Goal: Information Seeking & Learning: Learn about a topic

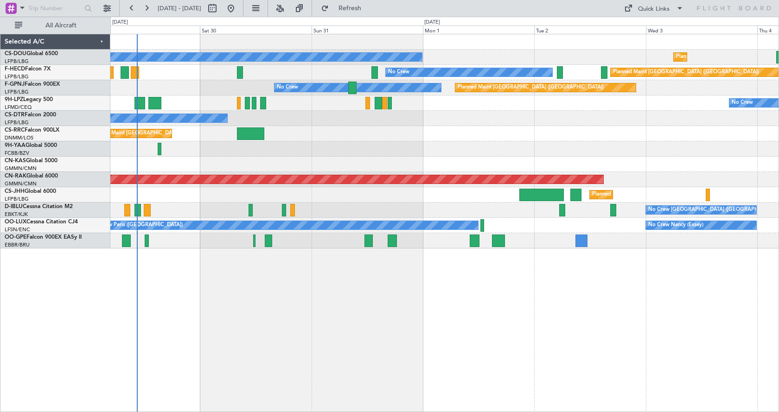
click at [336, 327] on div "Planned Maint Paris (Le Bourget) No Crew Planned Maint Paris (Le Bourget) No Cr…" at bounding box center [444, 223] width 669 height 378
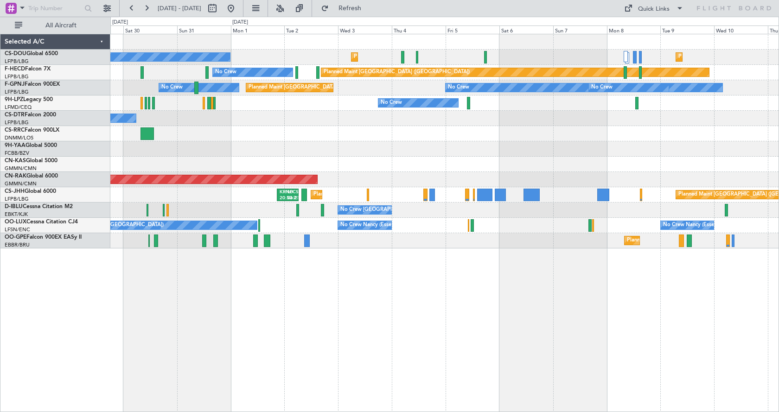
click at [271, 338] on div "No Crew Planned Maint Paris (Le Bourget) Planned Maint Paris (Le Bourget) Plann…" at bounding box center [444, 223] width 669 height 378
click at [325, 331] on div "No Crew Planned Maint Paris (Le Bourget) Planned Maint Paris (Le Bourget) Plann…" at bounding box center [444, 223] width 669 height 378
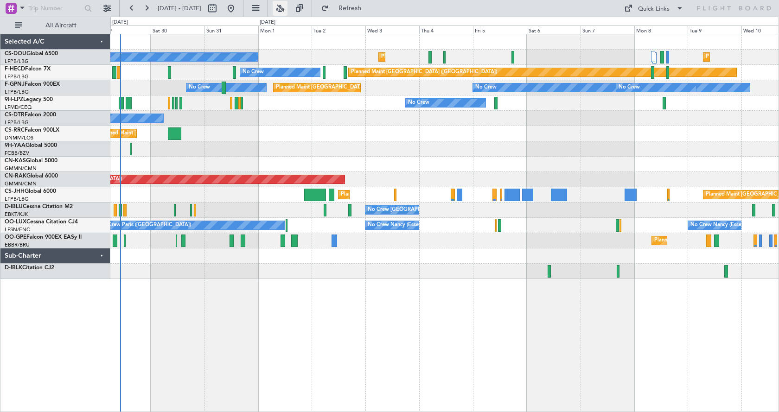
click at [288, 8] on button at bounding box center [280, 8] width 15 height 15
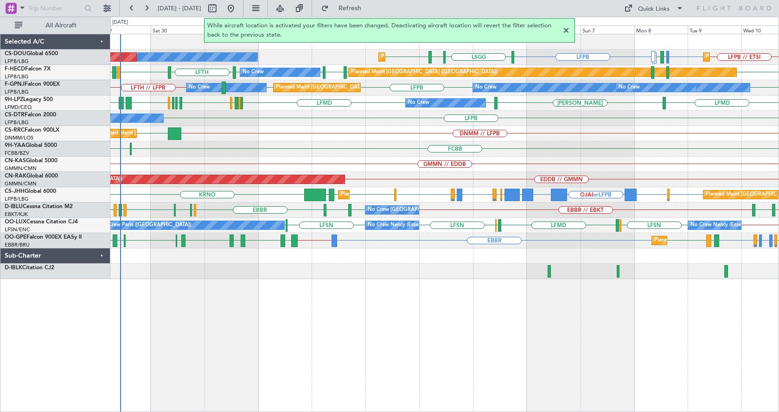
click at [566, 27] on div at bounding box center [566, 30] width 11 height 11
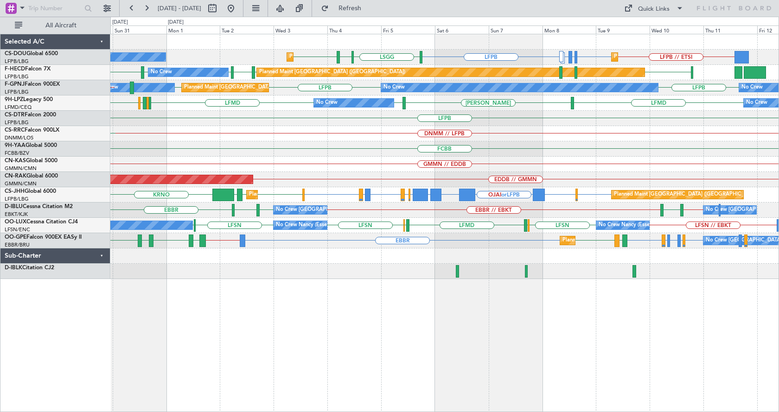
click at [351, 389] on div "LFPB // ETSI LFPB ETSI or LFPB EGGW or LFPB LFPB LSGG LIML LFPB Planned Maint P…" at bounding box center [444, 223] width 669 height 378
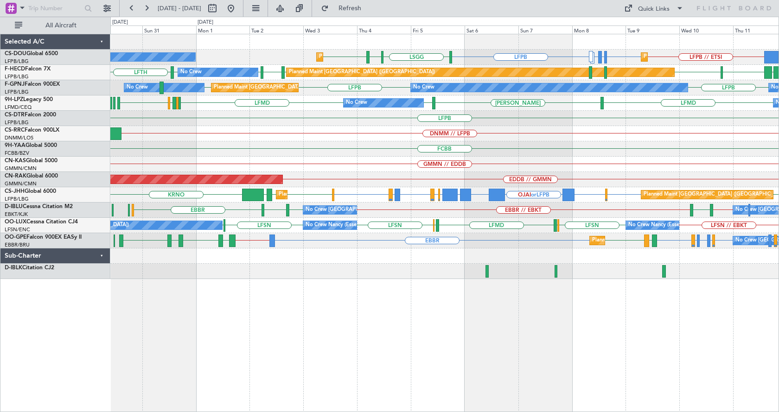
click at [252, 338] on div "Planned Maint Paris (Le Bourget) Planned Maint Paris (Le Bourget) No Crew LFPB …" at bounding box center [444, 223] width 669 height 378
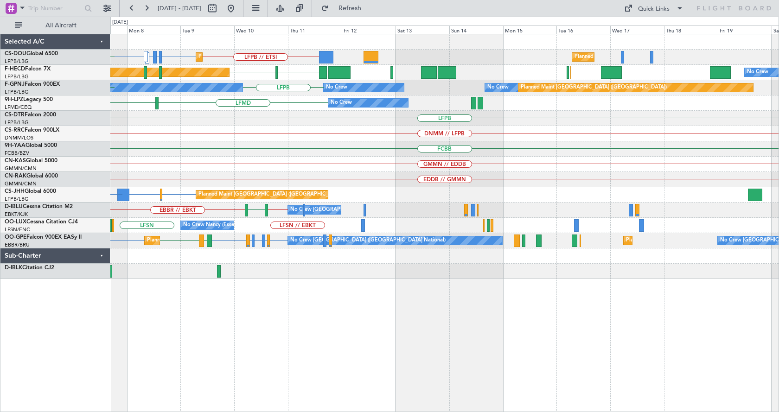
click at [112, 336] on div "Planned Maint Paris (Le Bourget) LFPB // ETSI LFPB ETSI or LFPB EGGW or LFPB LF…" at bounding box center [444, 223] width 669 height 378
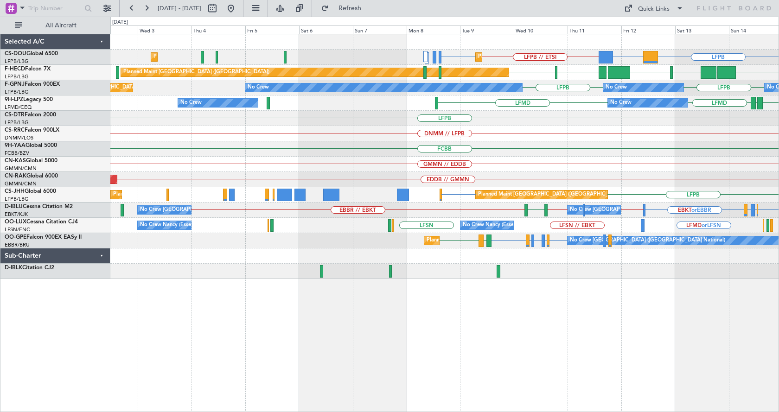
click at [536, 315] on div "LFPB // ETSI LFPB LFPB DGAA or LFPB Planned Maint Paris (Le Bourget) Planned Ma…" at bounding box center [444, 223] width 669 height 378
click at [381, 328] on div "LFPB // ETSI LFPB LFPB DGAA or LFPB Planned Maint Paris (Le Bourget) Planned Ma…" at bounding box center [444, 223] width 669 height 378
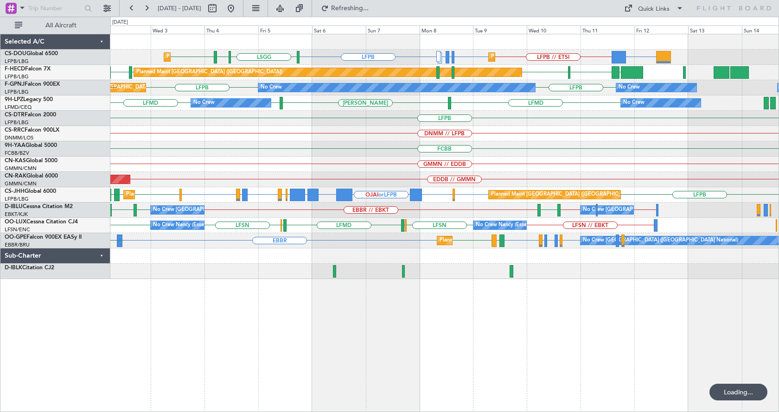
click at [302, 322] on div "Planned Maint Paris (Le Bourget) Planned Maint Paris (Le Bourget) LFPB // ETSI …" at bounding box center [444, 223] width 669 height 378
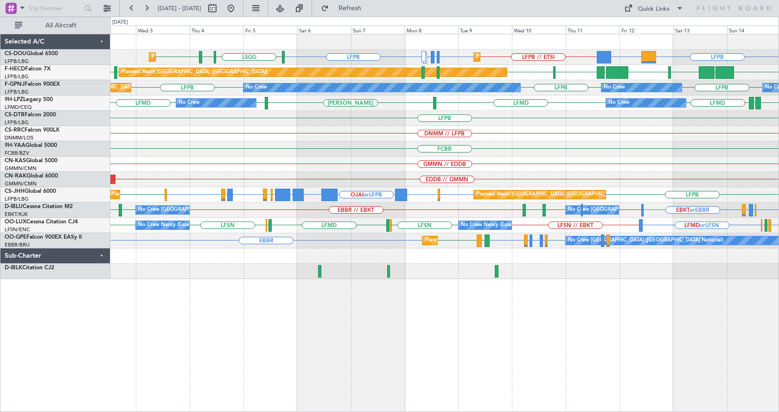
click at [320, 341] on div "LFPB // ETSI LFPB ETSI or LFPB EGGW or LFPB LFPB LFPB DGAA or LFPB LSGG LIML LF…" at bounding box center [444, 223] width 669 height 378
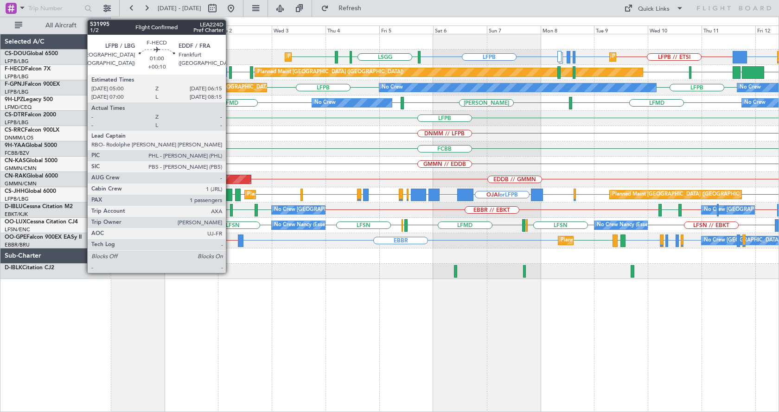
click at [230, 72] on div at bounding box center [230, 72] width 3 height 13
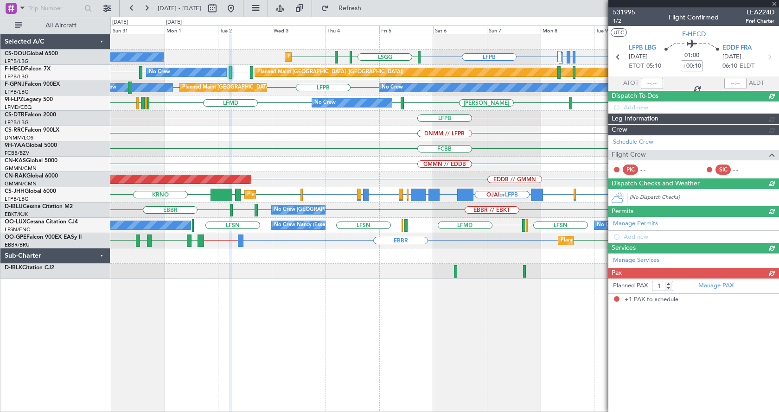
click at [774, 3] on div at bounding box center [693, 3] width 171 height 7
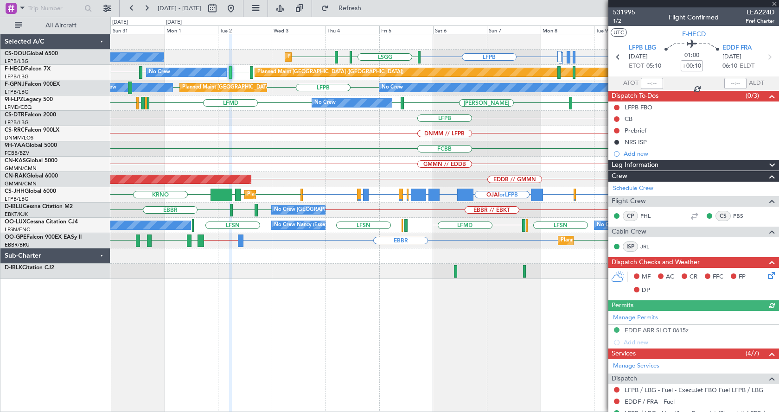
click at [773, 4] on div at bounding box center [693, 3] width 171 height 7
click at [775, 4] on span at bounding box center [774, 4] width 9 height 8
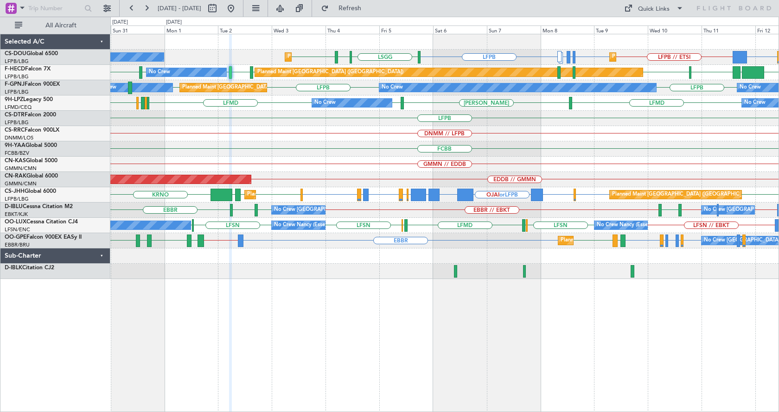
type input "0"
click at [388, 335] on div "LFPB // ETSI LFPB ETSI or LFPB EGGW or LFPB LFPB DGAA or LFPB LSGG LIML LFPB Pl…" at bounding box center [444, 223] width 669 height 378
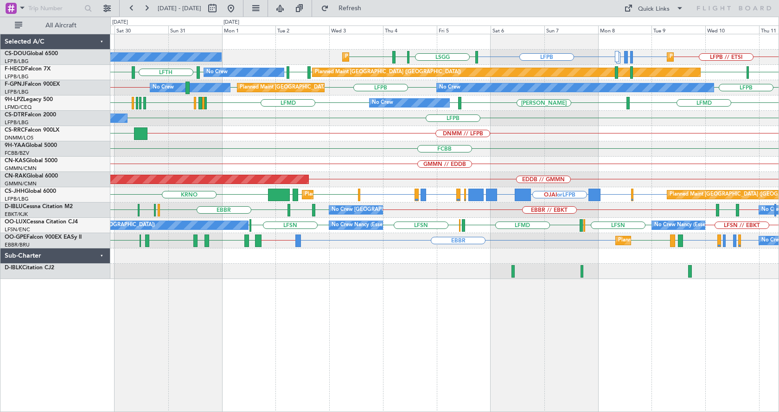
click at [331, 344] on div "Planned Maint Paris (Le Bourget) Planned Maint Paris (Le Bourget) No Crew LFPB …" at bounding box center [444, 223] width 669 height 378
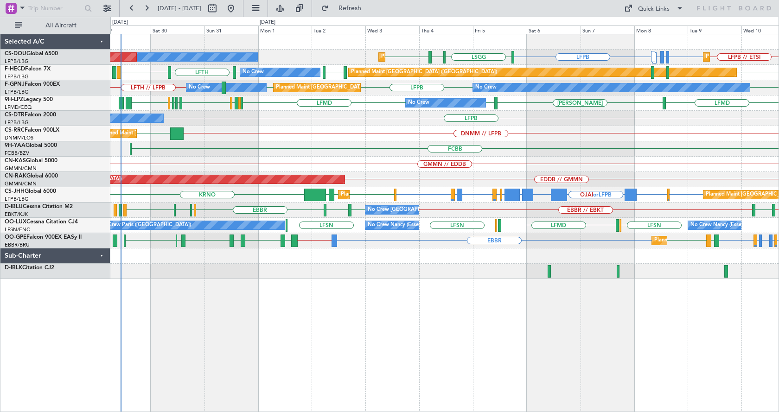
click at [424, 347] on div "Planned Maint Paris (Le Bourget) Planned Maint Paris (Le Bourget) No Crew LFPB …" at bounding box center [444, 223] width 669 height 378
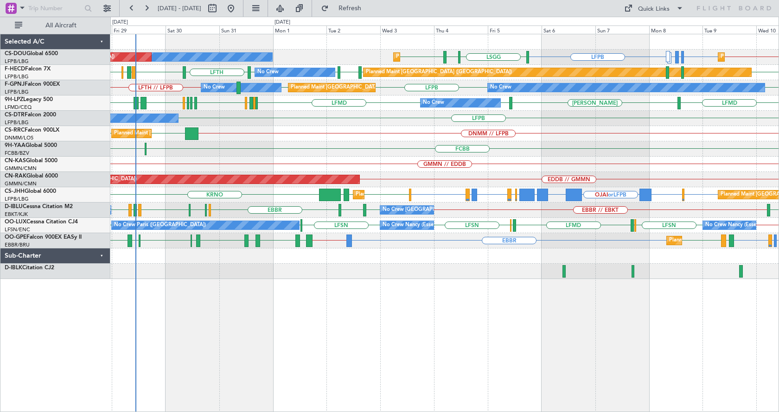
click at [209, 312] on div "Planned Maint Paris (Le Bourget) Planned Maint Paris (Le Bourget) No Crew Plann…" at bounding box center [444, 223] width 669 height 378
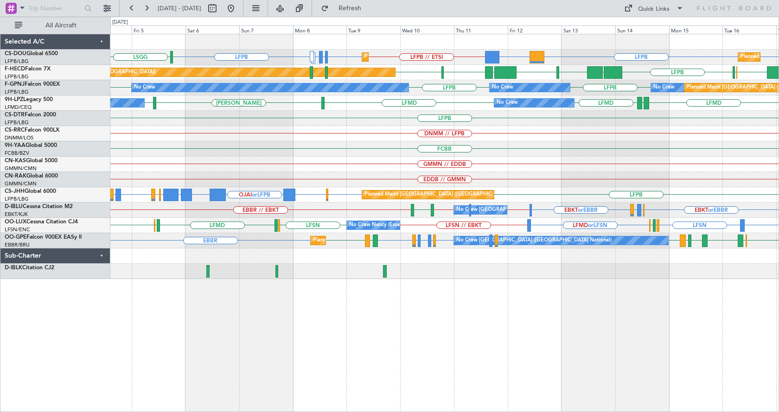
click at [313, 370] on div "Planned Maint Paris (Le Bourget) Planned Maint Paris (Le Bourget) LFPB // ETSI …" at bounding box center [444, 223] width 669 height 378
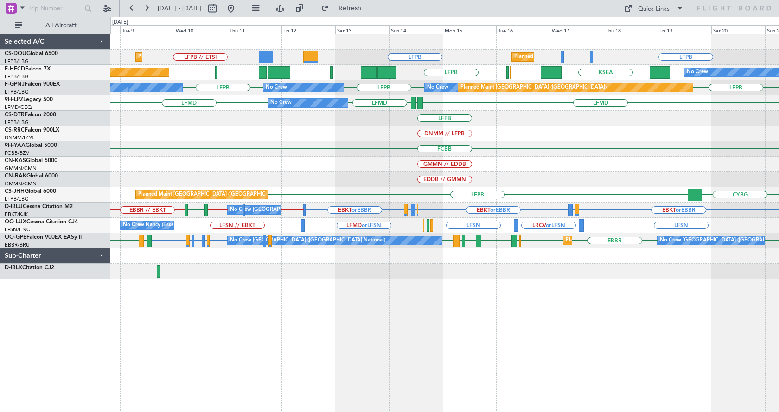
click at [391, 370] on div "Planned Maint Paris (Le Bourget) Planned Maint Paris (Le Bourget) LFPB // ETSI …" at bounding box center [444, 223] width 669 height 378
click at [385, 361] on div "Planned Maint Paris (Le Bourget) Planned Maint Paris (Le Bourget) LFPB // ETSI …" at bounding box center [444, 223] width 669 height 378
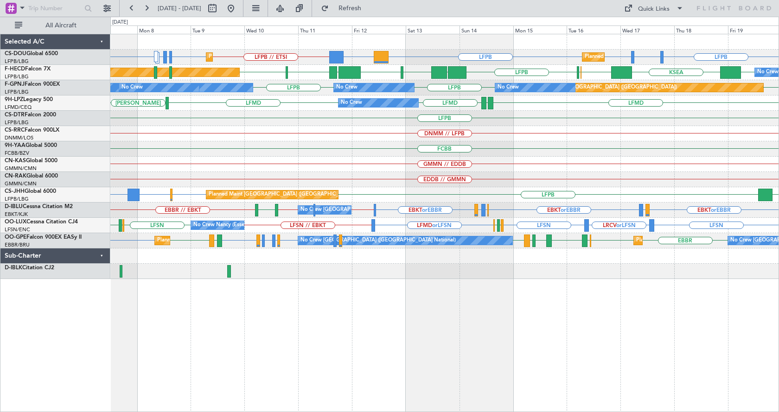
click at [401, 358] on div "LFPB LFTH or LFPB LFPB LFPB DGAA or LFPB LFPB // ETSI LFPB ETSI or LFPB EGGW or…" at bounding box center [444, 223] width 669 height 378
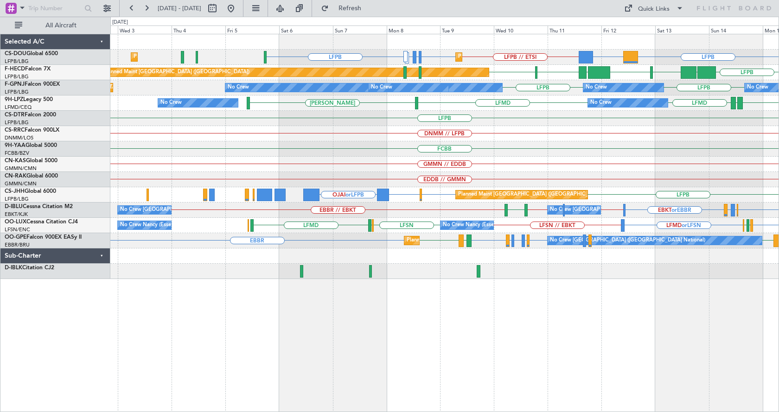
click at [366, 345] on div "LFPB DGAA or LFPB LFPB // ETSI LFPB ETSI or LFPB EGGW or LFPB LFPB Planned Main…" at bounding box center [444, 223] width 669 height 378
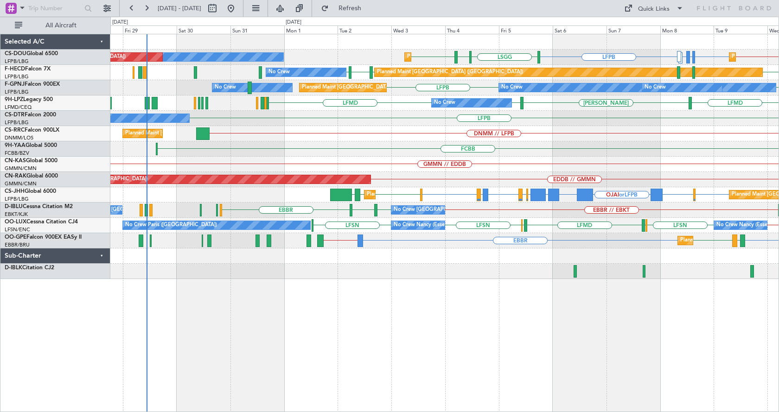
click at [523, 348] on div "Planned Maint Paris (Le Bourget) Planned Maint Paris (Le Bourget) LFPB // ETSI …" at bounding box center [444, 223] width 669 height 378
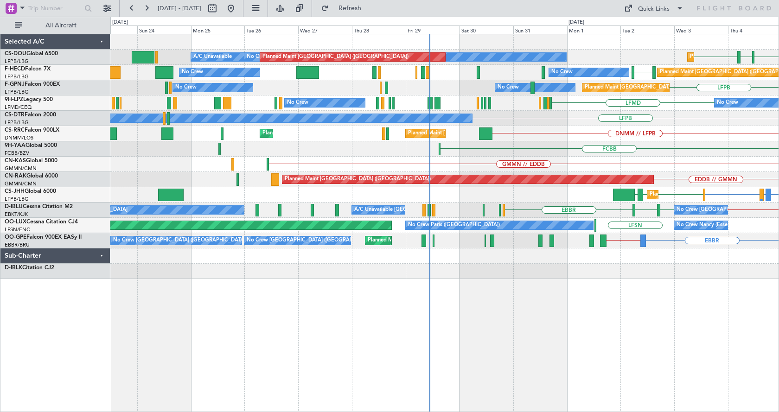
click at [534, 353] on div "Planned Maint Paris (Le Bourget) LSGG LIML LFPB No Crew Planned Maint Paris (Le…" at bounding box center [444, 223] width 669 height 378
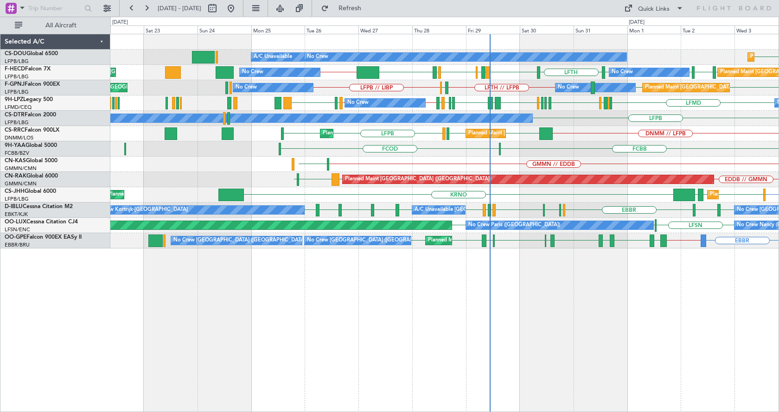
click at [585, 310] on div "LFPB Planned Maint Paris (Le Bourget) A/C Unavailable No Crew Planned Maint Par…" at bounding box center [444, 223] width 669 height 378
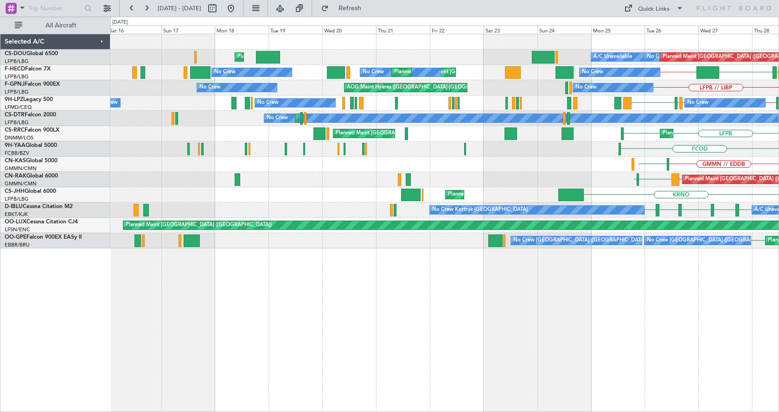
click at [206, 296] on div "Planned Maint London (Luton) A/C Unavailable No Crew Planned Maint Paris (Le Bo…" at bounding box center [444, 223] width 669 height 378
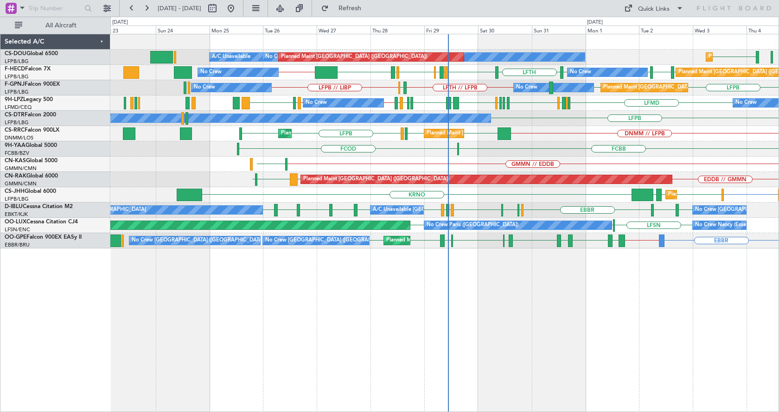
click at [234, 310] on div "A/C Unavailable No Crew Planned Maint Paris (Le Bourget) Planned Maint Paris (L…" at bounding box center [444, 223] width 669 height 378
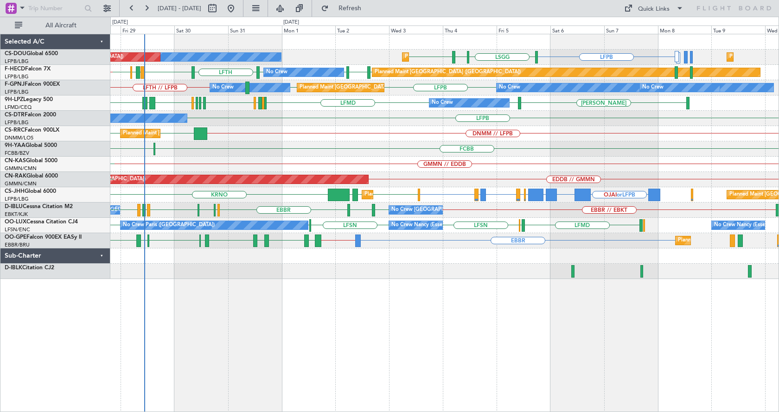
click at [336, 337] on div "No Crew Planned Maint Paris (Le Bourget) Planned Maint Paris (Le Bourget) LFPB …" at bounding box center [444, 223] width 669 height 378
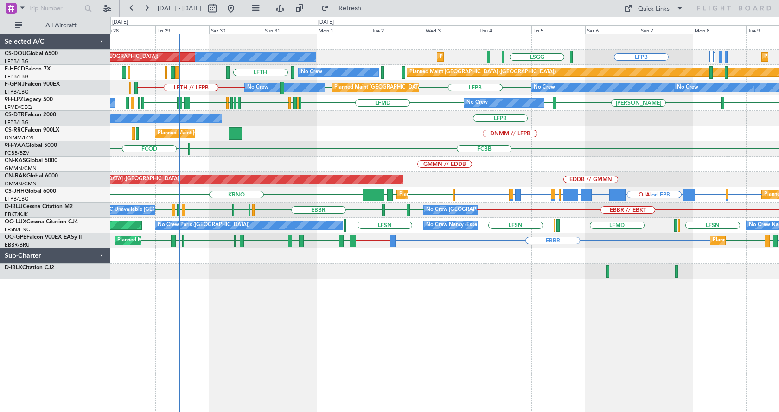
click at [371, 328] on div "No Crew Planned Maint Paris (Le Bourget) Planned Maint Paris (Le Bourget) Plann…" at bounding box center [444, 223] width 669 height 378
click at [485, 143] on div "LFPB // ETSI LFPB ETSI or LFPB EGGW or LFPB LFPB LSGG LIML LFPB Planned Maint P…" at bounding box center [444, 156] width 668 height 245
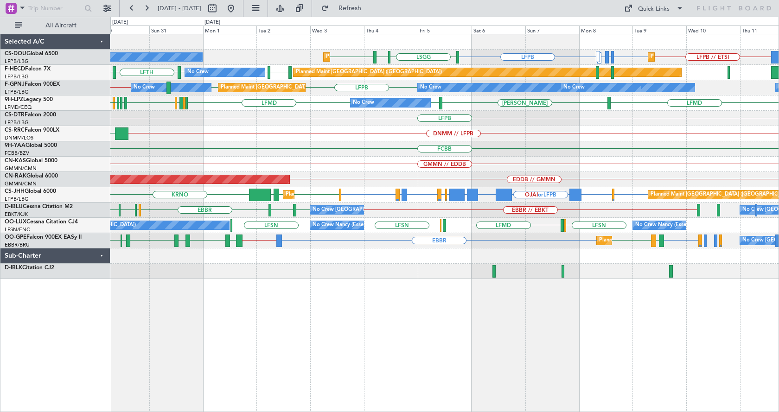
click at [436, 160] on div "LFPB // ETSI LFPB ETSI or LFPB EGGW or LFPB LFPB LSGG LIML LFPB Planned Maint P…" at bounding box center [444, 156] width 668 height 245
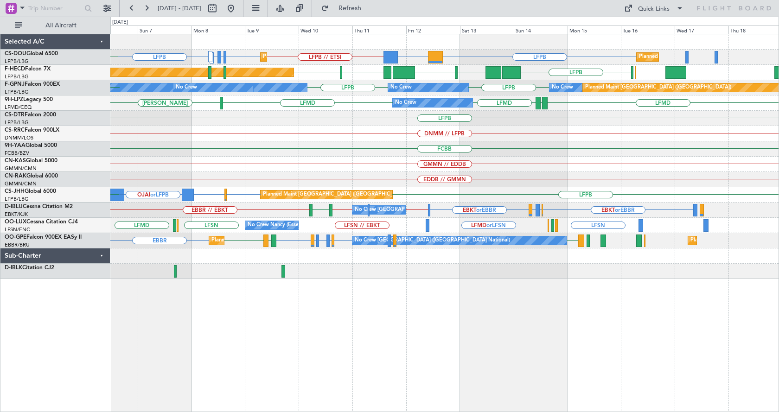
click at [479, 165] on div "Planned Maint Paris (Le Bourget) LFPB DGAA or LFPB LFPB // ETSI LFPB ETSI or LF…" at bounding box center [444, 156] width 668 height 245
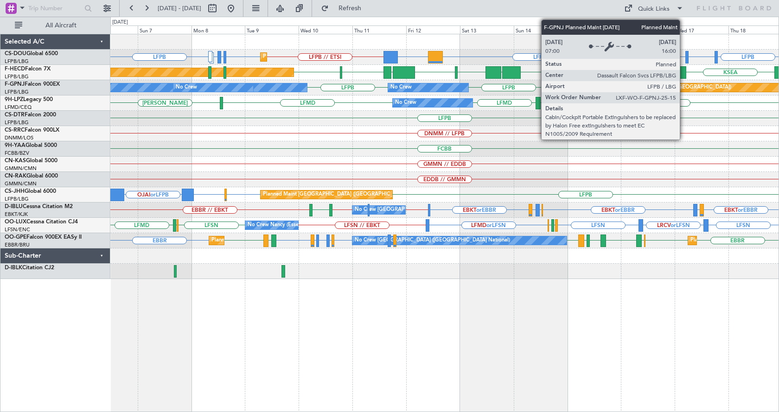
click at [551, 183] on div "EDDB // GMMN" at bounding box center [444, 179] width 668 height 15
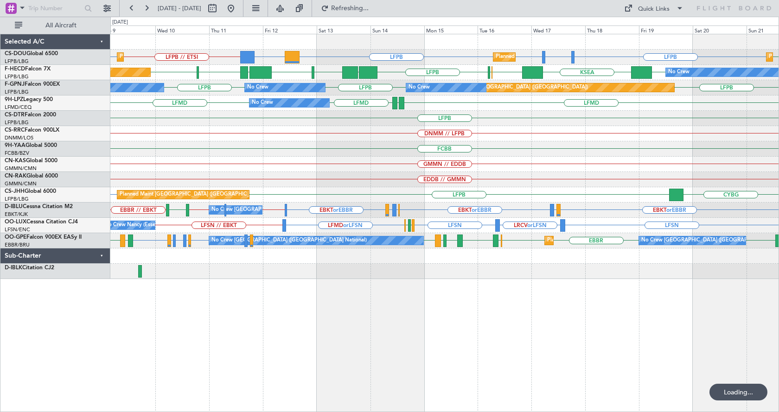
click at [772, 148] on div "Planned Maint Paris (Le Bourget) Planned Maint Paris (Le Bourget) Planned Maint…" at bounding box center [444, 156] width 668 height 245
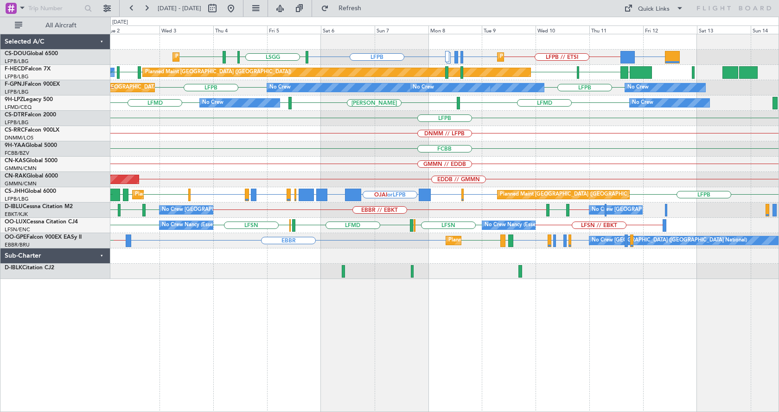
click at [468, 162] on div "Planned Maint Paris (Le Bourget) Planned Maint Paris (Le Bourget) DGAA or LFPB …" at bounding box center [444, 156] width 668 height 245
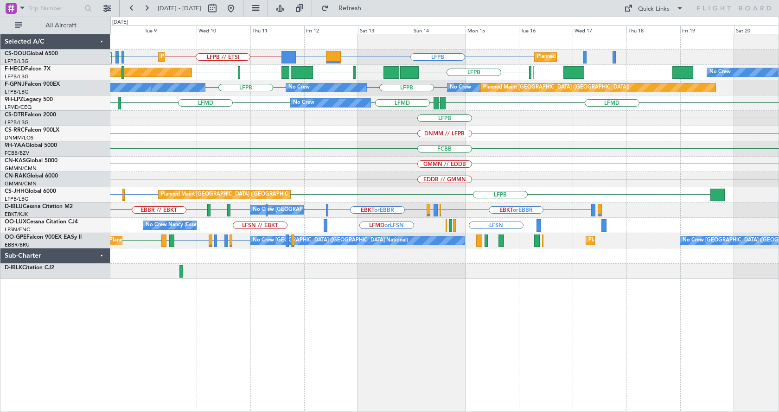
click at [344, 165] on div "GMMN // EDDB" at bounding box center [444, 164] width 668 height 15
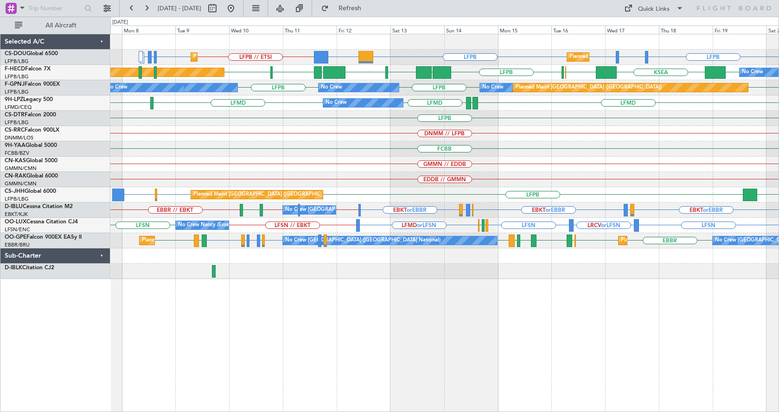
click at [624, 156] on div "FCBB" at bounding box center [444, 148] width 668 height 15
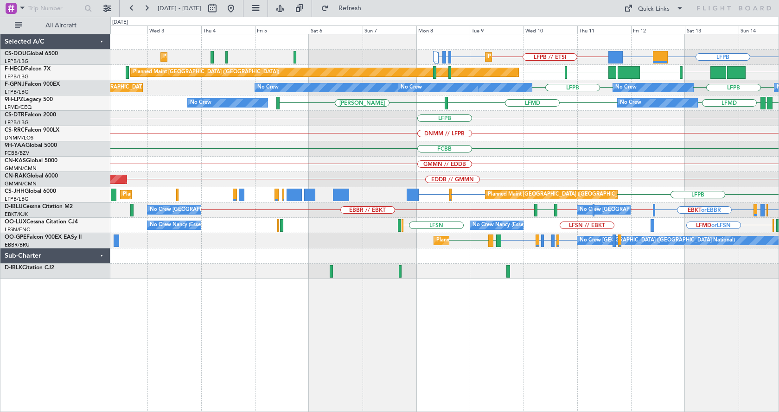
click at [480, 179] on div "LFPB DGAA or LFPB LFPB // ETSI Planned Maint Paris (Le Bourget) LFPB ETSI or LF…" at bounding box center [444, 156] width 668 height 245
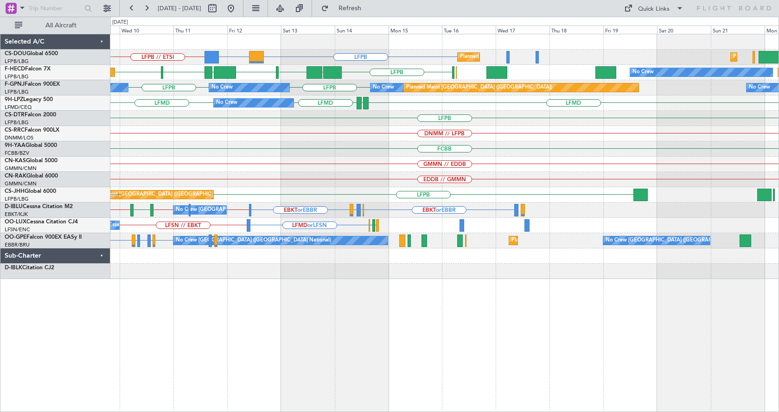
click at [332, 171] on div "GMMN // EDDB" at bounding box center [444, 164] width 668 height 15
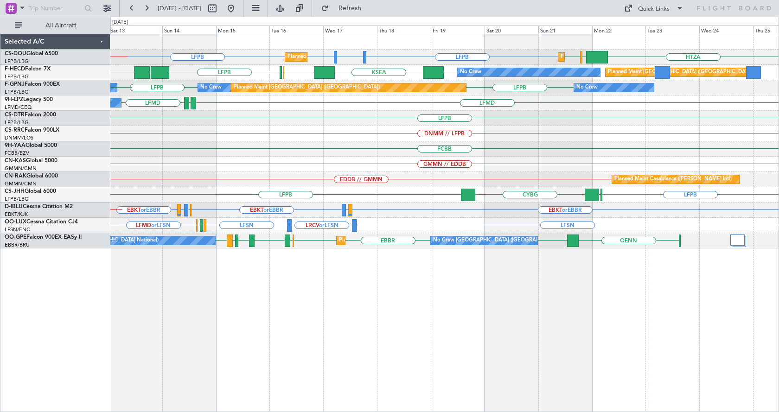
click at [472, 120] on div "LFPB" at bounding box center [444, 118] width 668 height 15
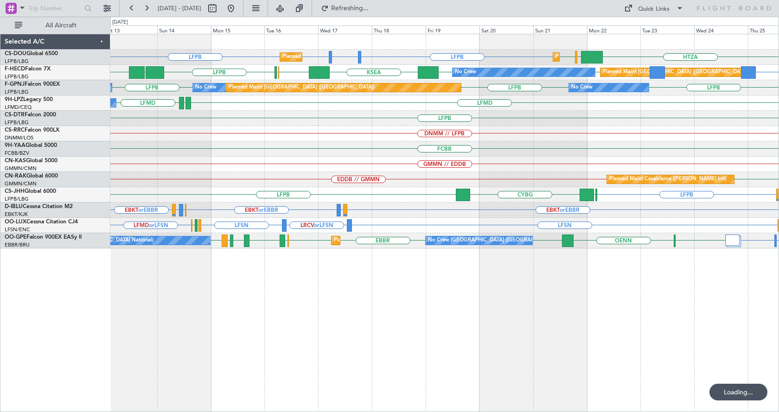
click at [592, 118] on div "LFPB" at bounding box center [444, 118] width 668 height 15
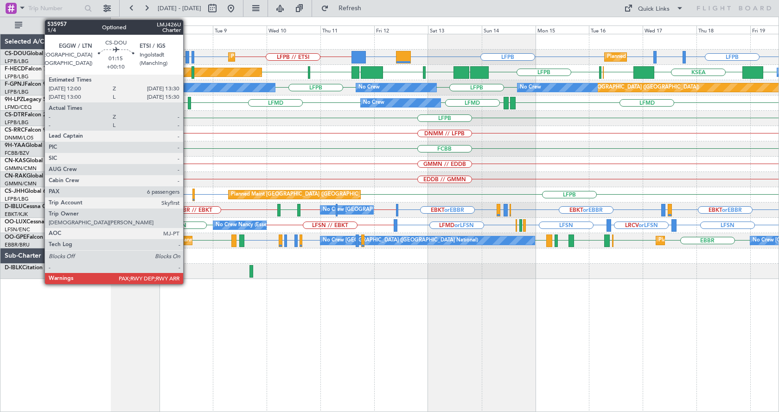
click at [187, 55] on div at bounding box center [187, 57] width 4 height 13
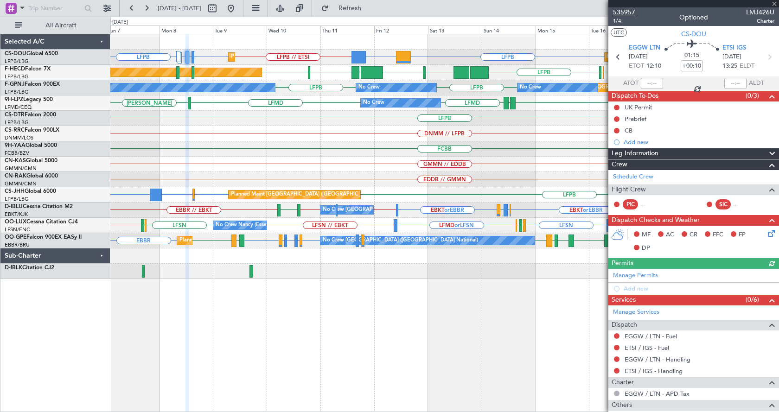
click at [620, 8] on span "535957" at bounding box center [624, 12] width 22 height 10
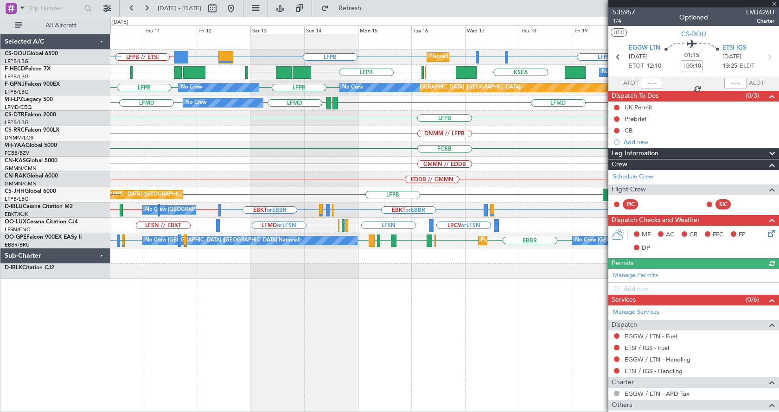
click at [218, 317] on div "LFPB // ETSI LFPB LFTH or LFPB LFPB LFPB DGAA or LFPB Planned Maint Paris (Le B…" at bounding box center [444, 223] width 669 height 378
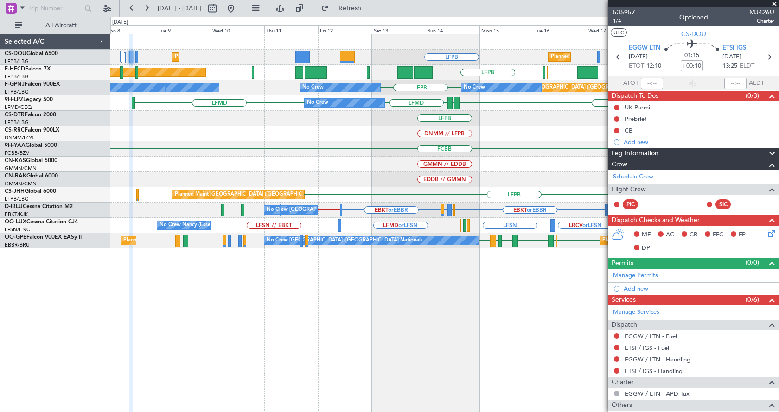
click at [345, 326] on div "Planned Maint Paris (Le Bourget) LFPB LFTH or LFPB LFPB LFPB DGAA or LFPB Plann…" at bounding box center [444, 223] width 669 height 378
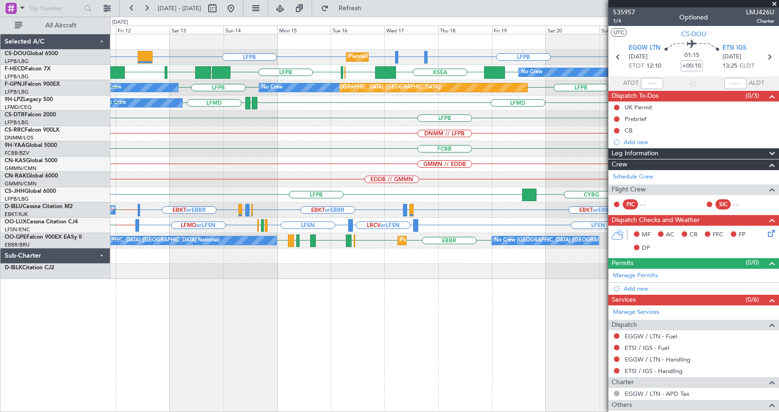
click at [268, 290] on div "Planned Maint Paris (Le Bourget) LFPB LFTH or LFPB LFPB LFPB DGAA or LFPB Plann…" at bounding box center [444, 223] width 669 height 378
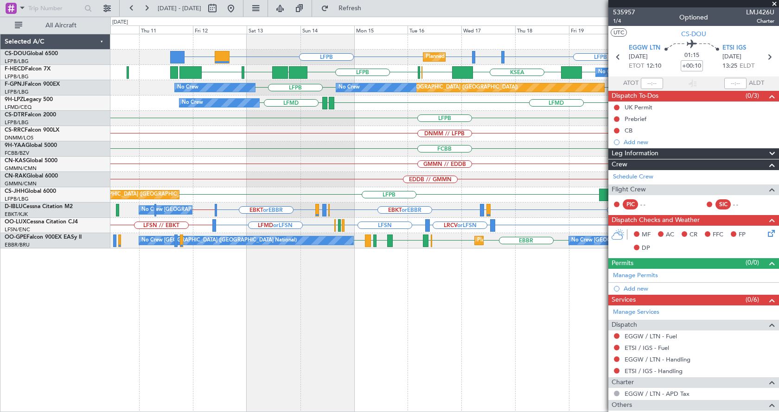
click at [484, 148] on div "Planned Maint Paris (Le Bourget) Planned Maint Paris (Le Bourget) LFPB LFTH or …" at bounding box center [444, 141] width 668 height 214
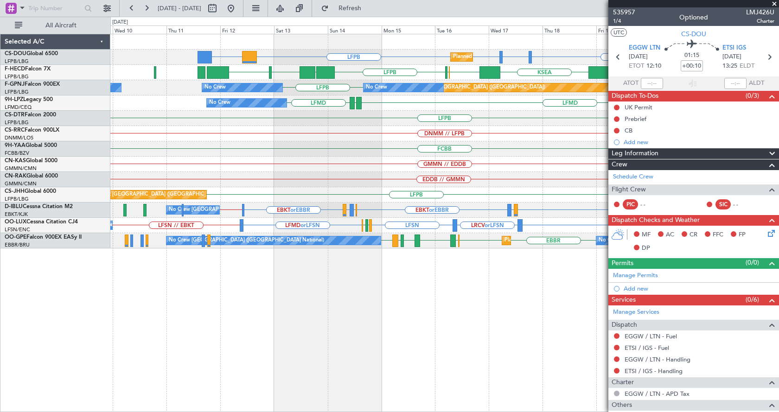
click at [345, 158] on div "Planned Maint Paris (Le Bourget) Planned Maint Paris (Le Bourget) LFPB LFTH or …" at bounding box center [444, 141] width 668 height 214
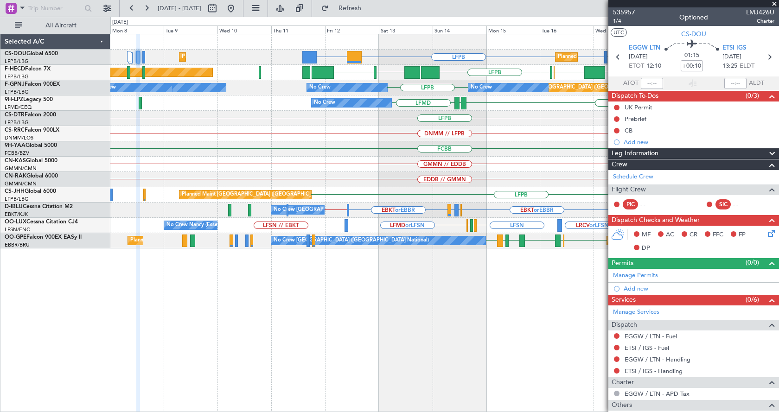
click at [302, 145] on div "Planned Maint Paris (Le Bourget) LFPB LFTH or LFPB LFPB LFPB DGAA or LFPB Plann…" at bounding box center [444, 141] width 668 height 214
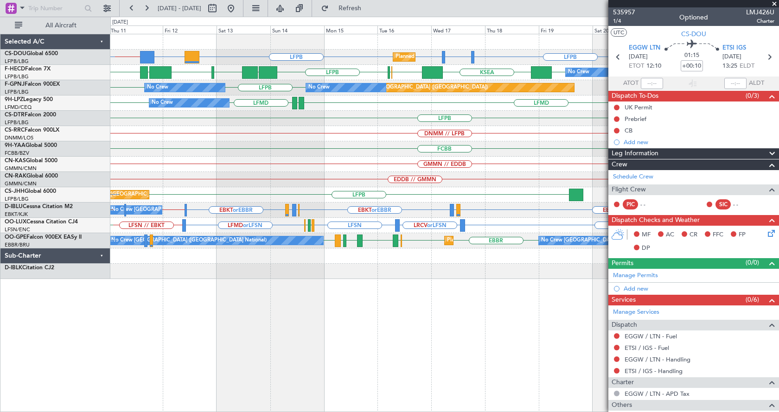
click at [266, 149] on div "Planned Maint Paris (Le Bourget) LFPB // ETSI LFPB LFTH or LFPB LFPB LFPB DGAA …" at bounding box center [444, 156] width 668 height 245
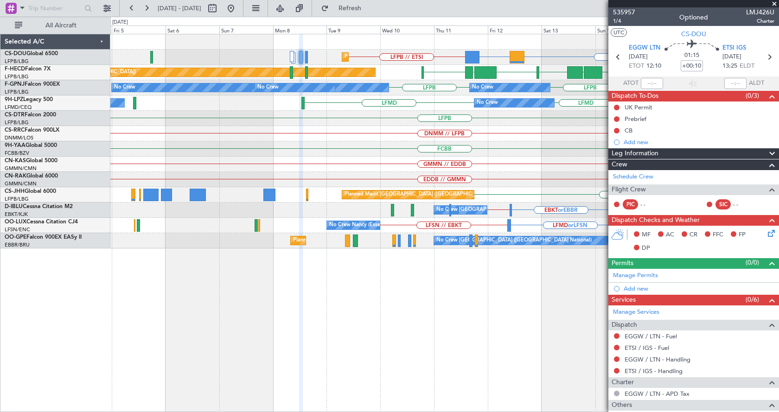
click at [586, 167] on div "GMMN // EDDB" at bounding box center [444, 164] width 668 height 15
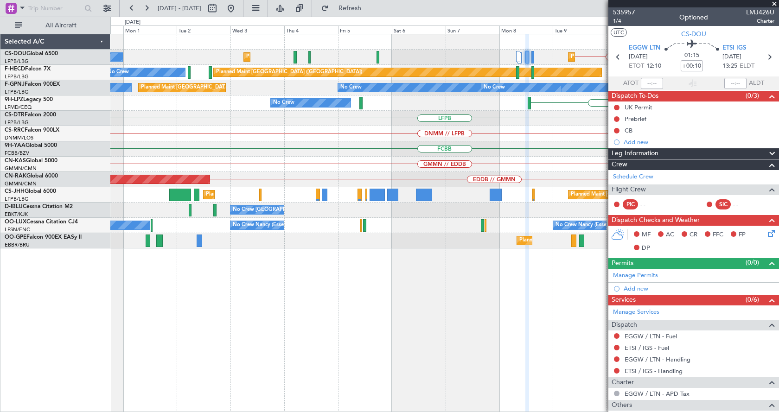
click at [607, 163] on div "LFPB // ETSI LFPB DGAA or LFPB Planned Maint Paris (Le Bourget) Planned Maint P…" at bounding box center [444, 141] width 668 height 214
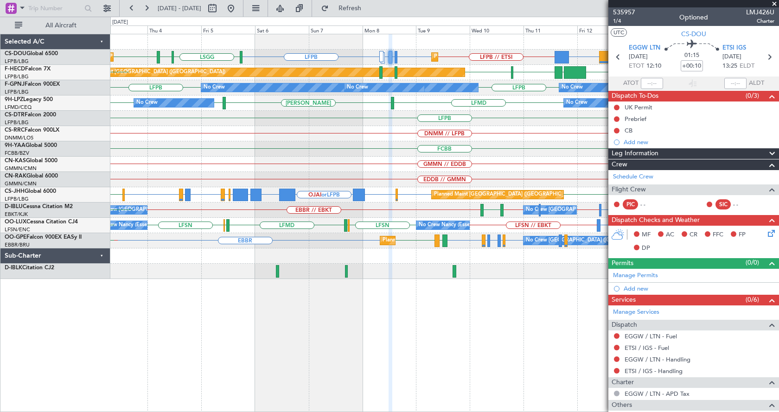
click at [211, 154] on div "Planned Maint Paris (Le Bourget) Planned Maint Paris (Le Bourget) LFPB // ETSI …" at bounding box center [444, 156] width 668 height 245
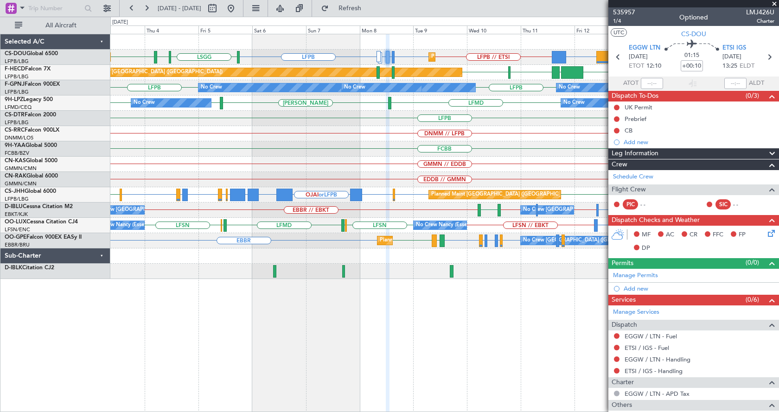
click at [499, 185] on div "Planned Maint Paris (Le Bourget) Planned Maint Paris (Le Bourget) LFPB // ETSI …" at bounding box center [444, 156] width 668 height 245
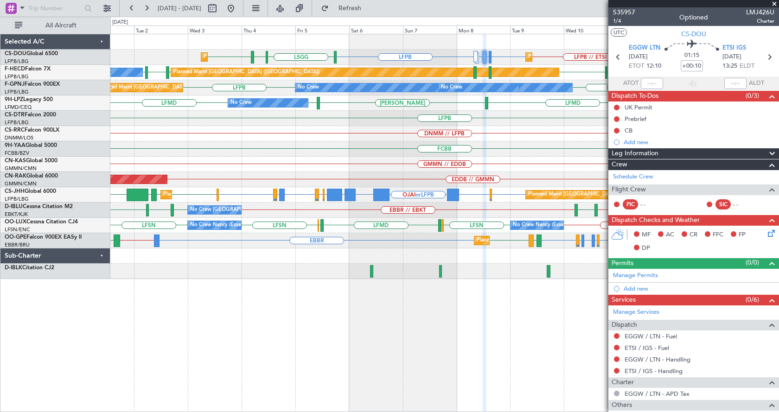
click at [293, 298] on div "LFPB // ETSI LFPB ETSI or LFPB EGGW or LFPB LFPB LSGG LIML LFPB Planned Maint P…" at bounding box center [444, 223] width 669 height 378
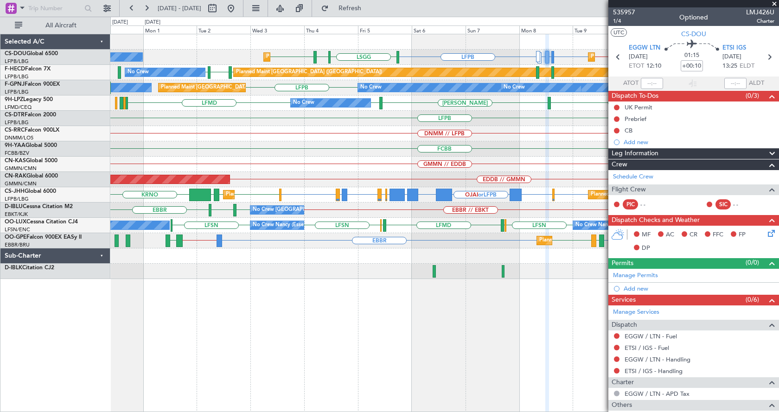
click at [371, 308] on div "Planned Maint Paris (Le Bourget) Planned Maint Paris (Le Bourget) LFPB DGAA or …" at bounding box center [444, 223] width 669 height 378
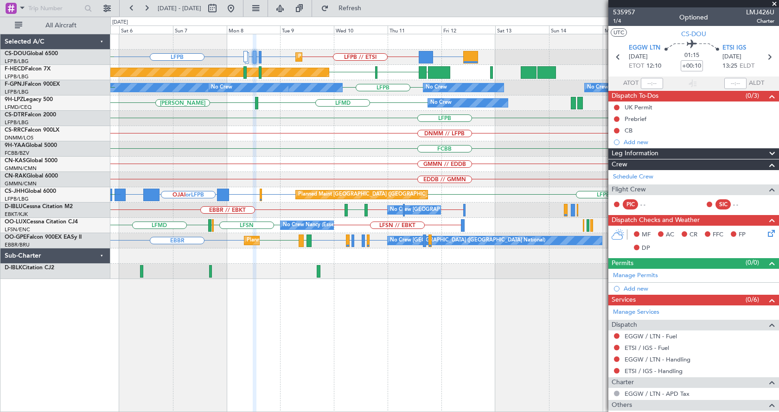
click at [172, 315] on div "Planned Maint Paris (Le Bourget) DGAA or LFPB LFPB // ETSI LFPB ETSI or LFPB EG…" at bounding box center [444, 223] width 669 height 378
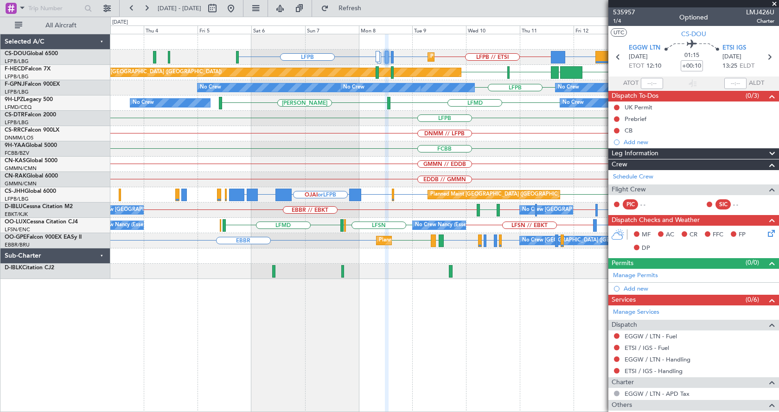
click at [401, 339] on div "Planned Maint Paris (Le Bourget) LFPB DGAA or LFPB LFPB // ETSI LFPB ETSI or LF…" at bounding box center [444, 223] width 669 height 378
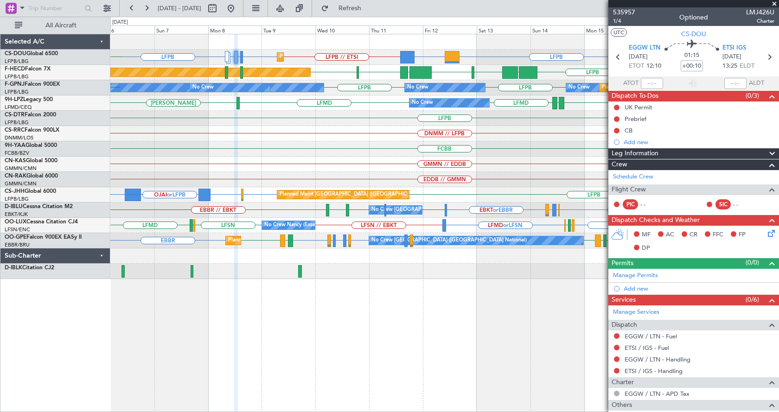
click at [342, 321] on div "Planned Maint Paris (Le Bourget) LFPB DGAA or LFPB LFPB // ETSI LFPB ETSI or LF…" at bounding box center [444, 223] width 669 height 378
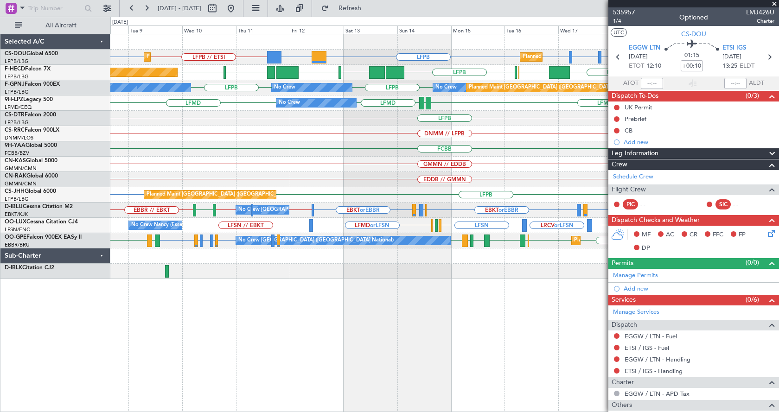
click at [330, 319] on div "Planned Maint Paris (Le Bourget) Planned Maint Paris (Le Bourget) LFPB LFTH or …" at bounding box center [444, 223] width 669 height 378
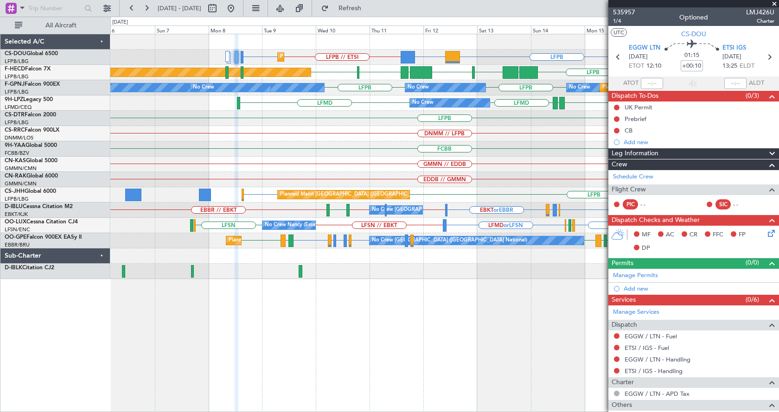
click at [303, 355] on div "Planned Maint Paris (Le Bourget) Planned Maint Paris (Le Bourget) LFPB LFTH or …" at bounding box center [444, 223] width 669 height 378
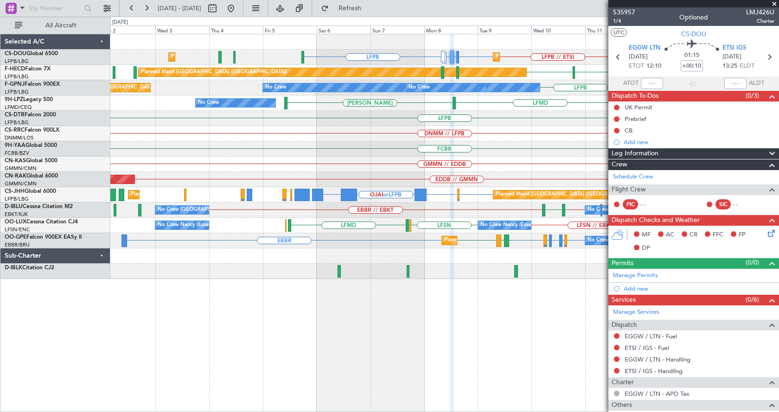
click at [438, 349] on div "Planned Maint Paris (Le Bourget) LFPB DGAA or LFPB LFPB // ETSI LFPB ETSI or LF…" at bounding box center [444, 223] width 669 height 378
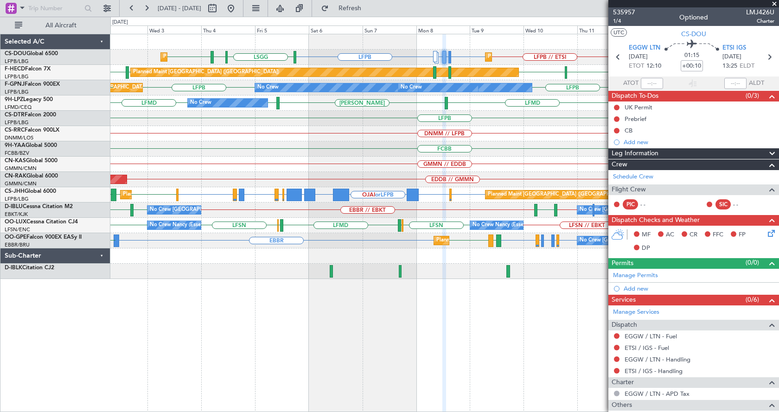
click at [291, 356] on div "Planned Maint Paris (Le Bourget) Planned Maint Paris (Le Bourget) LFPB DGAA or …" at bounding box center [444, 223] width 669 height 378
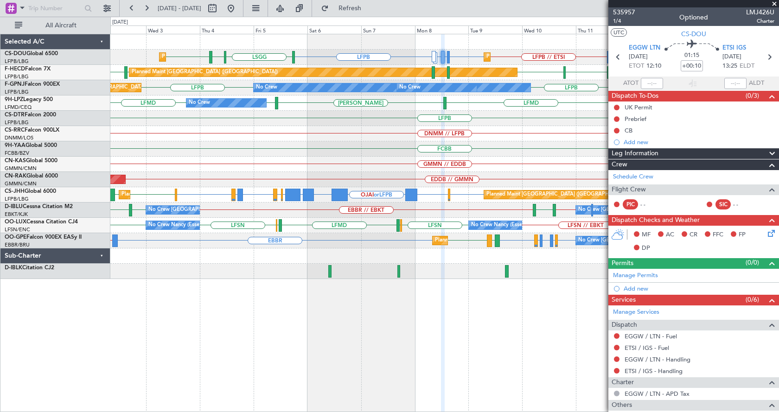
click at [775, 4] on span at bounding box center [774, 4] width 9 height 8
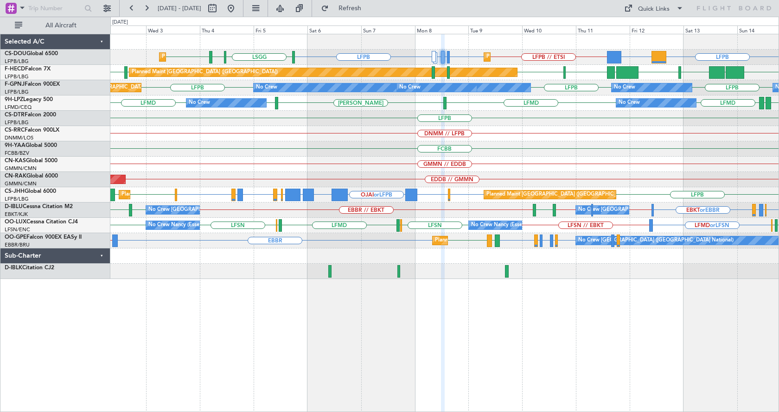
type input "0"
click at [303, 362] on div "LFPB DGAA or LFPB LFPB // ETSI LFPB ETSI or LFPB EGGW or LFPB LFPB LSGG LIML LF…" at bounding box center [444, 223] width 669 height 378
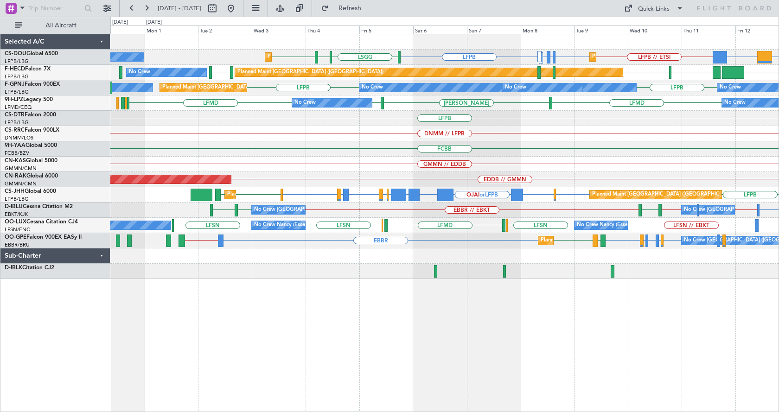
click at [399, 358] on div "LFPB DGAA or LFPB LFPB // ETSI LFPB ETSI or LFPB EGGW or LFPB LFPB LSGG LIML LF…" at bounding box center [444, 223] width 669 height 378
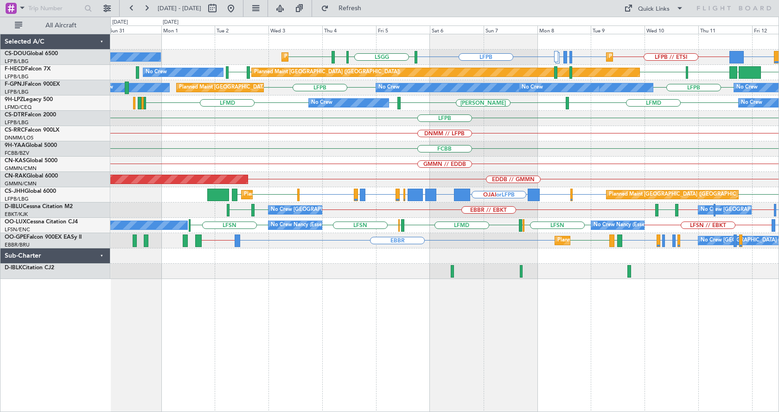
click at [531, 344] on div "DGAA or LFPB LFPB // ETSI LFPB ETSI or LFPB EGGW or LFPB LFPB LSGG LIML LFPB Pl…" at bounding box center [444, 223] width 669 height 378
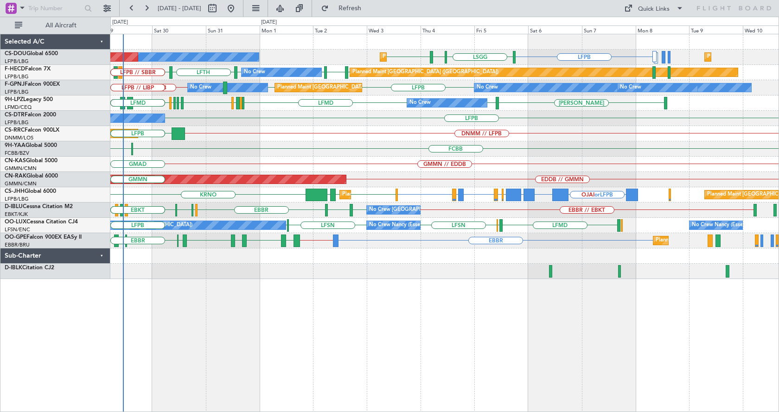
click at [331, 326] on div "Planned Maint Paris (Le Bourget) No Crew Planned Maint Paris (Le Bourget) Plann…" at bounding box center [444, 223] width 669 height 378
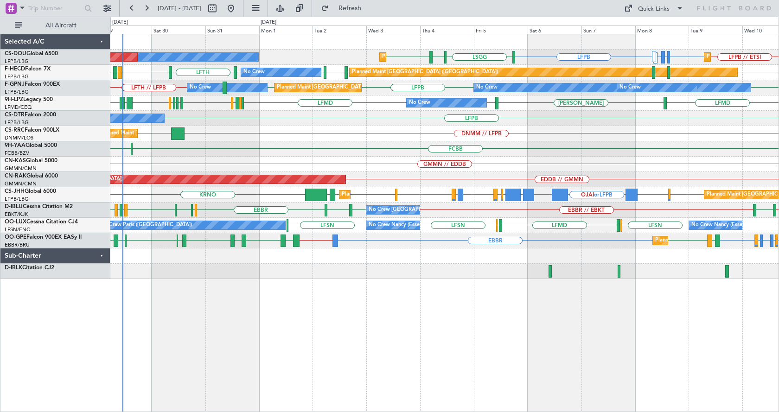
click at [259, 298] on div "Planned Maint Paris (Le Bourget) No Crew Planned Maint Paris (Le Bourget) Plann…" at bounding box center [444, 223] width 669 height 378
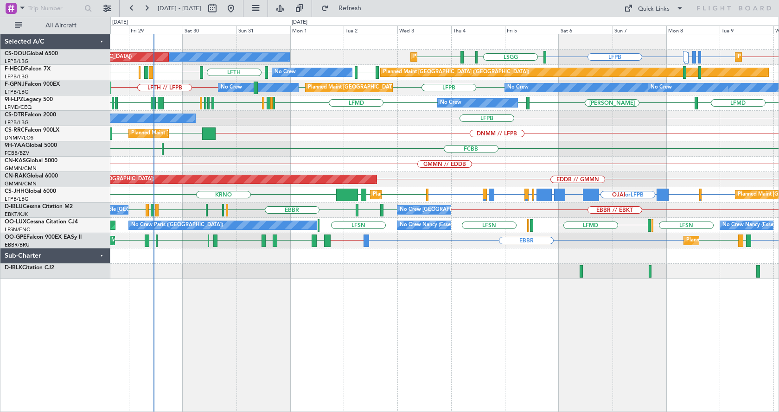
click at [437, 171] on div "GMMN // EDDB" at bounding box center [444, 164] width 668 height 15
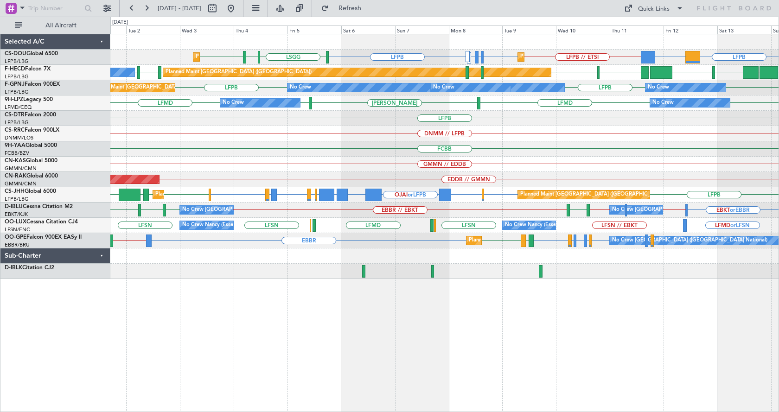
click at [292, 171] on div "Planned Maint Paris (Le Bourget) Planned Maint Paris (Le Bourget) LFPB DGAA or …" at bounding box center [444, 156] width 668 height 245
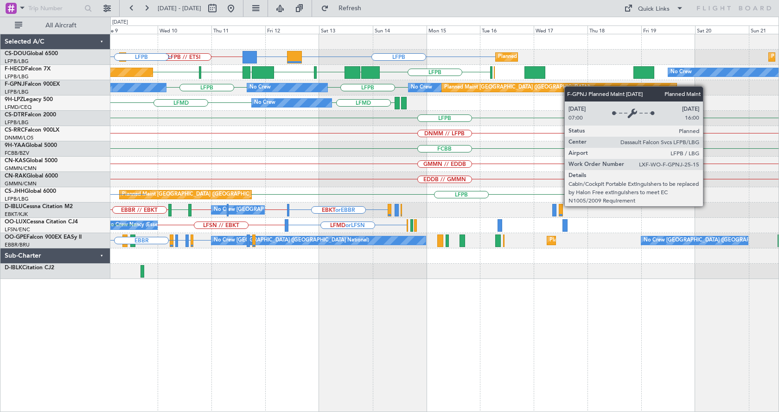
click at [287, 100] on div "Planned Maint Paris (Le Bourget) LFPB DGAA or LFPB LFPB // ETSI LFPB Planned Ma…" at bounding box center [444, 156] width 668 height 245
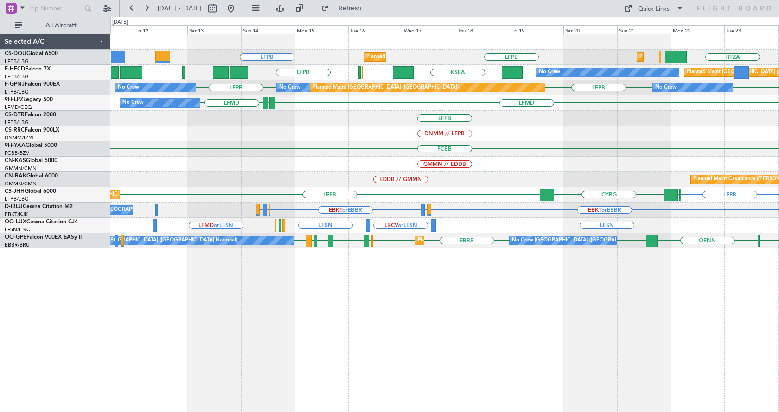
click at [677, 138] on div "Planned Maint Paris (Le Bourget) Planned Maint Paris (Le Bourget) LFPB HTZA EGK…" at bounding box center [444, 141] width 668 height 214
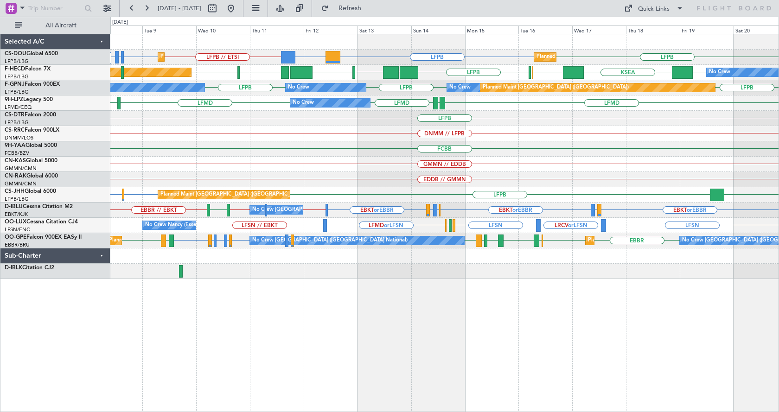
click at [645, 156] on div "Planned Maint Paris (Le Bourget) Planned Maint Paris (Le Bourget) LFPB DGAA or …" at bounding box center [444, 156] width 668 height 245
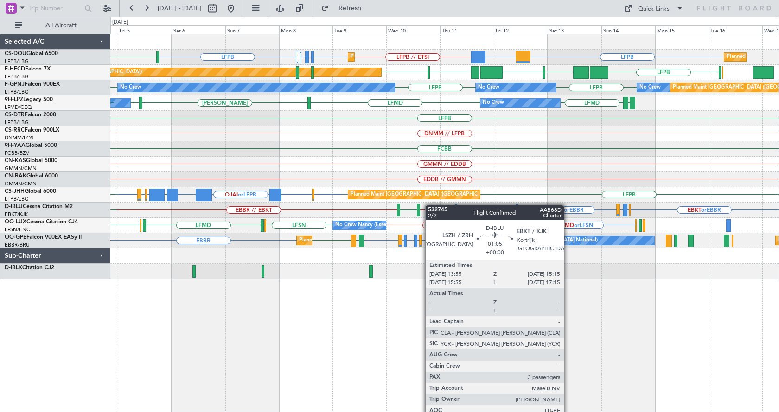
click at [399, 205] on div "Planned Maint Paris (Le Bourget) LFPB DGAA or LFPB LFPB // ETSI LFPB ETSI or LF…" at bounding box center [444, 156] width 668 height 245
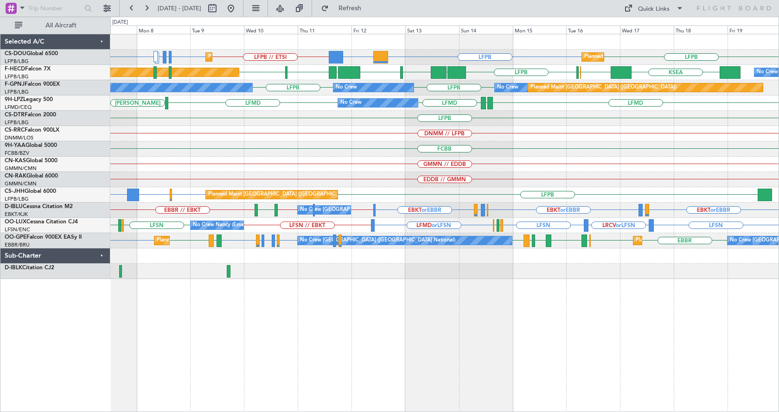
click at [409, 149] on div "Planned Maint Paris (Le Bourget) Planned Maint Paris (Le Bourget) LFPB DGAA or …" at bounding box center [444, 156] width 668 height 245
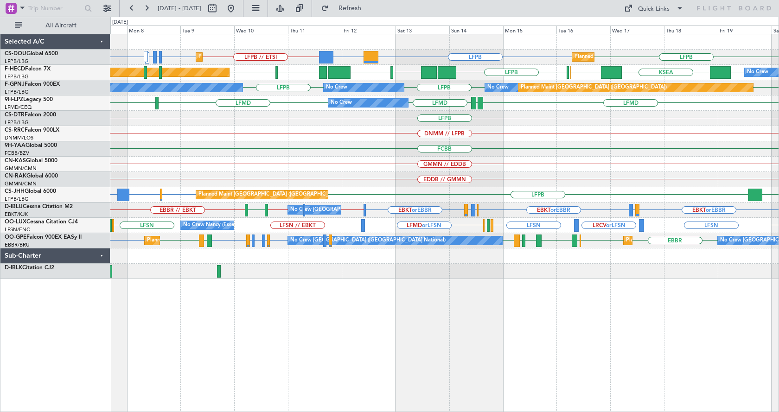
click at [424, 149] on div "FCBB" at bounding box center [444, 148] width 668 height 15
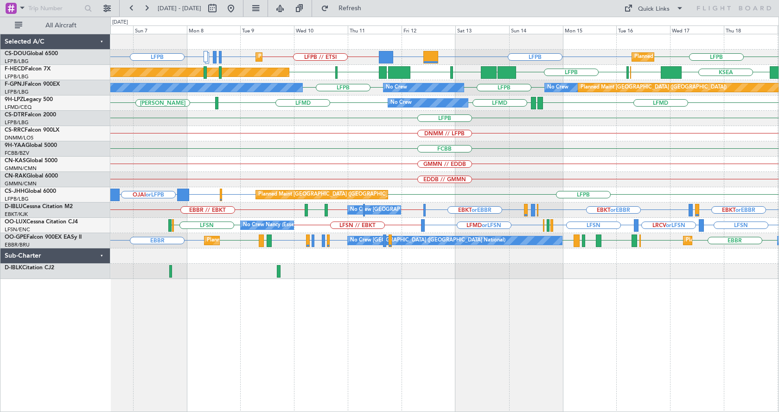
click at [341, 144] on div "Planned Maint Paris (Le Bourget) Planned Maint Paris (Le Bourget) LFPB DGAA or …" at bounding box center [444, 156] width 668 height 245
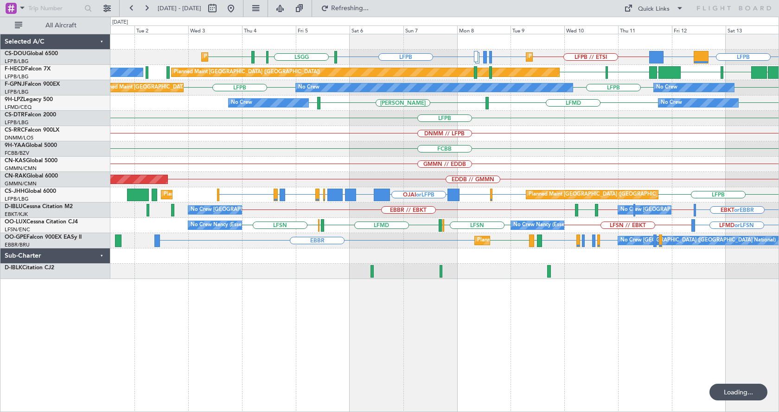
click at [387, 162] on div "GMMN // EDDB" at bounding box center [444, 164] width 668 height 15
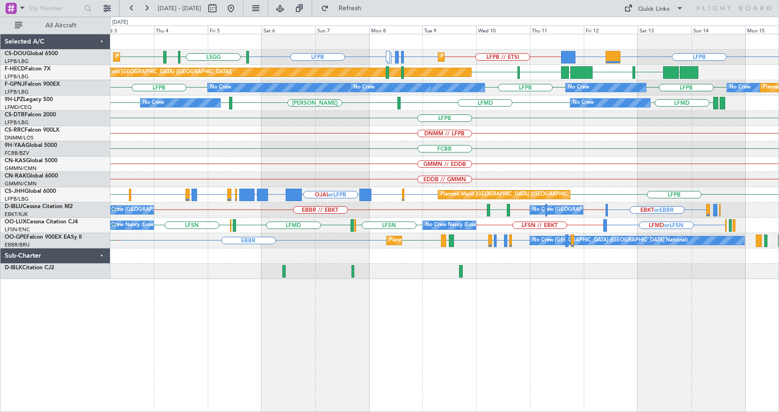
click at [491, 161] on div "GMMN // EDDB" at bounding box center [444, 164] width 668 height 15
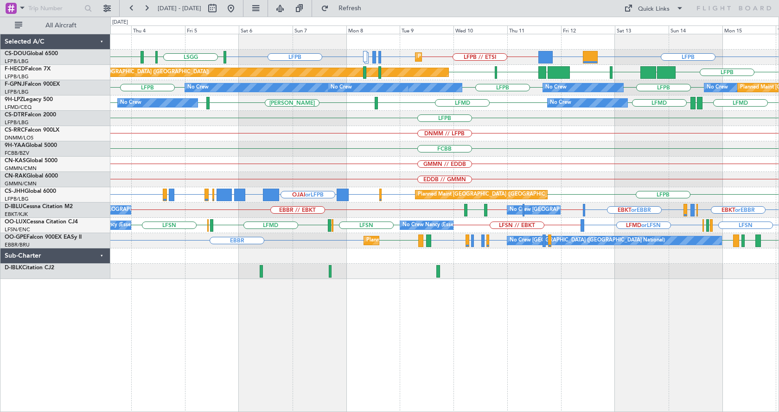
click at [464, 96] on div "No Crew No Crew LFMD ESGG LFMD LFMD LFMD LFMD LEIB" at bounding box center [444, 103] width 668 height 15
click at [445, 163] on div "GMMN // EDDB" at bounding box center [444, 164] width 668 height 15
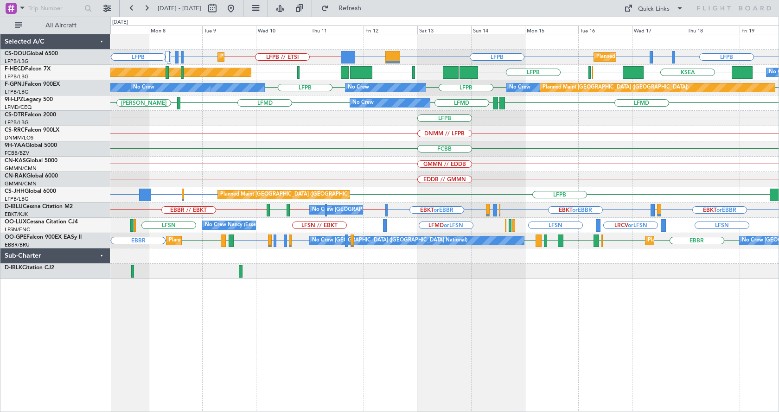
click at [289, 162] on div "Planned Maint Paris (Le Bourget) Planned Maint Paris (Le Bourget) LFPB DGAA or …" at bounding box center [444, 156] width 668 height 245
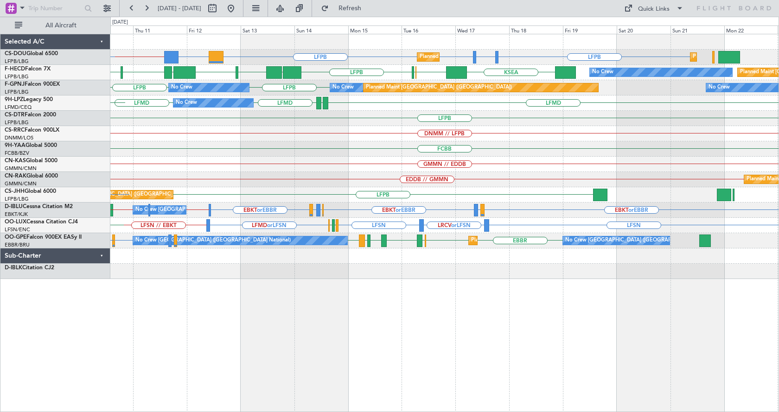
click at [437, 119] on div "Planned Maint Paris (Le Bourget) LFPB DGAA or LFPB LFPB // ETSI LFPB LFTH or LF…" at bounding box center [444, 156] width 668 height 245
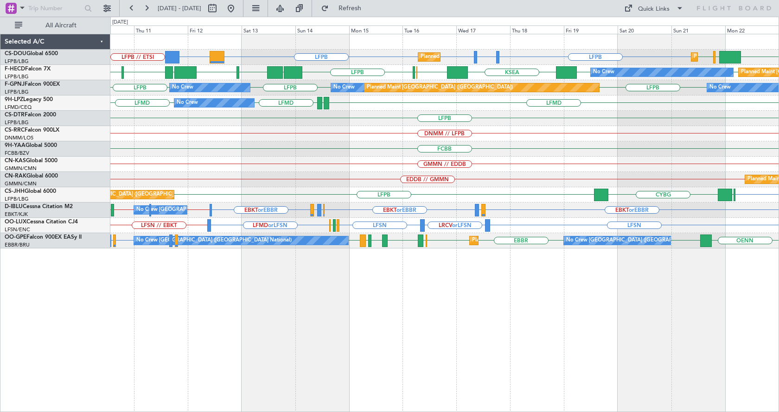
click at [267, 205] on div "Planned Maint Paris (Le Bourget) Planned Maint Paris (Le Bourget) LFPB DGAA or …" at bounding box center [444, 141] width 668 height 214
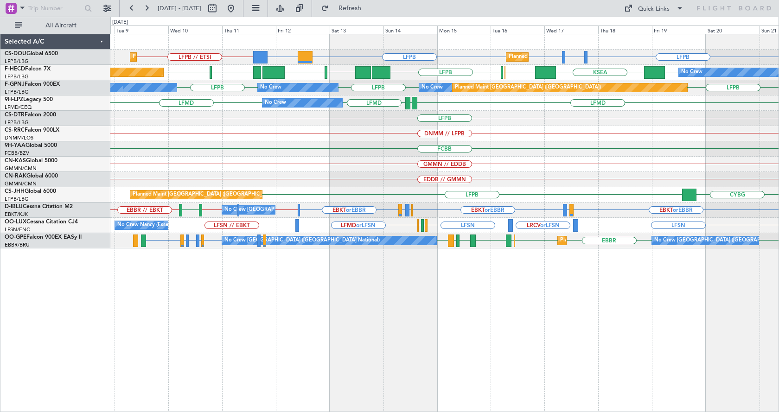
click at [256, 154] on div "FCBB" at bounding box center [444, 148] width 668 height 15
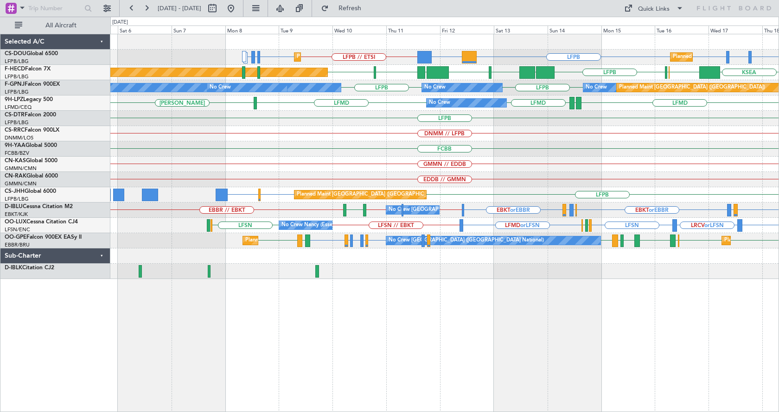
click at [421, 175] on div "Planned Maint Paris (Le Bourget) Planned Maint Paris (Le Bourget) LFPB DGAA or …" at bounding box center [444, 156] width 668 height 245
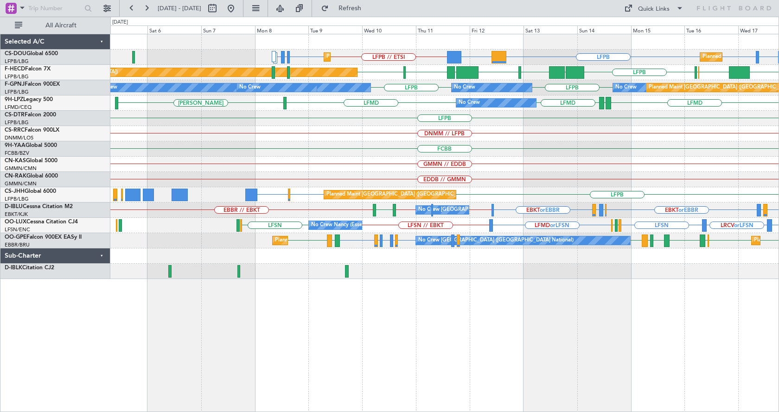
click at [510, 163] on div "Planned Maint Paris (Le Bourget) Planned Maint Paris (Le Bourget) LFPB DGAA or …" at bounding box center [444, 156] width 668 height 245
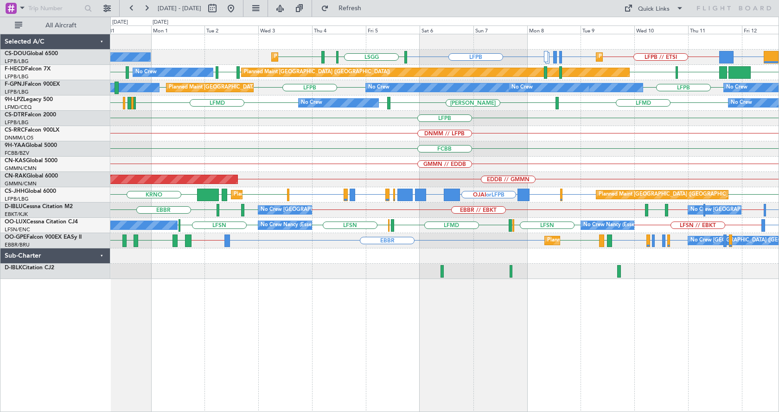
click at [217, 161] on div "LFPB DGAA or LFPB LFPB // ETSI LFPB ETSI or LFPB EGGW or LFPB LFPB LSGG LIML LF…" at bounding box center [444, 156] width 668 height 245
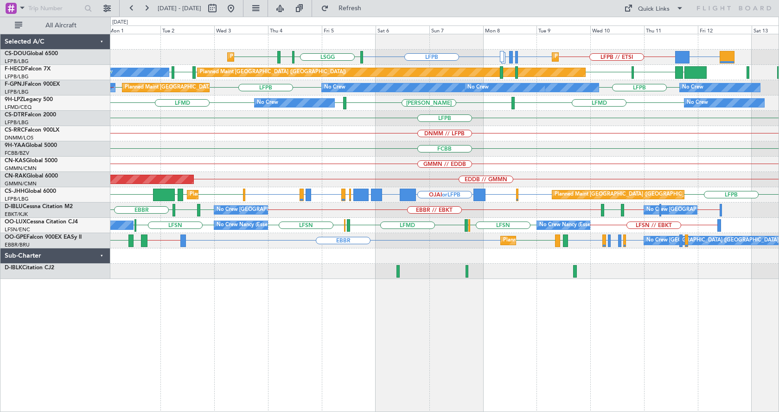
click at [501, 157] on div "Planned Maint Paris (Le Bourget) Planned Maint Paris (Le Bourget) DGAA or LFPB …" at bounding box center [444, 156] width 668 height 245
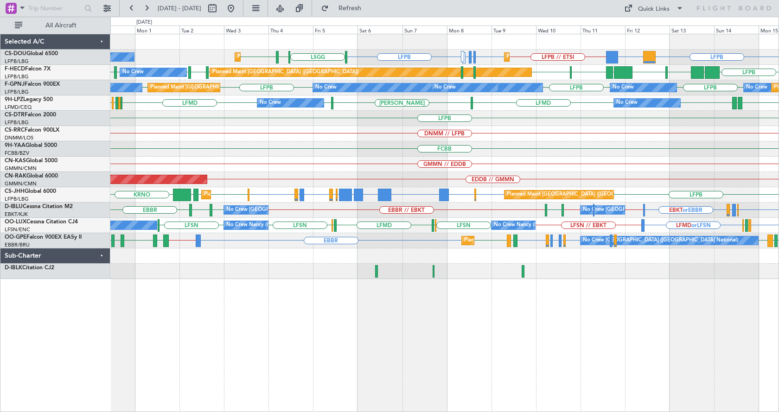
click at [320, 317] on div "Planned Maint Paris (Le Bourget) Planned Maint Paris (Le Bourget) No Crew LFPB …" at bounding box center [444, 223] width 669 height 378
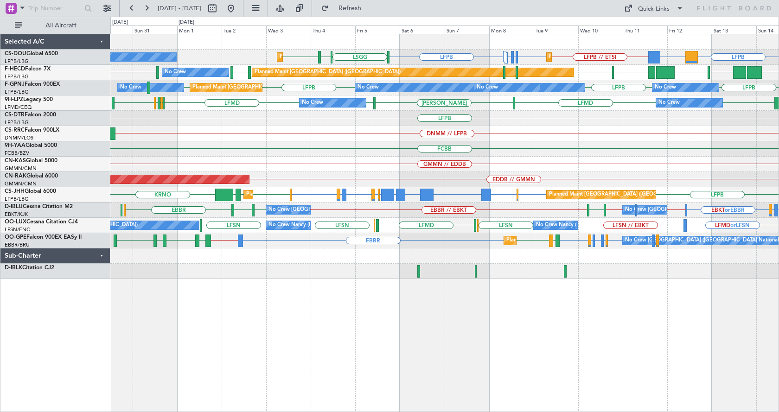
click at [263, 322] on div "Planned Maint Paris (Le Bourget) Planned Maint Paris (Le Bourget) No Crew LFPB …" at bounding box center [444, 223] width 669 height 378
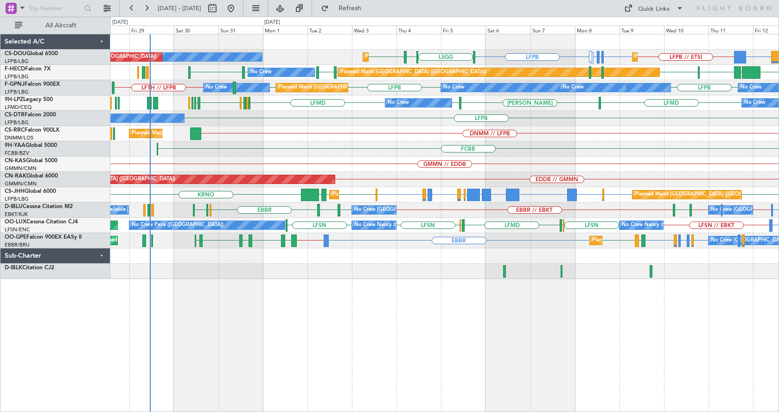
click at [347, 327] on div "Planned Maint Paris (Le Bourget) Planned Maint Paris (Le Bourget) No Crew LFPB …" at bounding box center [444, 223] width 669 height 378
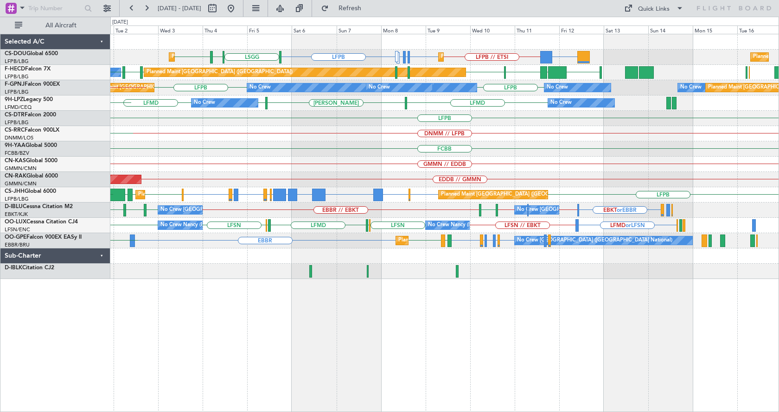
click at [424, 352] on div "Planned Maint Paris (Le Bourget) Planned Maint Paris (Le Bourget) DGAA or LFPB …" at bounding box center [444, 223] width 669 height 378
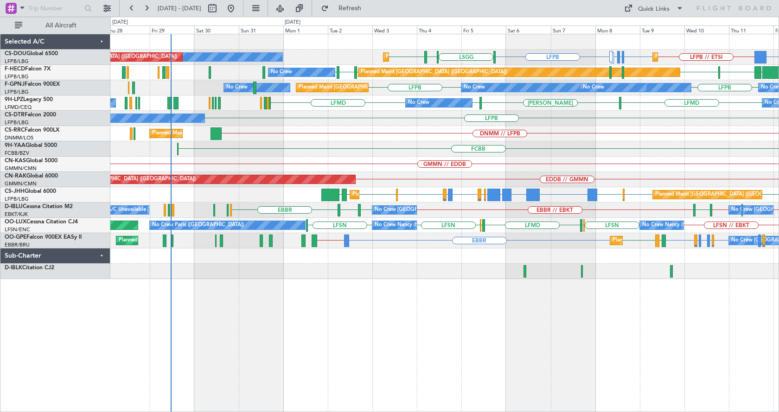
click at [508, 350] on div "Planned Maint Paris (Le Bourget) Planned Maint Paris (Le Bourget) DGAA or LFPB …" at bounding box center [444, 223] width 669 height 378
click at [571, 344] on div "Planned Maint Paris (Le Bourget) Planned Maint Paris (Le Bourget) No Crew Plann…" at bounding box center [444, 223] width 669 height 378
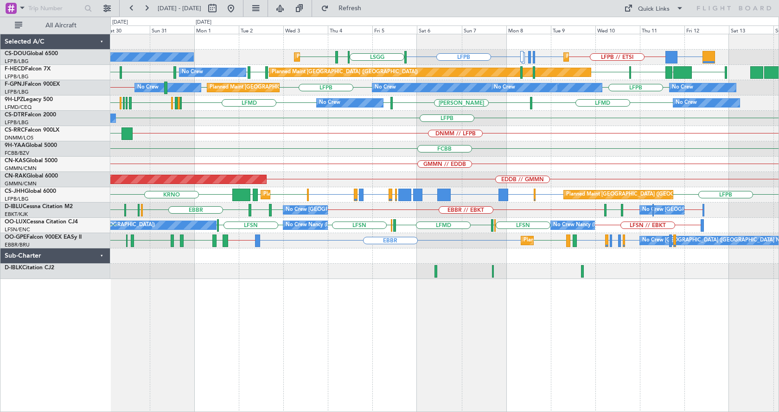
click at [502, 359] on div "Planned Maint Paris (Le Bourget) Planned Maint Paris (Le Bourget) No Crew DGAA …" at bounding box center [444, 223] width 669 height 378
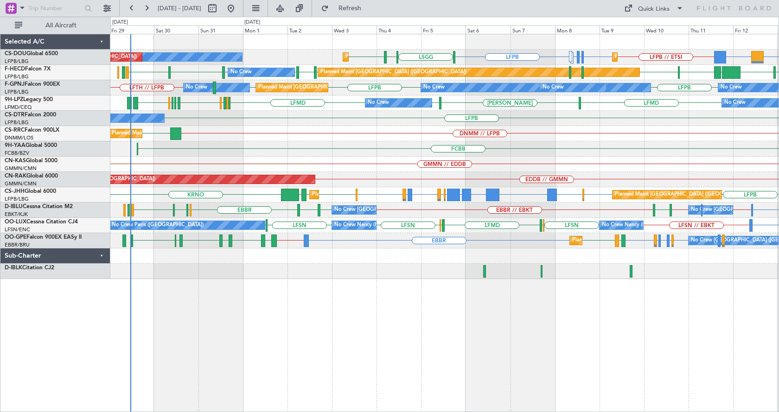
click at [436, 343] on div "Planned Maint Paris (Le Bourget) Planned Maint Paris (Le Bourget) No Crew LFPB …" at bounding box center [444, 223] width 669 height 378
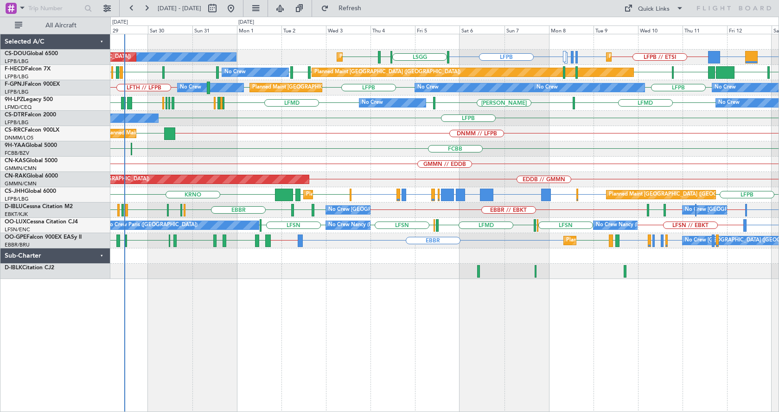
click at [550, 355] on div "Planned Maint Paris (Le Bourget) Planned Maint Paris (Le Bourget) No Crew LFPB …" at bounding box center [444, 223] width 669 height 378
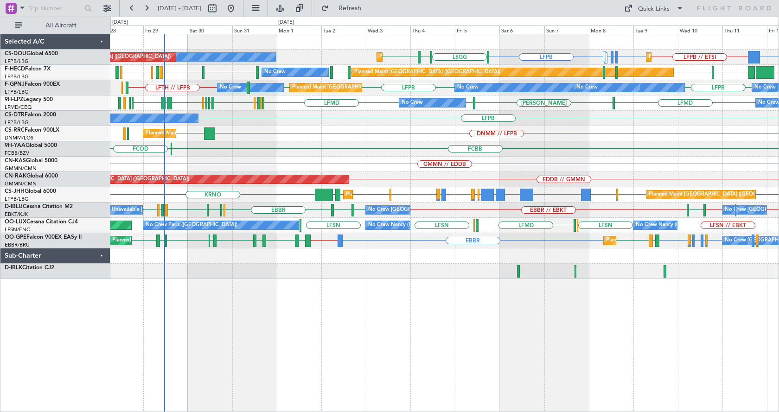
click at [324, 352] on div "Planned Maint Paris (Le Bourget) Planned Maint Paris (Le Bourget) No Crew Plann…" at bounding box center [444, 223] width 669 height 378
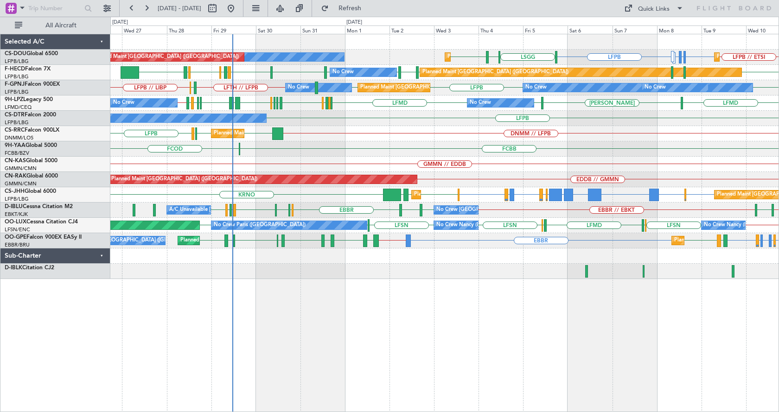
click at [313, 313] on div "Planned Maint Paris (Le Bourget) Planned Maint Paris (Le Bourget) No Crew Plann…" at bounding box center [444, 223] width 669 height 378
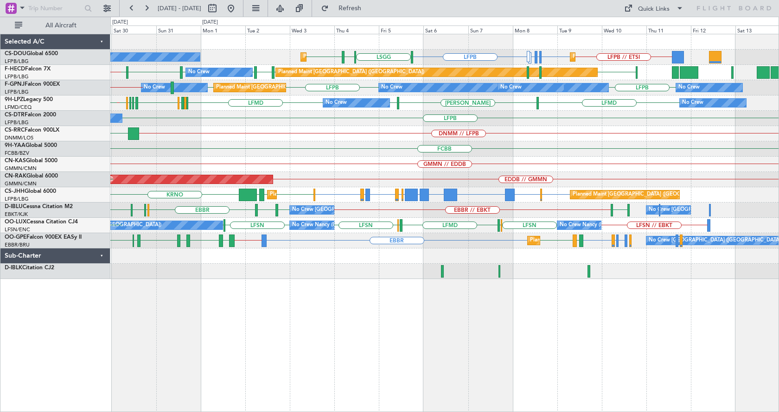
click at [516, 339] on div "Planned Maint Paris (Le Bourget) Planned Maint Paris (Le Bourget) No Crew LFPB …" at bounding box center [444, 223] width 669 height 378
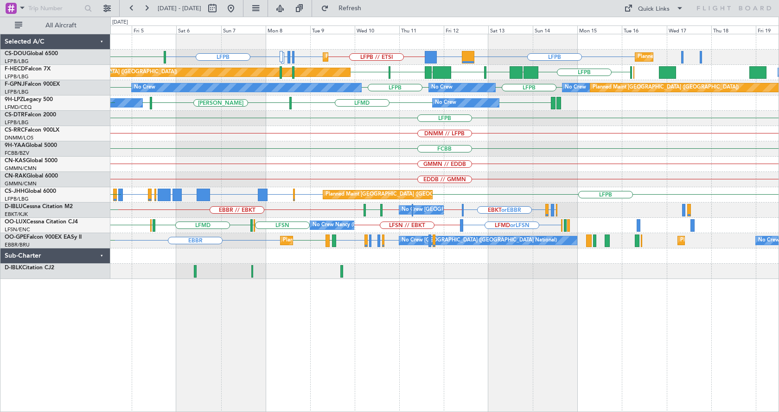
click at [394, 344] on div "LFPB // ETSI LFPB ETSI or LFPB EGGW or LFPB LFPB LFPB DGAA or LFPB LSGG Planned…" at bounding box center [444, 223] width 669 height 378
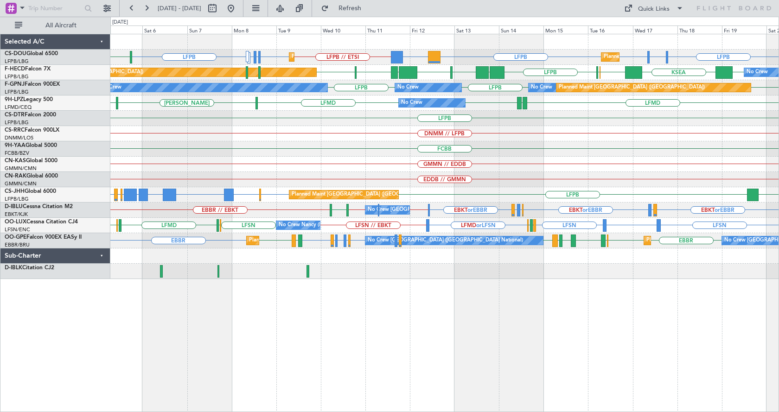
click at [281, 324] on div "Planned Maint Paris (Le Bourget) Planned Maint Paris (Le Bourget) LFPB // ETSI …" at bounding box center [444, 223] width 669 height 378
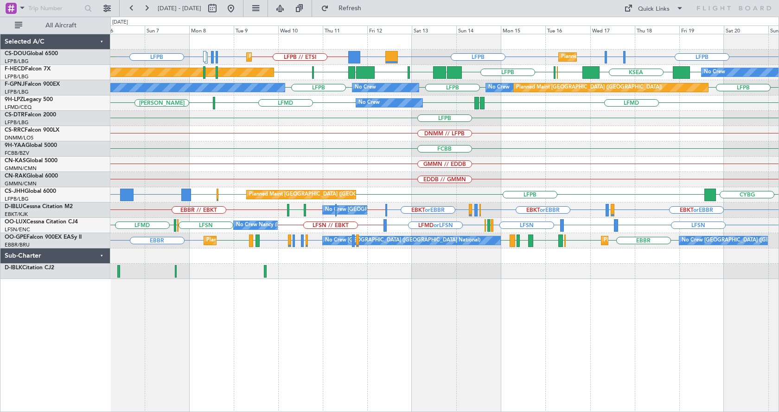
click at [614, 314] on div "Planned Maint Paris (Le Bourget) Planned Maint Paris (Le Bourget) LFPB // ETSI …" at bounding box center [444, 223] width 669 height 378
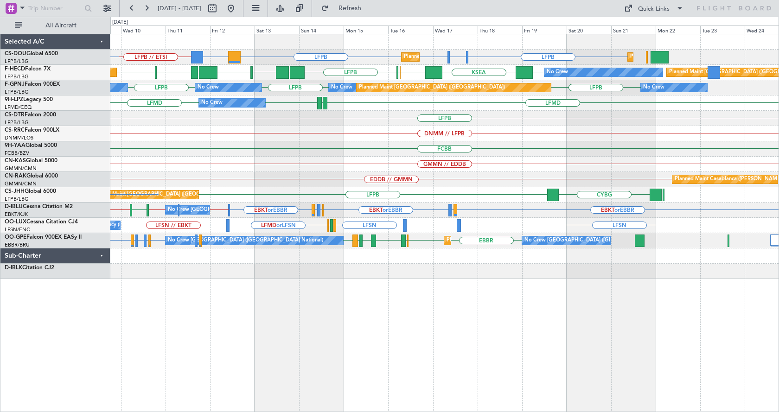
click at [269, 355] on div "Planned Maint Paris (Le Bourget) LFPB // ETSI LFPB LFTH or LFPB LFPB LFPB DGAA …" at bounding box center [444, 223] width 669 height 378
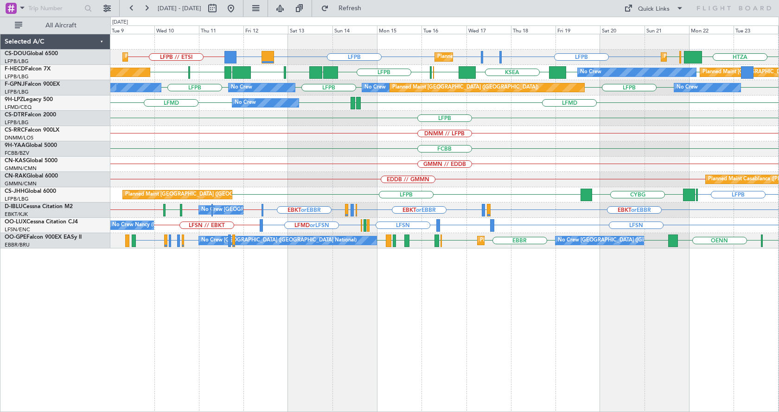
click at [408, 338] on div "Planned Maint Paris (Le Bourget) Planned Maint Paris (Le Bourget) LFPB // ETSI …" at bounding box center [444, 223] width 669 height 378
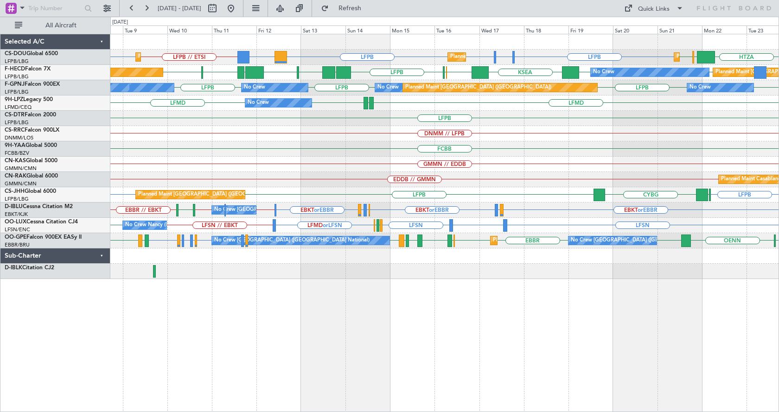
click at [294, 330] on div "Planned Maint Paris (Le Bourget) Planned Maint Paris (Le Bourget) Planned Maint…" at bounding box center [444, 223] width 669 height 378
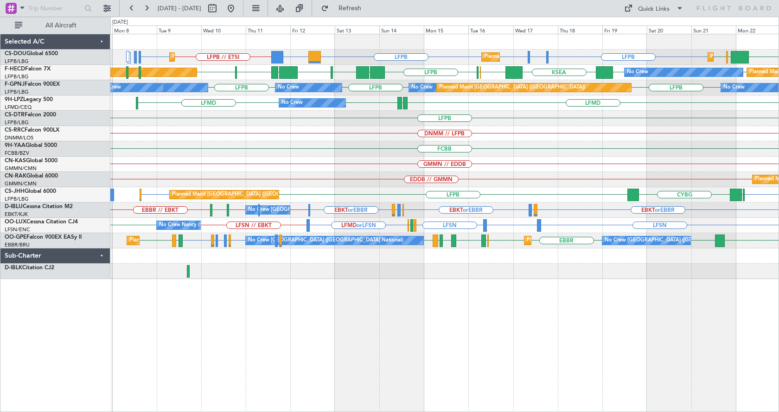
click at [447, 329] on div "Planned Maint Paris (Le Bourget) Planned Maint Paris (Le Bourget) Planned Maint…" at bounding box center [444, 223] width 669 height 378
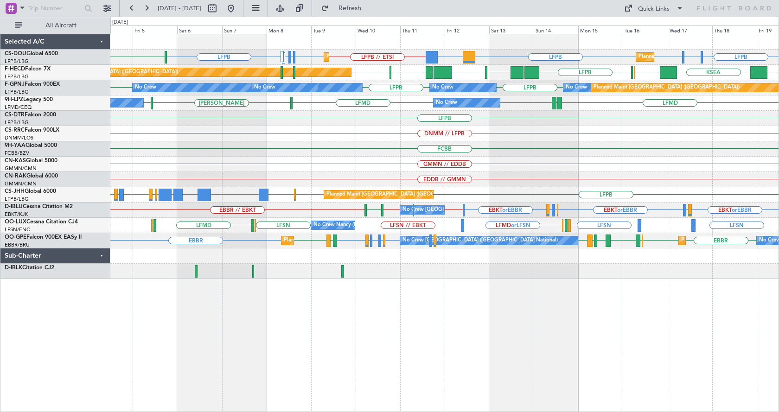
click at [378, 335] on div "Planned Maint Paris (Le Bourget) Planned Maint Paris (Le Bourget) LFPB // ETSI …" at bounding box center [444, 223] width 669 height 378
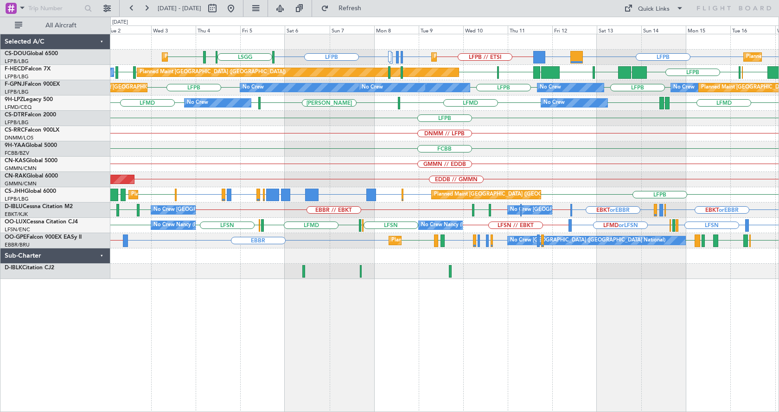
click at [340, 320] on div "Planned Maint Paris (Le Bourget) Planned Maint Paris (Le Bourget) Planned Maint…" at bounding box center [444, 223] width 669 height 378
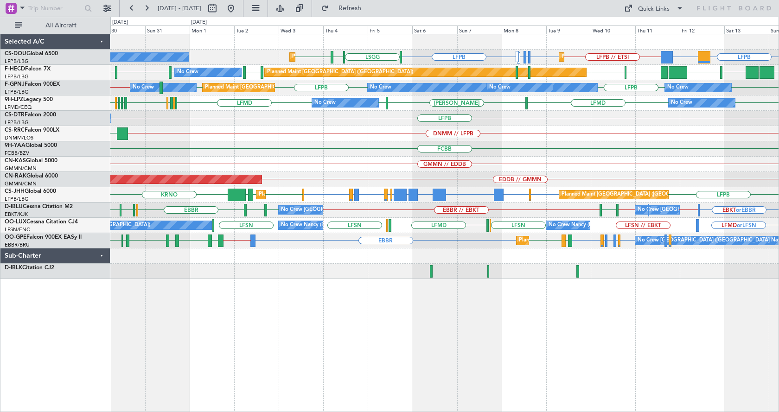
click at [324, 352] on div "Planned Maint Paris (Le Bourget) Planned Maint Paris (Le Bourget) No Crew LFPB …" at bounding box center [444, 223] width 669 height 378
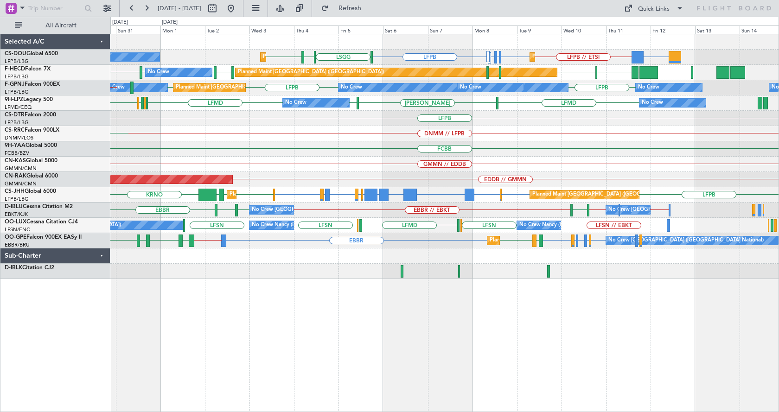
click at [479, 328] on div "Planned Maint Paris (Le Bourget) Planned Maint Paris (Le Bourget) No Crew LFPB …" at bounding box center [444, 223] width 669 height 378
click at [327, 352] on div "Planned Maint Paris (Le Bourget) Planned Maint Paris (Le Bourget) No Crew LFPB …" at bounding box center [444, 223] width 669 height 378
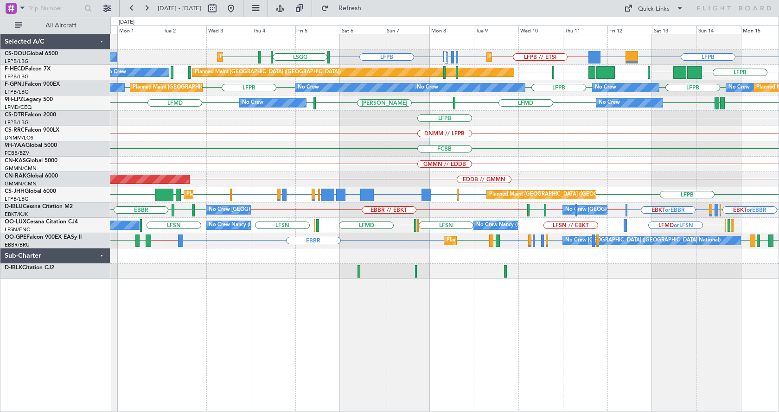
click at [501, 342] on div "Planned Maint Paris (Le Bourget) Planned Maint Paris (Le Bourget) No Crew LFPB …" at bounding box center [444, 223] width 669 height 378
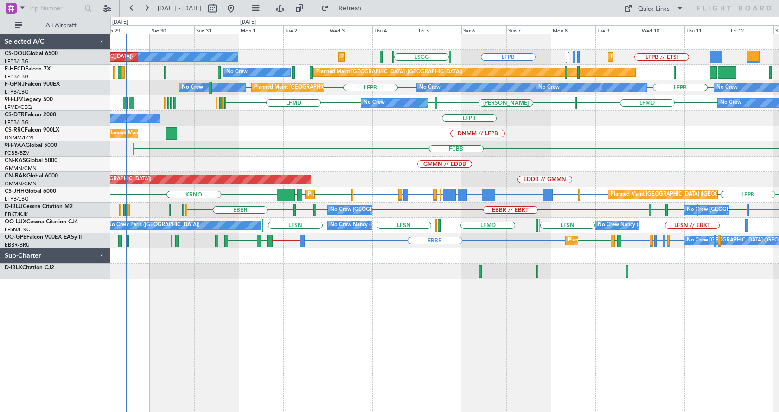
click at [564, 368] on div "Planned Maint Paris (Le Bourget) Planned Maint Paris (Le Bourget) No Crew LFPB …" at bounding box center [444, 223] width 669 height 378
click at [601, 364] on div "LFPB // ETSI LFPB ETSI or LFPB EGGW or LFPB LFPB LFPB DGAA or LFPB LSGG LIML LF…" at bounding box center [444, 223] width 669 height 378
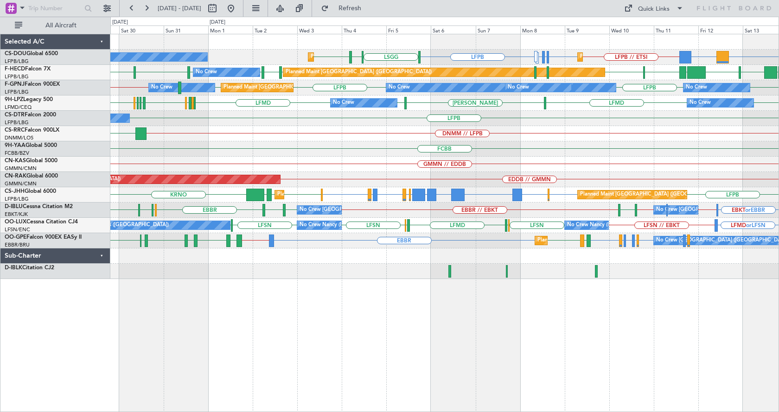
click at [405, 162] on div "GMMN // EDDB" at bounding box center [444, 164] width 668 height 15
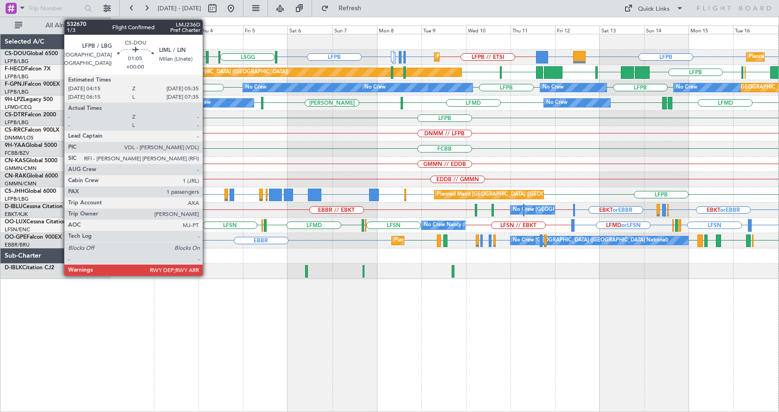
click at [207, 54] on div at bounding box center [207, 57] width 3 height 13
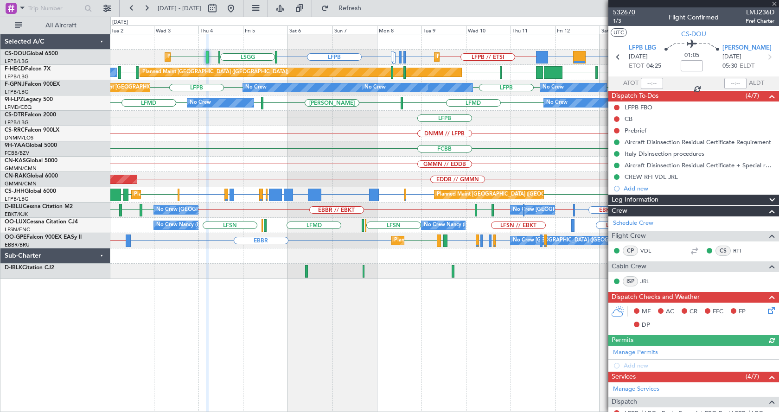
click at [627, 12] on span "532670" at bounding box center [624, 12] width 22 height 10
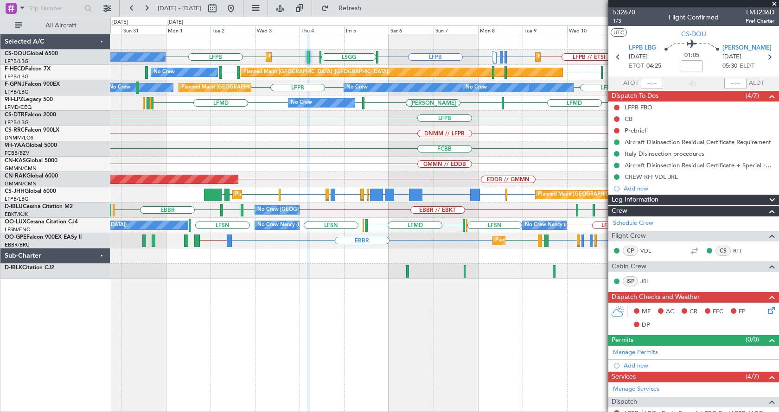
click at [322, 330] on div "LFPB DGAA or LFPB LFPB // ETSI LFPB ETSI or LFPB EGGW or LFPB LFPB [GEOGRAPHIC_…" at bounding box center [444, 223] width 669 height 378
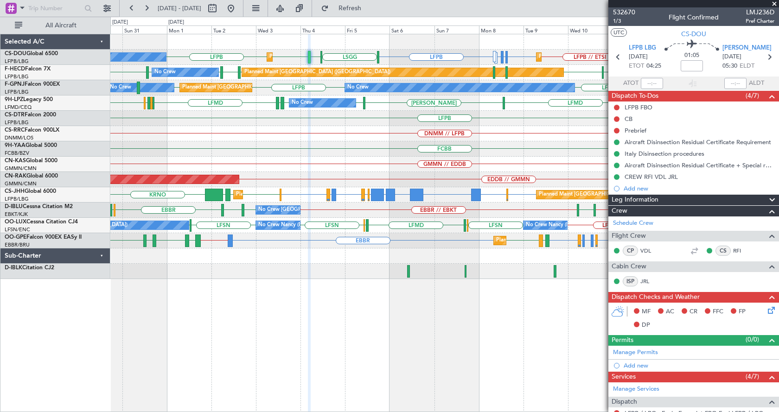
click at [404, 143] on div "FCBB" at bounding box center [444, 148] width 668 height 15
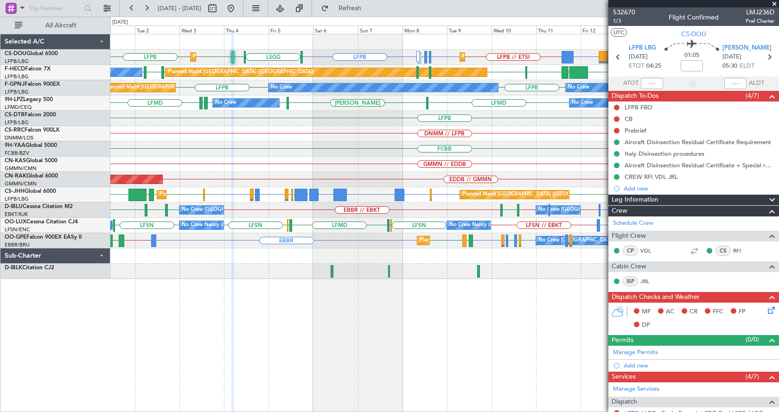
click at [224, 170] on div "Planned Maint Paris (Le Bourget) Planned Maint Paris (Le Bourget) Planned Maint…" at bounding box center [444, 156] width 668 height 245
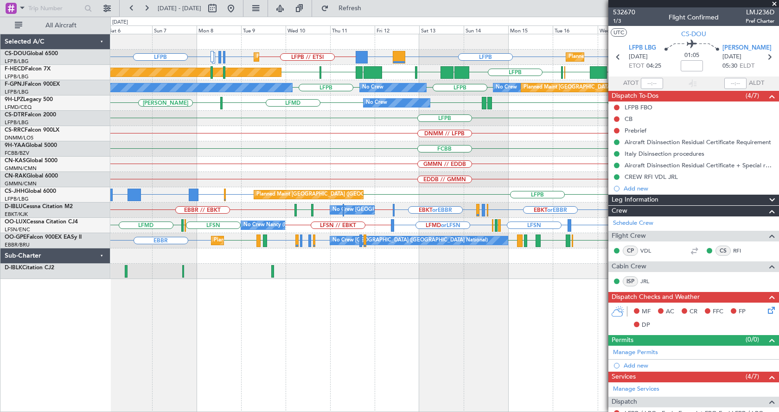
click at [351, 157] on div "Planned Maint Paris (Le Bourget) Planned Maint Paris (Le Bourget) LFPB // ETSI …" at bounding box center [444, 156] width 668 height 245
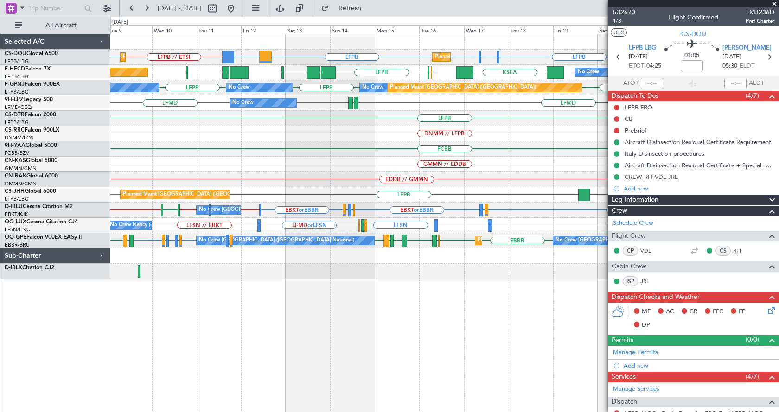
click at [206, 153] on div "Planned Maint Paris (Le Bourget) Planned Maint Paris (Le Bourget) Planned Maint…" at bounding box center [444, 156] width 668 height 245
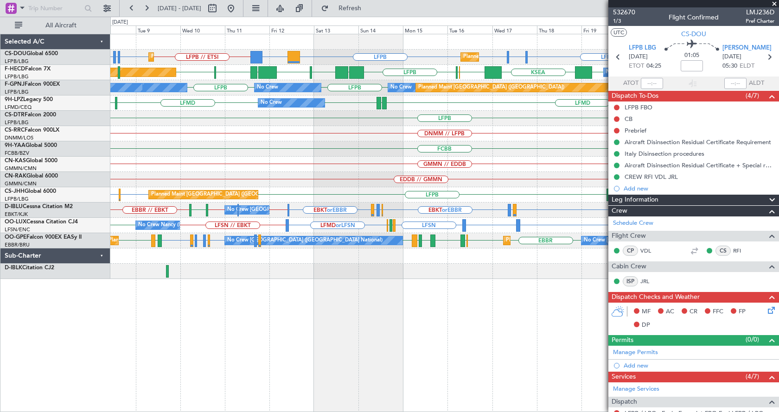
click at [310, 172] on div "Planned Maint Paris (Le Bourget) Planned Maint Paris (Le Bourget) Planned Maint…" at bounding box center [444, 156] width 668 height 245
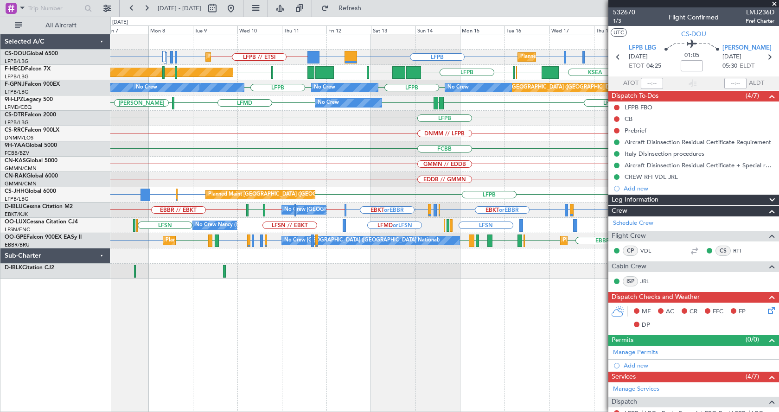
click at [403, 369] on div "LFPB LFTH or LFPB LFPB LFPB LFPB // ETSI LFPB ETSI or LFPB EGGW or LFPB LFPB DG…" at bounding box center [444, 223] width 669 height 378
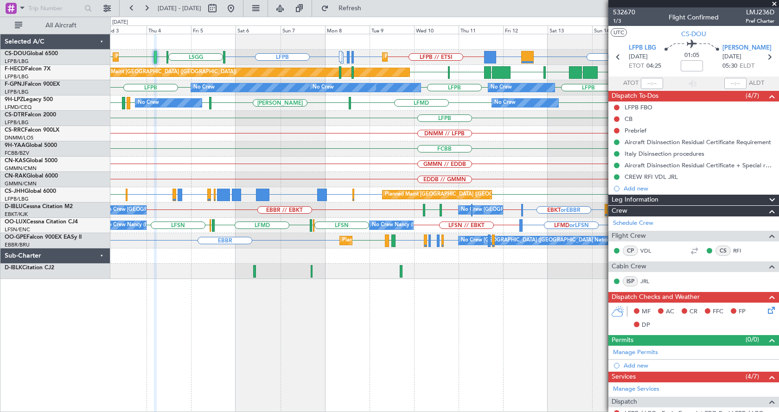
click at [392, 339] on div "Planned Maint Paris (Le Bourget) Planned Maint Paris (Le Bourget) Planned Maint…" at bounding box center [444, 223] width 669 height 378
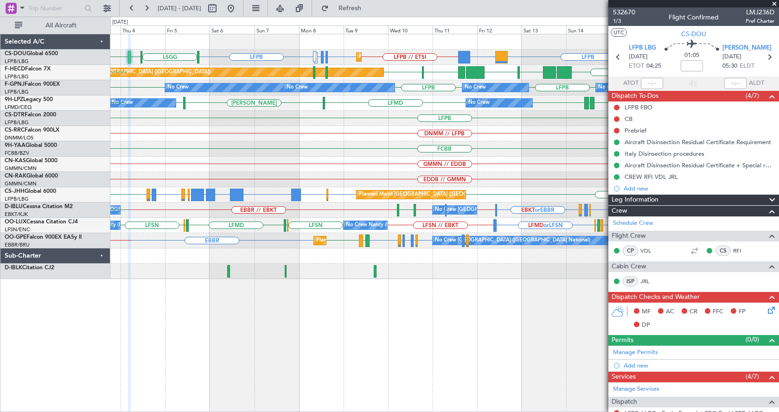
click at [161, 352] on div "Planned Maint Paris (Le Bourget) LFPB LFPB // ETSI LFPB ETSI or LFPB EGGW or LF…" at bounding box center [444, 223] width 669 height 378
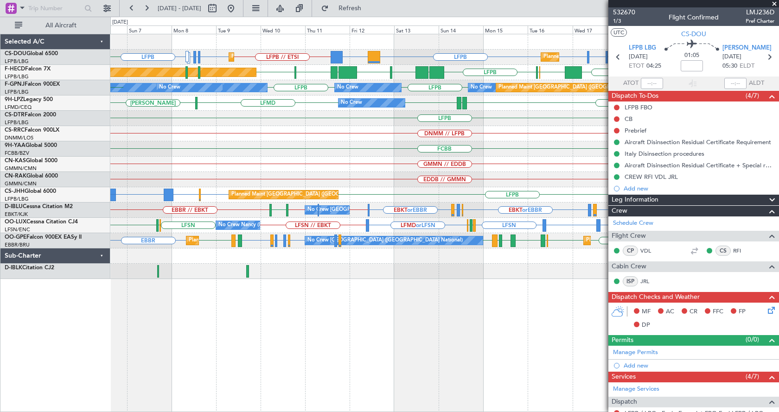
click at [245, 353] on div "Planned Maint Paris (Le Bourget) Planned Maint Paris (Le Bourget) LFPB LFTH or …" at bounding box center [444, 223] width 669 height 378
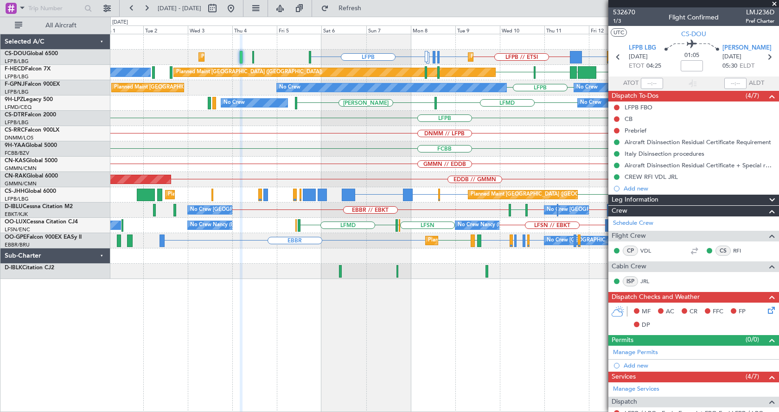
click at [516, 336] on div "LFPB // ETSI LFPB ETSI or LFPB EGGW or LFPB LFPB LFPB DGAA or LFPB Planned Main…" at bounding box center [444, 223] width 669 height 378
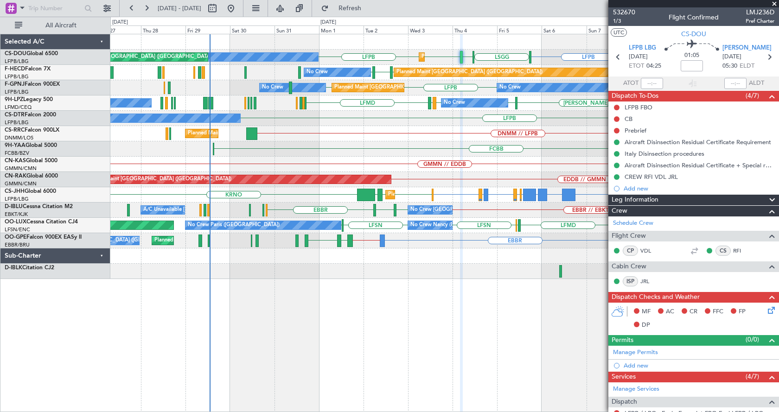
click at [513, 339] on div "Planned Maint Paris (Le Bourget) Planned Maint Paris (Le Bourget) LFPB // ETSI …" at bounding box center [444, 223] width 669 height 378
click at [773, 1] on span at bounding box center [774, 4] width 9 height 8
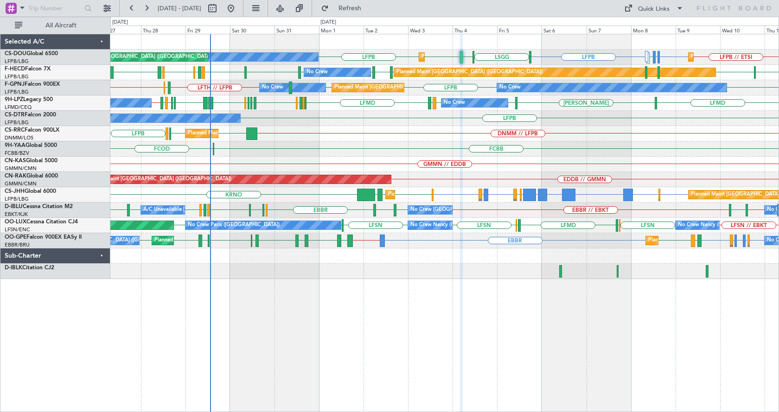
type input "0"
click at [358, 333] on div "LFPB // ETSI LFPB ETSI or LFPB EGGW or LFPB LFPB LSGG LIML LFPB LFPB Planned Ma…" at bounding box center [444, 223] width 669 height 378
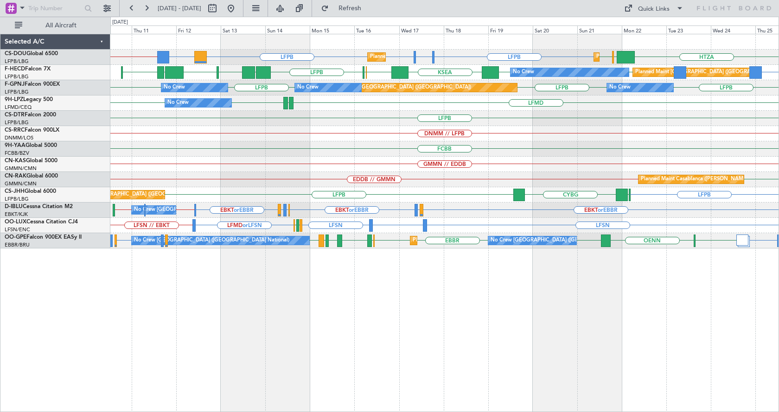
click at [470, 385] on div "LFPB // ETSI LFPB LFTH or LFPB LFPB LFPB DGAA or LFPB HTZA EGKK LFPB Planned Ma…" at bounding box center [444, 223] width 669 height 378
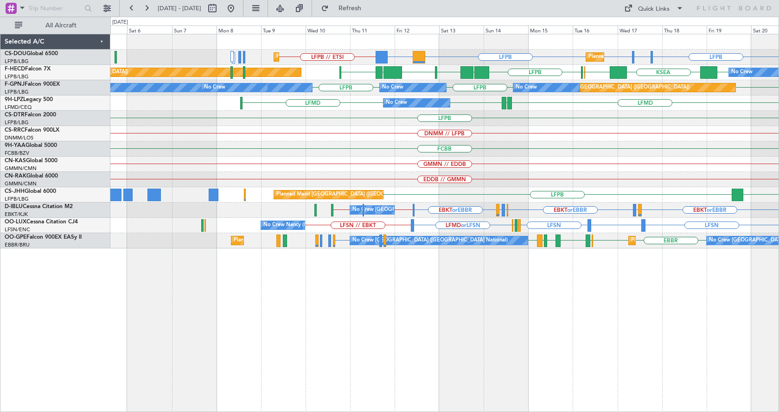
click at [480, 361] on div "LFPB // ETSI LFPB LFTH or LFPB LFPB LFPB DGAA or LFPB Planned Maint Paris (Le B…" at bounding box center [444, 223] width 669 height 378
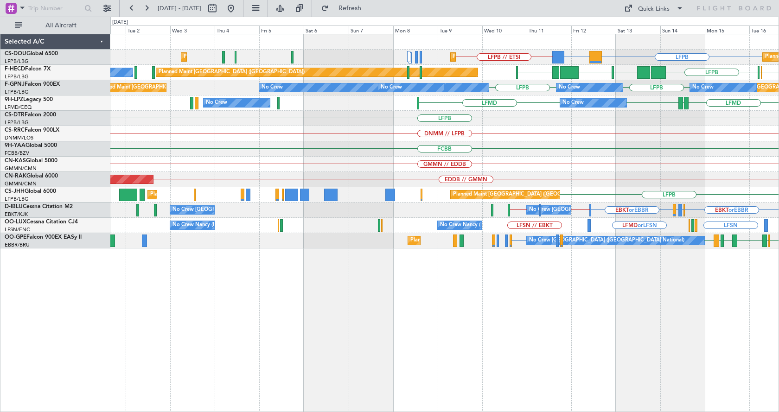
click at [530, 357] on div "LFPB // ETSI LFPB DGAA or LFPB Planned Maint Paris (Le Bourget) Planned Maint P…" at bounding box center [444, 223] width 669 height 378
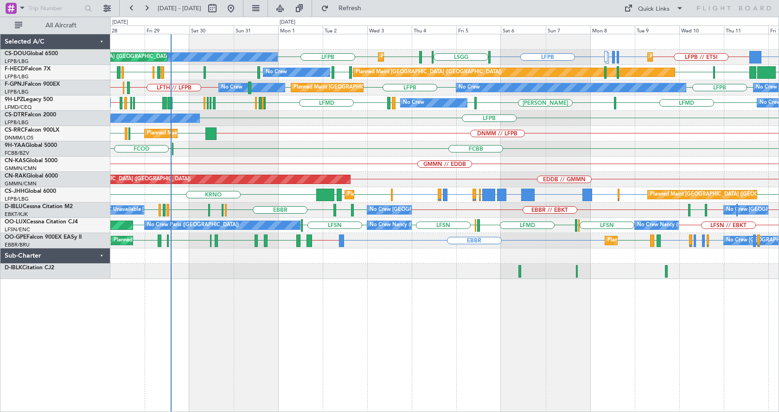
click at [376, 331] on div "LFPB // ETSI LFPB ETSI or LFPB EGGW or LFPB LFPB DGAA or LFPB [GEOGRAPHIC_DATA]…" at bounding box center [444, 223] width 669 height 378
click at [492, 340] on div "LFPB // ETSI LFPB ETSI or LFPB EGGW or LFPB LFPB DGAA or LFPB [GEOGRAPHIC_DATA]…" at bounding box center [444, 223] width 669 height 378
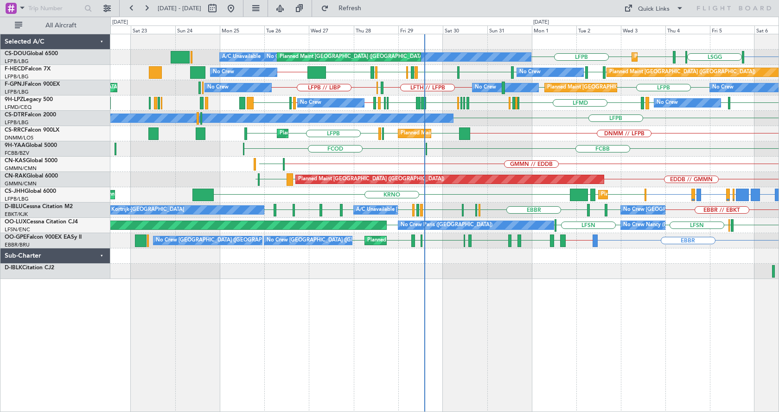
click at [325, 365] on div "LFPB [GEOGRAPHIC_DATA] LIML LFPB LFPB Planned Maint [GEOGRAPHIC_DATA] ([GEOGRAP…" at bounding box center [444, 223] width 669 height 378
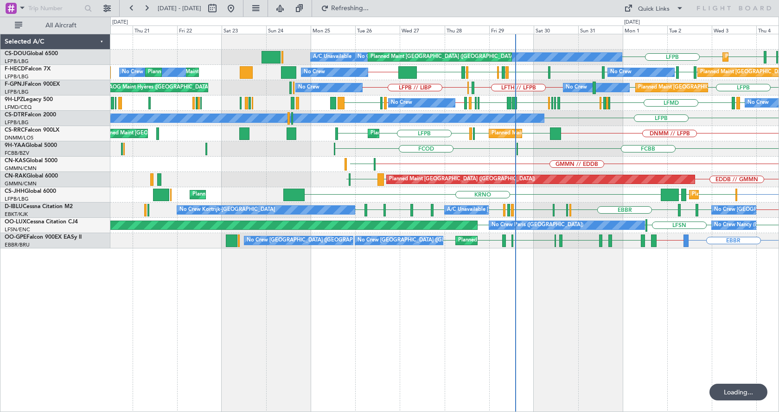
click at [408, 362] on div "Planned Maint [GEOGRAPHIC_DATA] ([GEOGRAPHIC_DATA]) No Crew Planned Maint [GEOG…" at bounding box center [444, 223] width 669 height 378
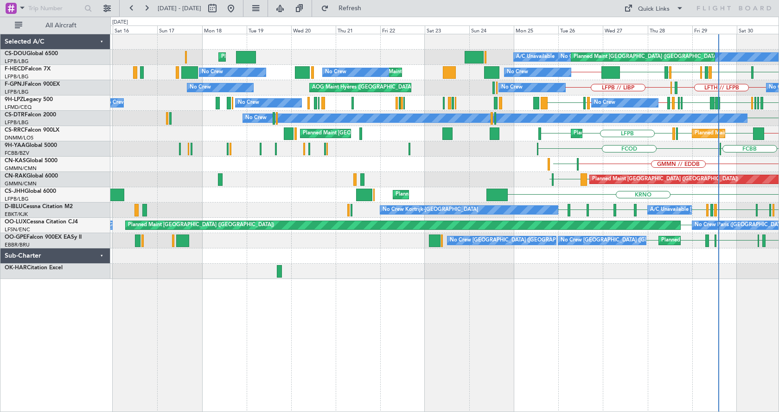
click at [444, 374] on div "Planned Maint [GEOGRAPHIC_DATA] ([GEOGRAPHIC_DATA]) No Crew Planned Maint [GEOG…" at bounding box center [444, 223] width 669 height 378
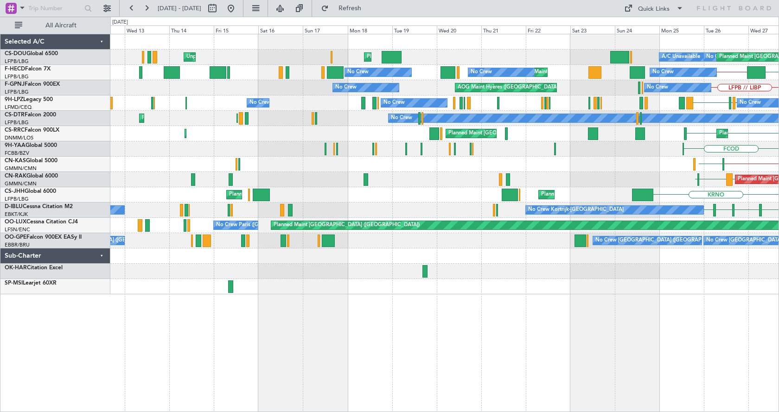
click at [329, 256] on div "Planned Maint [GEOGRAPHIC_DATA] ([GEOGRAPHIC_DATA]) No Crew Planned Maint [GEOG…" at bounding box center [444, 164] width 668 height 260
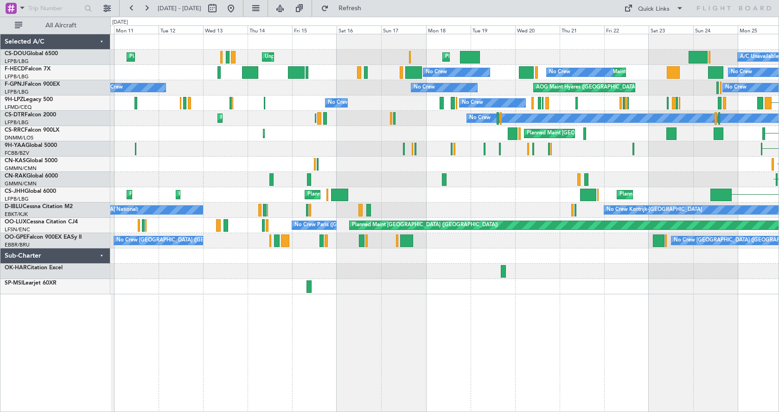
click at [443, 373] on div "Planned Maint [GEOGRAPHIC_DATA] ([GEOGRAPHIC_DATA]) A/C Unavailable Unplanned M…" at bounding box center [444, 223] width 669 height 378
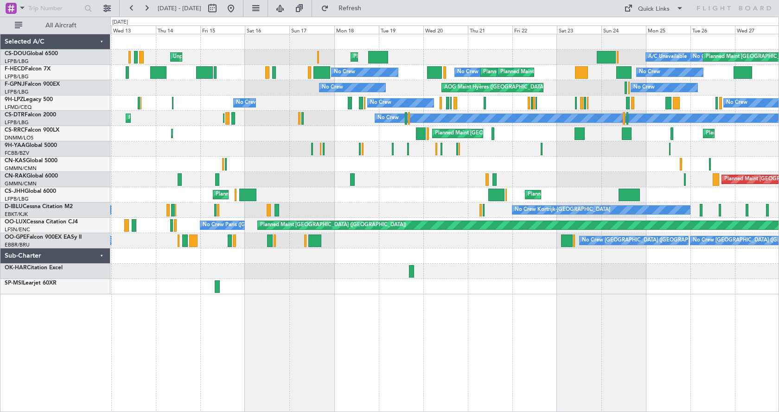
click at [293, 333] on div "Planned Maint [GEOGRAPHIC_DATA] ([GEOGRAPHIC_DATA]) Unplanned Maint [GEOGRAPHIC…" at bounding box center [444, 223] width 669 height 378
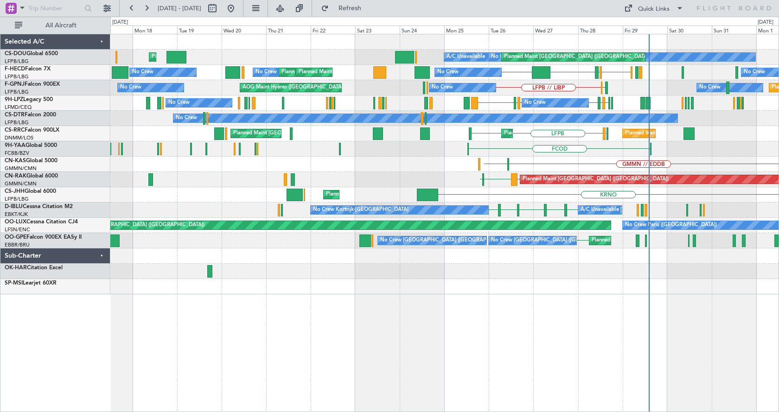
click at [356, 304] on div "Planned Maint [GEOGRAPHIC_DATA] ([GEOGRAPHIC_DATA]) A/C Unavailable No Crew Pla…" at bounding box center [444, 223] width 669 height 378
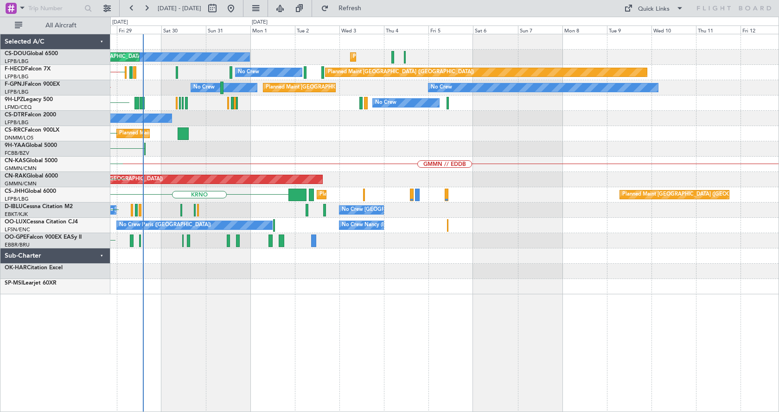
click at [215, 315] on div "No Crew Planned Maint [GEOGRAPHIC_DATA] ([GEOGRAPHIC_DATA]) Planned Maint [GEOG…" at bounding box center [444, 223] width 669 height 378
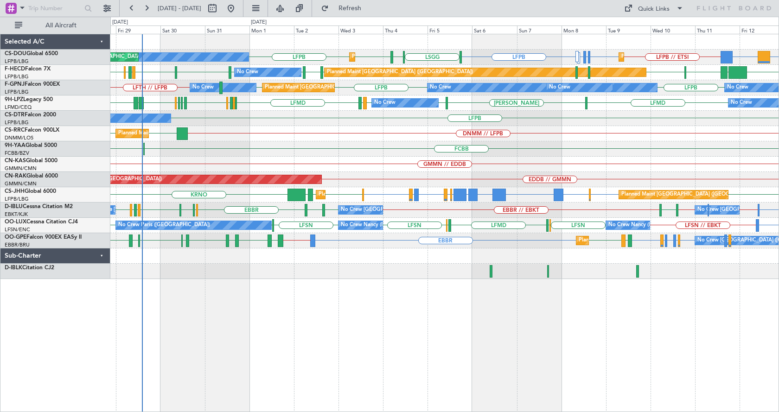
click at [387, 369] on div "LFPB LFPB // ETSI DGAA or LFPB LFPB ETSI or LFPB EGGW or LFPB LFPB [GEOGRAPHIC_…" at bounding box center [444, 223] width 669 height 378
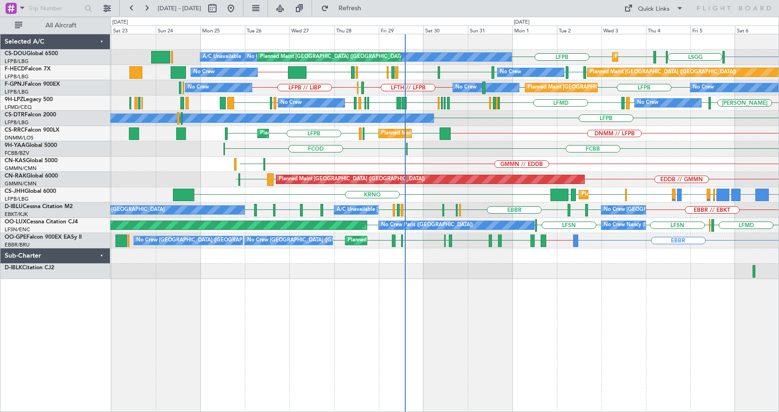
click at [351, 366] on div "Planned Maint [GEOGRAPHIC_DATA] ([GEOGRAPHIC_DATA]) No Crew Planned Maint [GEOG…" at bounding box center [444, 223] width 669 height 378
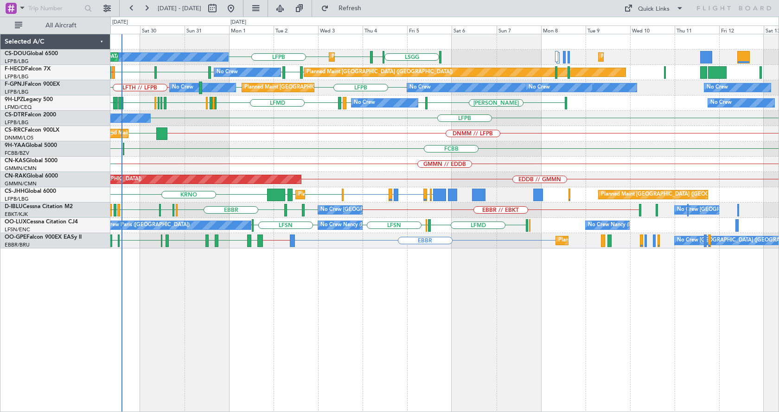
click at [314, 347] on div "Planned Maint [GEOGRAPHIC_DATA] ([GEOGRAPHIC_DATA]) No Crew Planned Maint [GEOG…" at bounding box center [444, 223] width 669 height 378
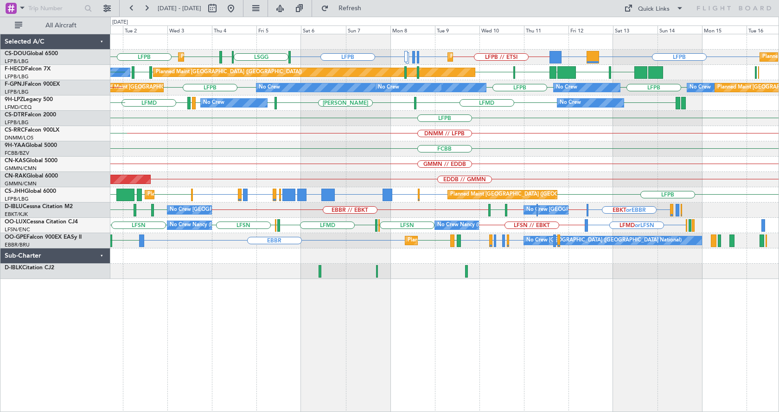
click at [395, 362] on div "Planned Maint [GEOGRAPHIC_DATA] ([GEOGRAPHIC_DATA]) Planned Maint [GEOGRAPHIC_D…" at bounding box center [444, 223] width 669 height 378
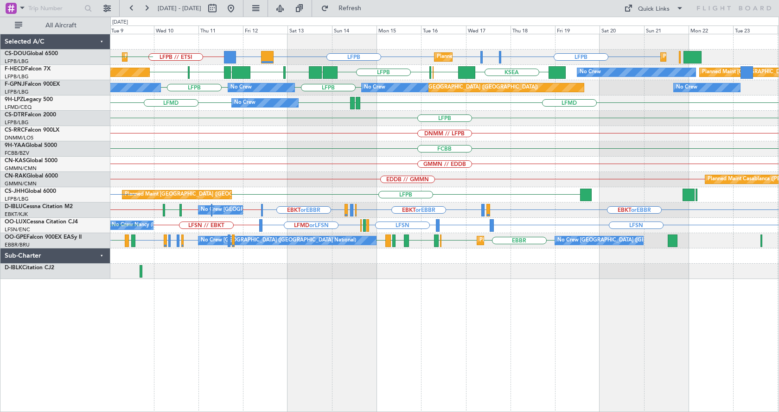
click at [409, 150] on div "LFPB // ETSI LFPB LFPB LFTH or LFPB LFPB LFPB DGAA or LFPB Planned Maint [GEOGR…" at bounding box center [444, 156] width 668 height 245
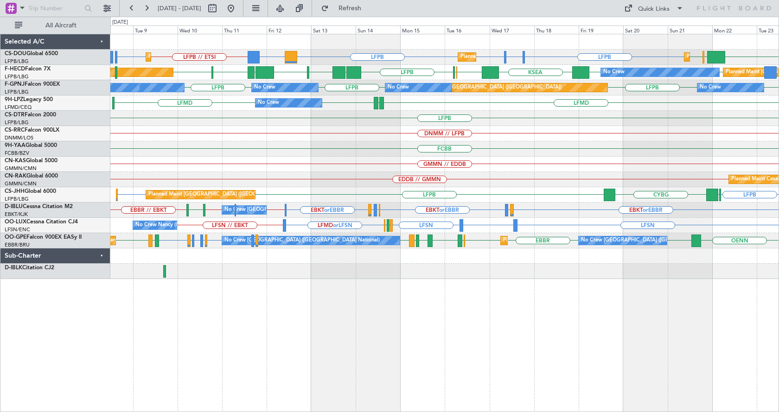
click at [382, 169] on div "LFPB LFTH or LFPB LFPB LFPB DGAA or LFPB LFPB // ETSI LFPB HTZA [GEOGRAPHIC_DAT…" at bounding box center [444, 156] width 668 height 245
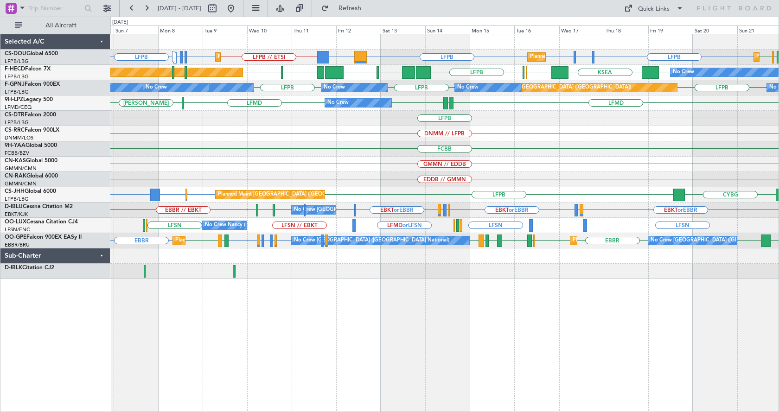
click at [694, 368] on div "Planned Maint [GEOGRAPHIC_DATA] ([GEOGRAPHIC_DATA]) Planned Maint [GEOGRAPHIC_D…" at bounding box center [444, 223] width 669 height 378
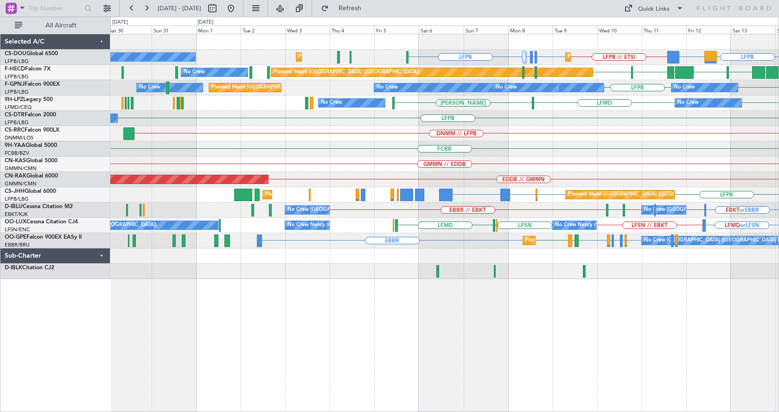
click at [410, 379] on div "Planned Maint [GEOGRAPHIC_DATA] ([GEOGRAPHIC_DATA]) LFPB DGAA or LFPB LFPB // E…" at bounding box center [444, 223] width 669 height 378
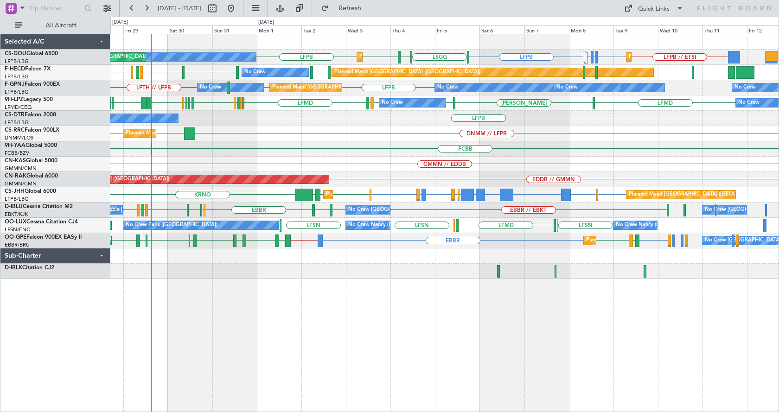
click at [445, 373] on div "Planned Maint [GEOGRAPHIC_DATA] ([GEOGRAPHIC_DATA]) Planned Maint [GEOGRAPHIC_D…" at bounding box center [444, 223] width 669 height 378
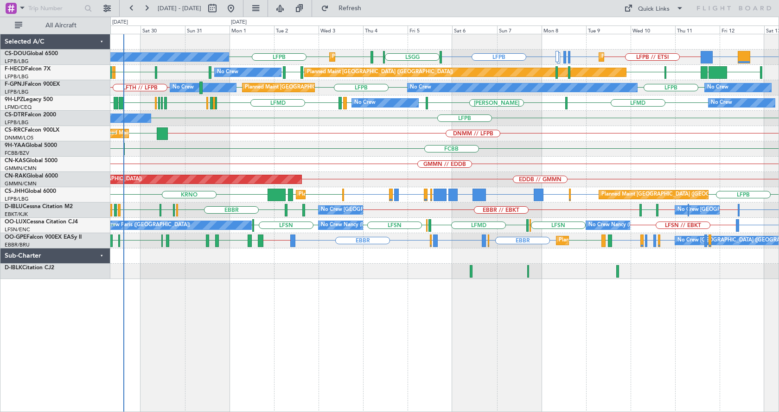
click at [511, 354] on div "LFPB // ETSI LFPB ETSI or LFPB EGGW or LFPB LFPB LFPB DGAA or LFPB [GEOGRAPHIC_…" at bounding box center [444, 223] width 669 height 378
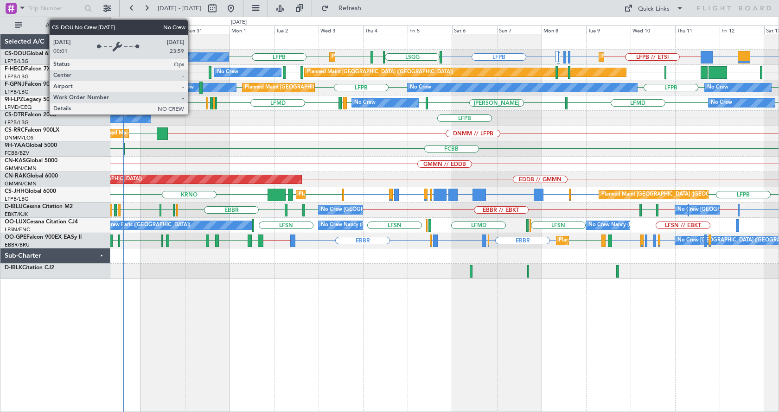
click at [192, 55] on div "No Crew" at bounding box center [95, 57] width 267 height 8
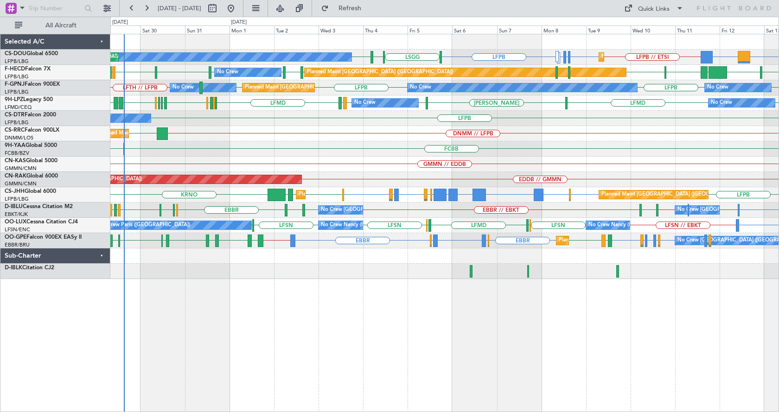
click at [298, 51] on div "LFPB // ETSI LFPB ETSI or LFPB EGGW or LFPB LFPB LFPB DGAA or LFPB [GEOGRAPHIC_…" at bounding box center [444, 57] width 668 height 15
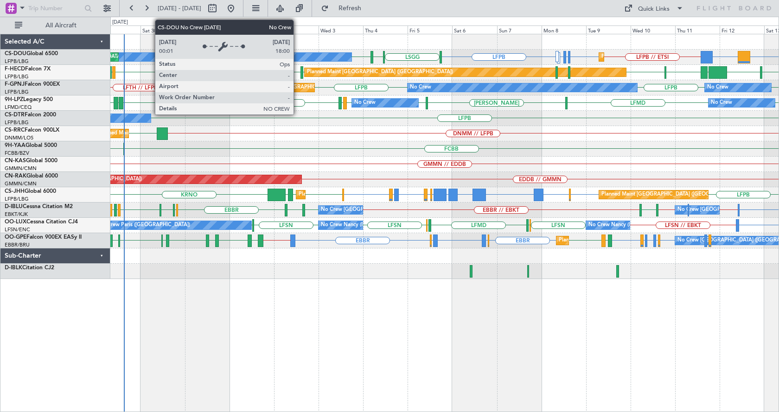
click at [298, 55] on div "No Crew" at bounding box center [156, 57] width 389 height 8
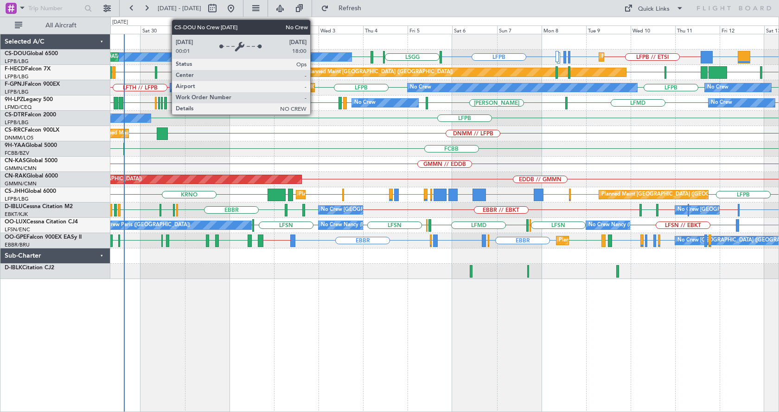
click at [314, 57] on div "No Crew" at bounding box center [156, 57] width 389 height 8
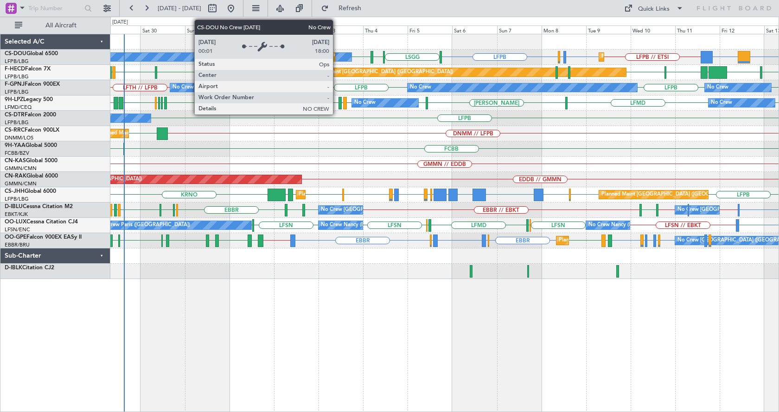
click at [337, 54] on div "No Crew" at bounding box center [156, 57] width 389 height 8
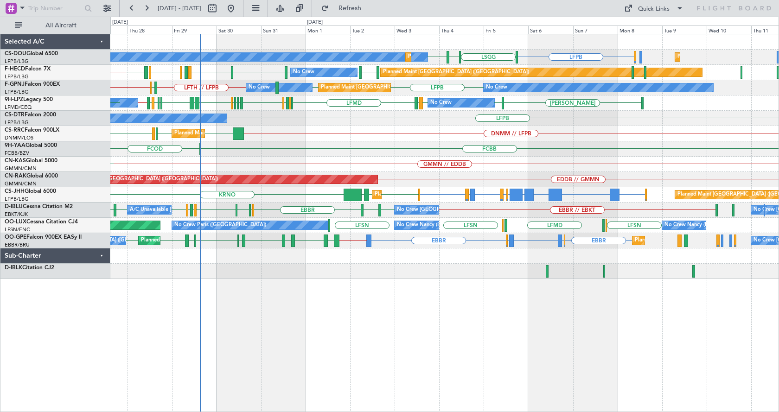
click at [287, 343] on div "Planned Maint Paris (Le Bourget) No Crew Planned Maint Paris (Le Bourget) LFPB …" at bounding box center [444, 223] width 669 height 378
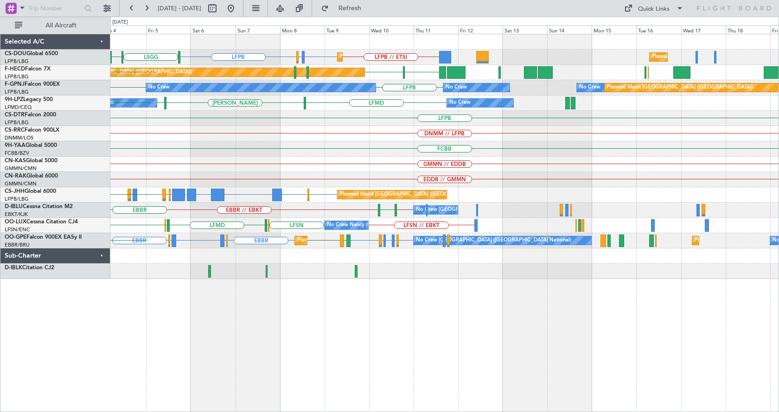
click at [160, 357] on div "Planned Maint Paris (Le Bourget) LFPB // ETSI ETSI or LFPB EGGW or LFPB LFPB LS…" at bounding box center [444, 223] width 669 height 378
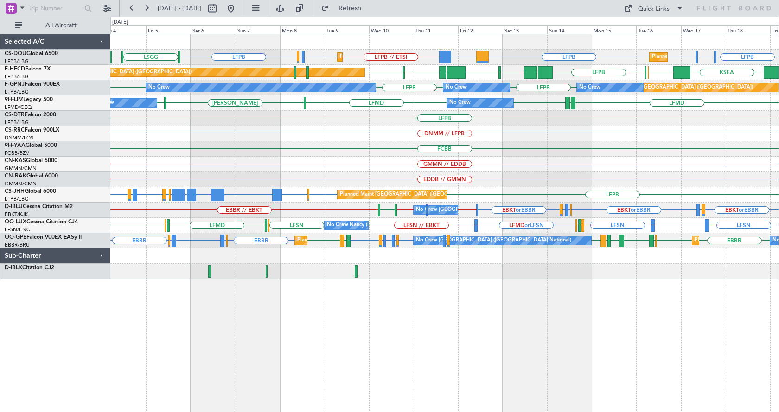
click at [456, 319] on div "LFPB // ETSI ETSI or LFPB EGGW or LFPB LFPB LFPB LFTH or LFPB LFPB LFPB DGAA or…" at bounding box center [444, 223] width 669 height 378
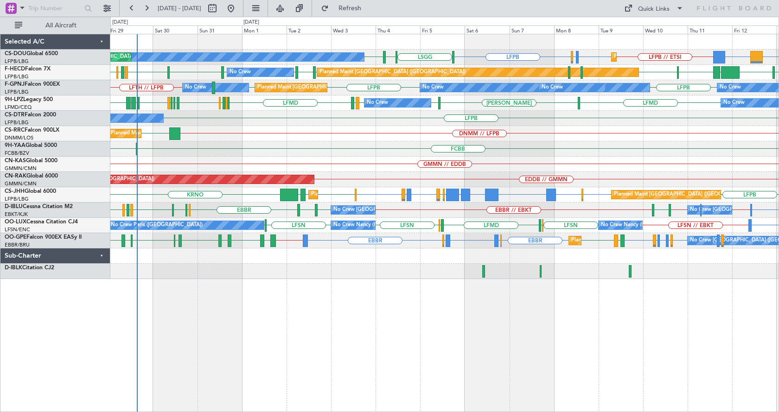
click at [280, 329] on div "LFPB DGAA or LFPB LFPB // ETSI ETSI or LFPB EGGW or LFPB LFPB LSGG LIML LFPB Pl…" at bounding box center [444, 223] width 669 height 378
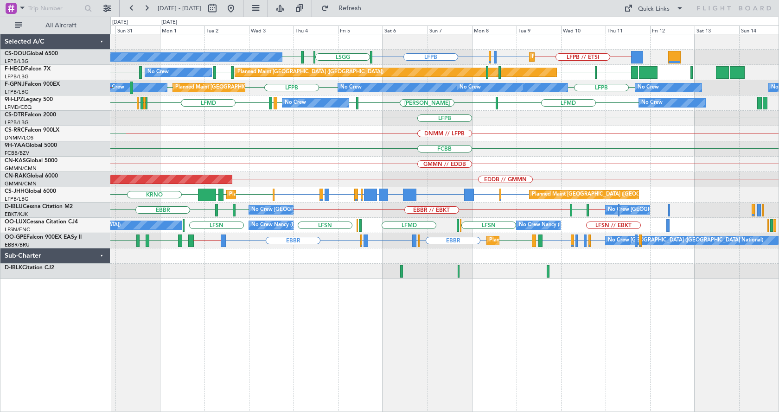
click at [492, 118] on div "Planned Maint Paris (Le Bourget) No Crew Planned Maint Paris (Le Bourget) LFPB …" at bounding box center [444, 156] width 668 height 245
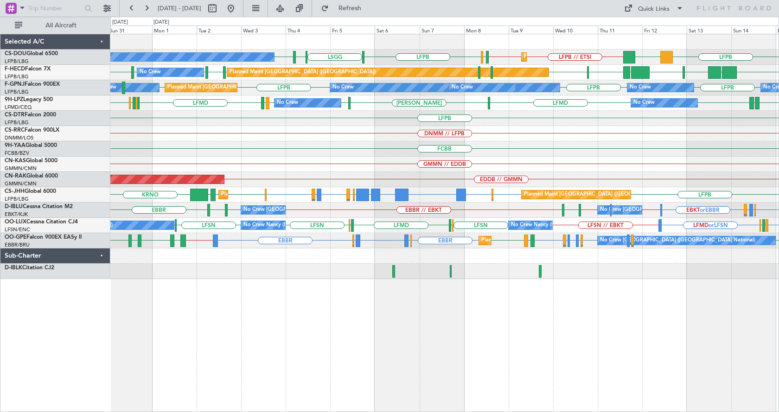
click at [427, 355] on div "LFPB DGAA LFPB // ETSI LSGG LIML LFPB ETSI // LFPB EGGW LFPB Planned Maint Pari…" at bounding box center [444, 223] width 669 height 378
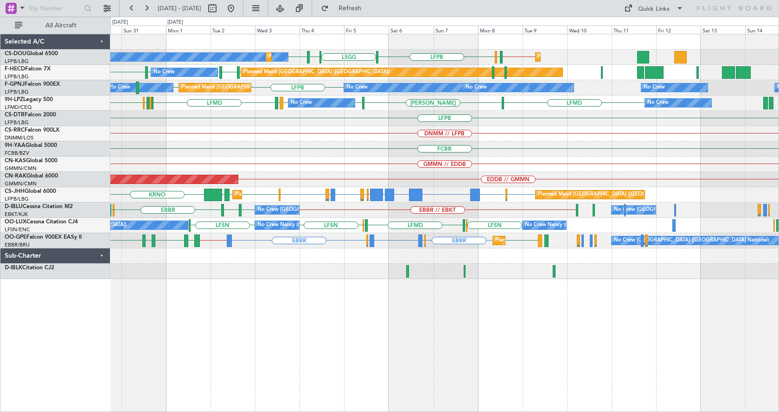
click at [335, 330] on div "LSGG LIML LFPB ETSI // LFPB EGGW LFPB No Crew Planned Maint Paris (Le Bourget) …" at bounding box center [444, 223] width 669 height 378
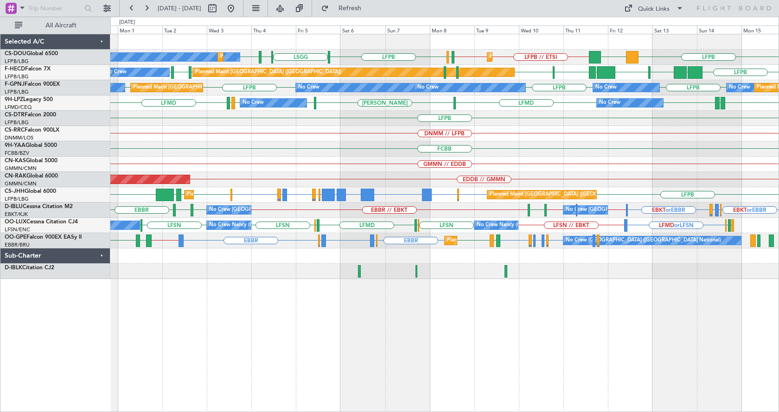
click at [308, 328] on div "No Crew Planned Maint Paris (Le Bourget) Planned Maint Paris (Le Bourget) LFPB …" at bounding box center [444, 223] width 669 height 378
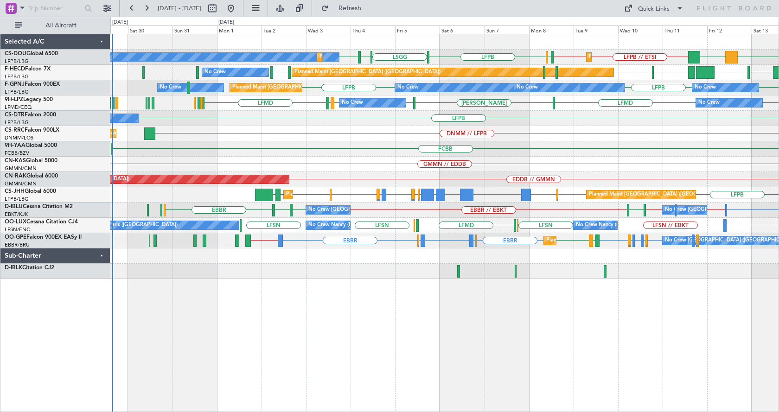
click at [351, 322] on div "No Crew Planned Maint Paris (Le Bourget) Planned Maint Paris (Le Bourget) LFPB …" at bounding box center [444, 223] width 669 height 378
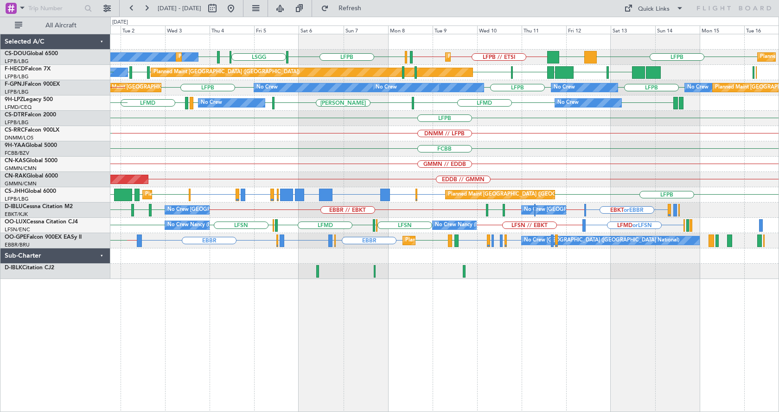
click at [474, 342] on div "No Crew Planned Maint [GEOGRAPHIC_DATA] ([GEOGRAPHIC_DATA]) Planned Maint [GEOG…" at bounding box center [444, 223] width 669 height 378
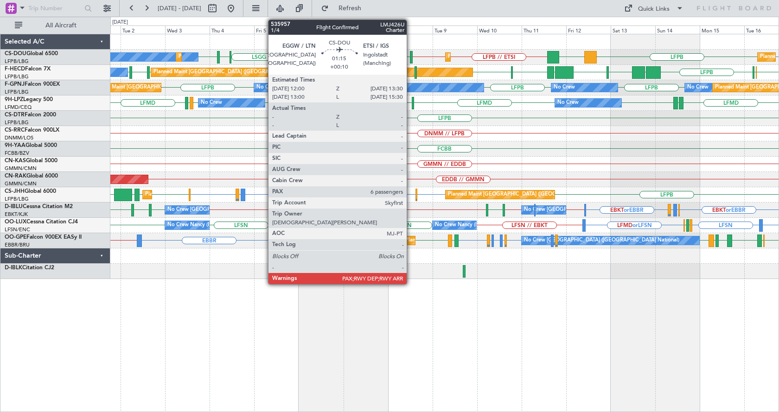
click at [411, 54] on div at bounding box center [411, 57] width 3 height 13
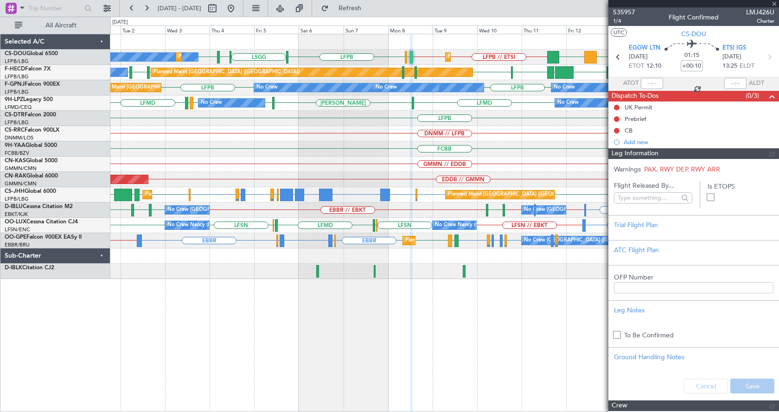
click at [773, 3] on div at bounding box center [693, 3] width 171 height 7
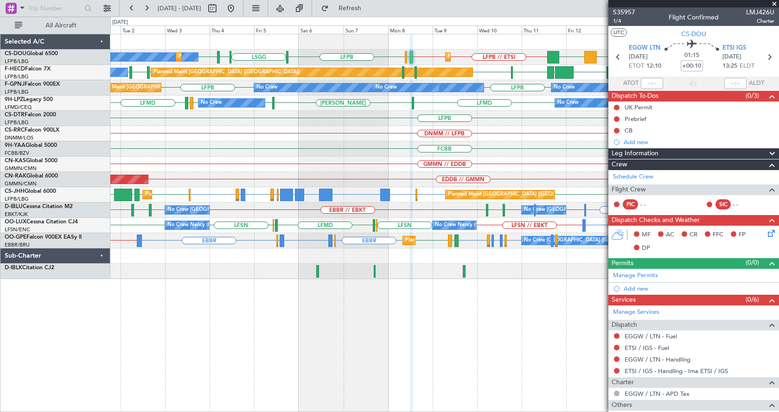
click at [773, 4] on span at bounding box center [774, 4] width 9 height 8
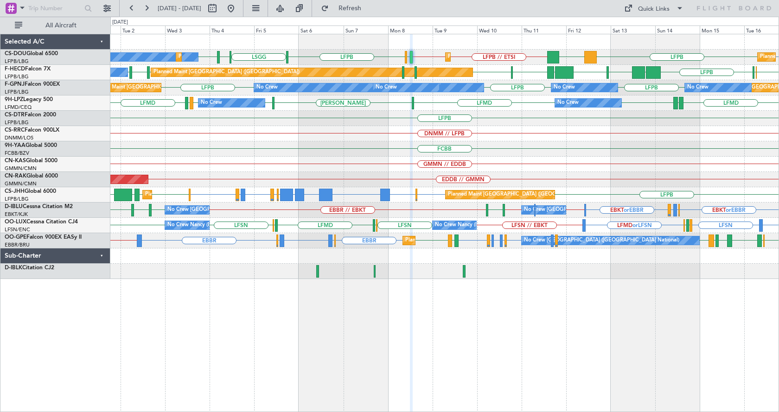
type input "0"
click at [447, 334] on div "LFPB LFPB DGAA LFPB // ETSI LSGG LIML LFPB ETSI // LFPB EGGW LFPB Planned Maint…" at bounding box center [444, 223] width 669 height 378
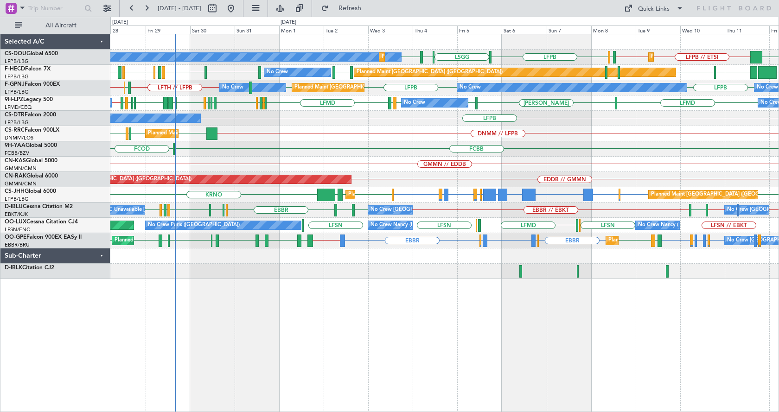
click at [395, 173] on div "LFPB // ETSI ETSI // LFPB EGGW LFPB [GEOGRAPHIC_DATA] DGAA LIML LFPB Planned Ma…" at bounding box center [444, 156] width 668 height 245
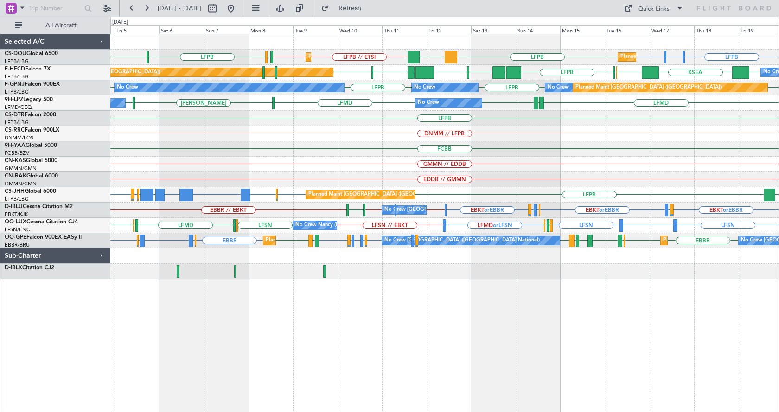
click at [332, 169] on div "Planned Maint [GEOGRAPHIC_DATA] ([GEOGRAPHIC_DATA]) Planned Maint [GEOGRAPHIC_D…" at bounding box center [444, 156] width 668 height 245
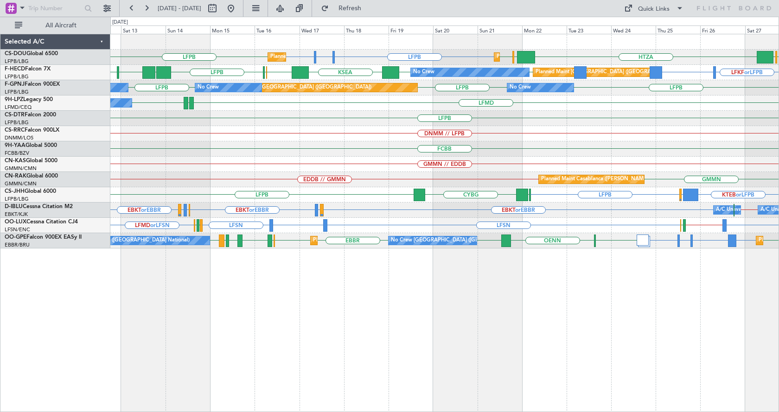
click at [779, 132] on html "[DATE] - [DATE] Refresh Quick Links All Aircraft LFPB LFTH or LFPB LFPB HTZA [G…" at bounding box center [389, 206] width 779 height 412
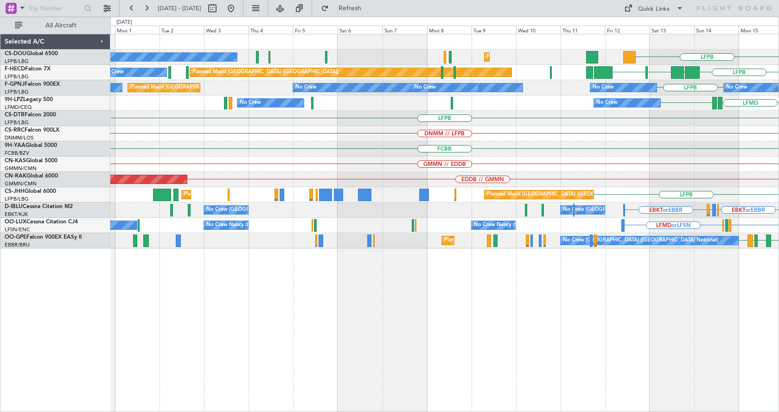
click at [747, 136] on div "LFPB Planned Maint [GEOGRAPHIC_DATA] ([GEOGRAPHIC_DATA]) Planned Maint [GEOGRAP…" at bounding box center [444, 141] width 668 height 214
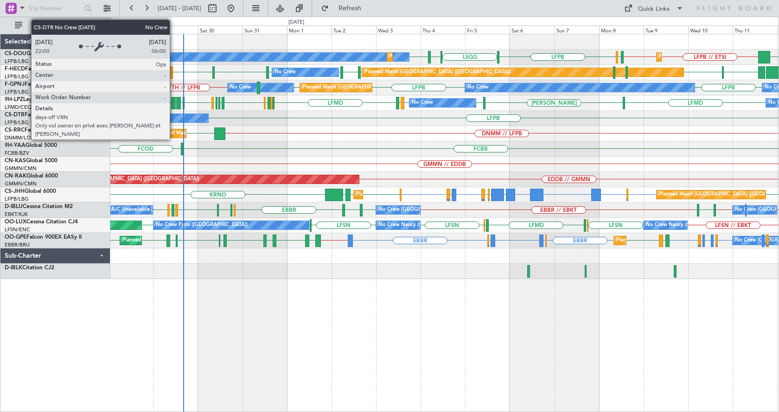
click at [652, 107] on div "LFPB // ETSI ETSI // LFPB EGGW LFPB [GEOGRAPHIC_DATA] DGAA LIML LFPB Planned Ma…" at bounding box center [444, 156] width 668 height 245
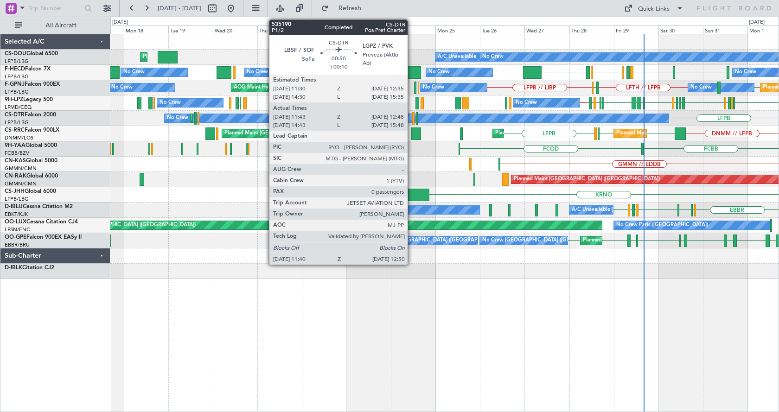
click at [501, 137] on div "DNMM // LFPB LFPB LFPB LFMN LFPB Planned Maint [GEOGRAPHIC_DATA] ([GEOGRAPHIC_D…" at bounding box center [444, 133] width 668 height 15
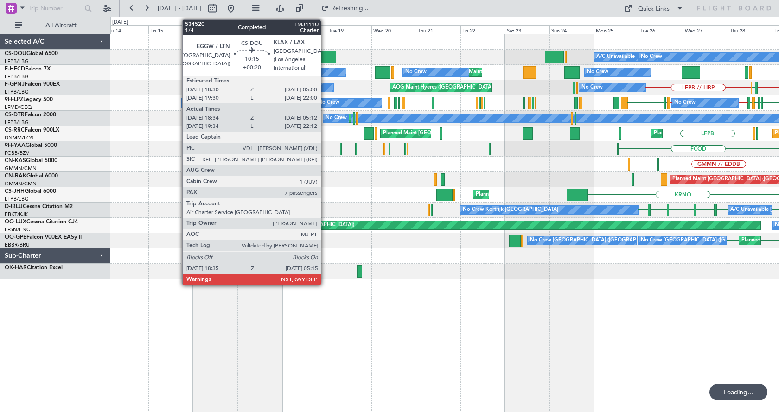
click at [527, 201] on div "Planned Maint [GEOGRAPHIC_DATA] ([GEOGRAPHIC_DATA]) No Crew A/C Unavailable Pla…" at bounding box center [444, 156] width 668 height 245
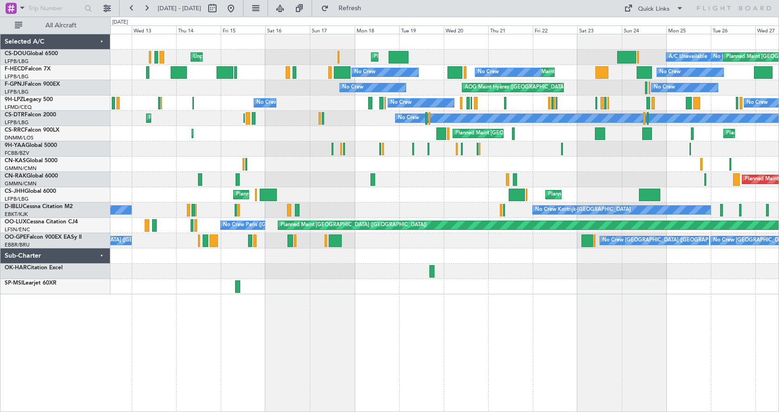
click at [457, 307] on div "Planned Maint [GEOGRAPHIC_DATA] ([GEOGRAPHIC_DATA]) Unplanned Maint [GEOGRAPHIC…" at bounding box center [444, 223] width 669 height 378
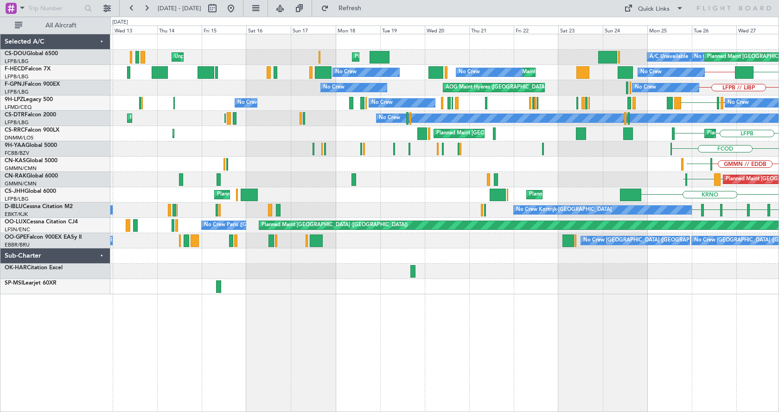
click at [323, 360] on div "Planned Maint [GEOGRAPHIC_DATA] ([GEOGRAPHIC_DATA]) Unplanned Maint [GEOGRAPHIC…" at bounding box center [444, 223] width 669 height 378
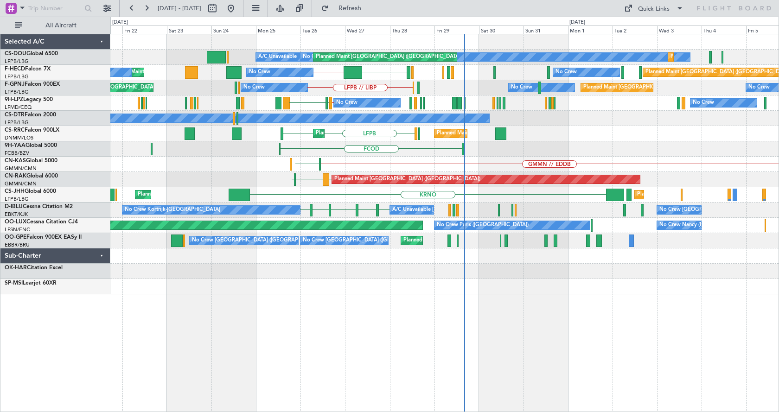
click at [355, 318] on div "A/C Unavailable No Crew Planned Maint [GEOGRAPHIC_DATA] ([GEOGRAPHIC_DATA]) Pla…" at bounding box center [444, 223] width 669 height 378
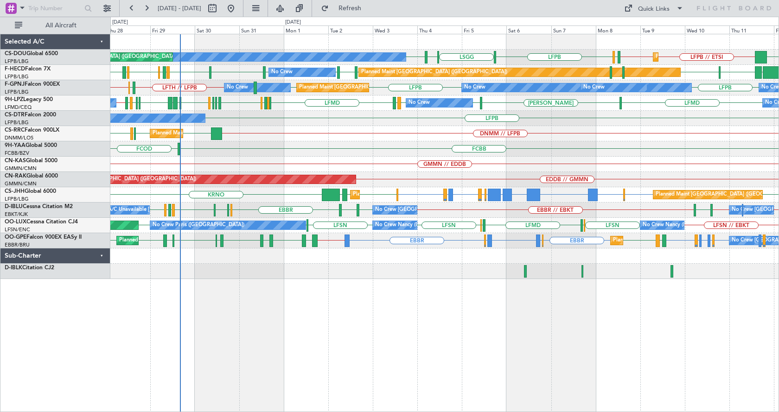
click at [247, 320] on div "DGAA LFPB // ETSI [GEOGRAPHIC_DATA] LIML LFPB ETSI // LFPB EGGW LFPB Planned Ma…" at bounding box center [444, 223] width 669 height 378
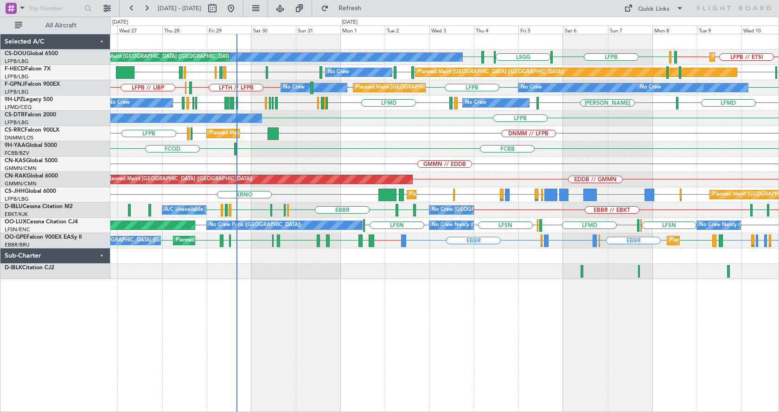
click at [268, 335] on div "LFPB // ETSI [GEOGRAPHIC_DATA] LIML LFPB ETSI // LFPB EGGW LFPB Planned Maint […" at bounding box center [444, 223] width 669 height 378
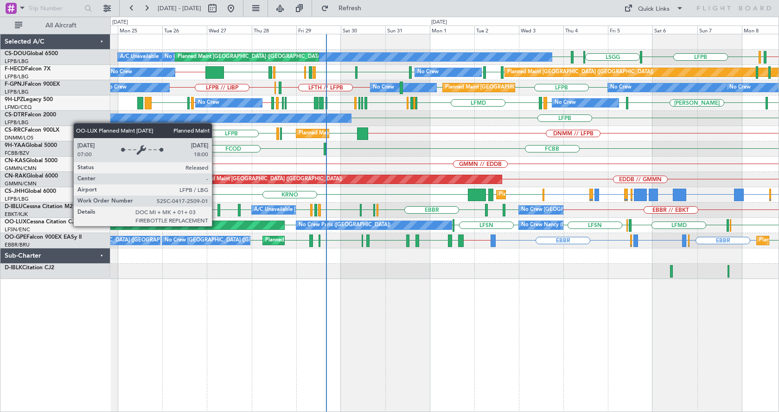
click at [469, 304] on div "Planned Maint [GEOGRAPHIC_DATA] ([GEOGRAPHIC_DATA]) No Crew Planned Maint [GEOG…" at bounding box center [444, 223] width 669 height 378
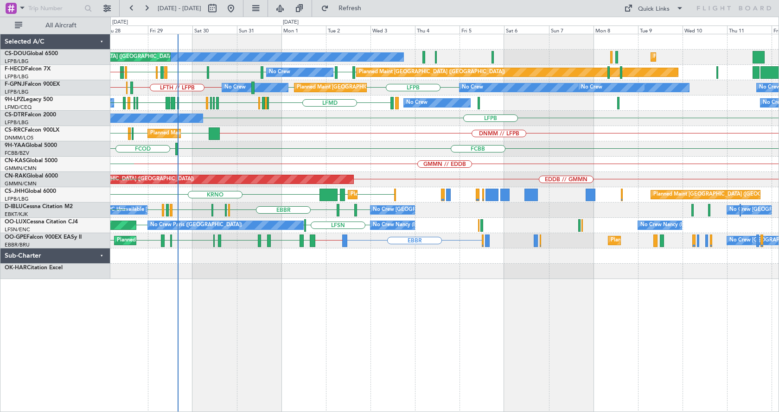
click at [249, 344] on div "Planned Maint [GEOGRAPHIC_DATA] ([GEOGRAPHIC_DATA]) No Crew Planned Maint [GEOG…" at bounding box center [444, 223] width 669 height 378
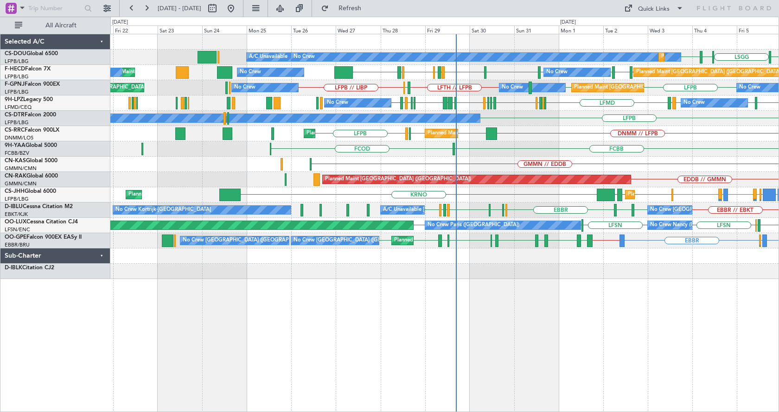
click at [571, 329] on div "LSGG LIML LFPB LFPB Planned Maint [GEOGRAPHIC_DATA] ([GEOGRAPHIC_DATA]) No Crew…" at bounding box center [444, 223] width 669 height 378
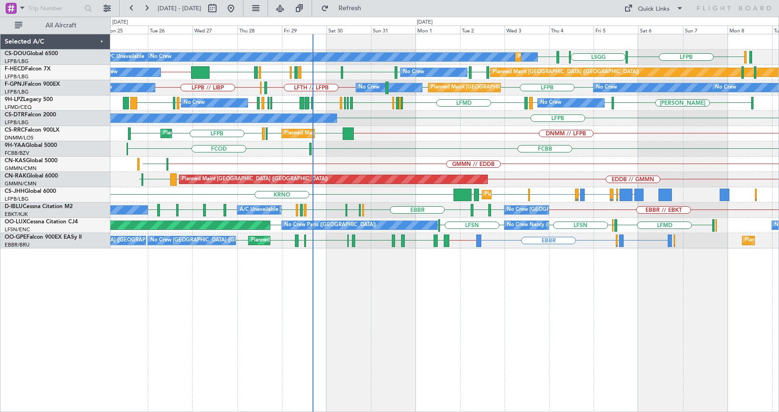
click at [325, 304] on div "Planned Maint [GEOGRAPHIC_DATA] ([GEOGRAPHIC_DATA]) No Crew Planned Maint [GEOG…" at bounding box center [444, 223] width 669 height 378
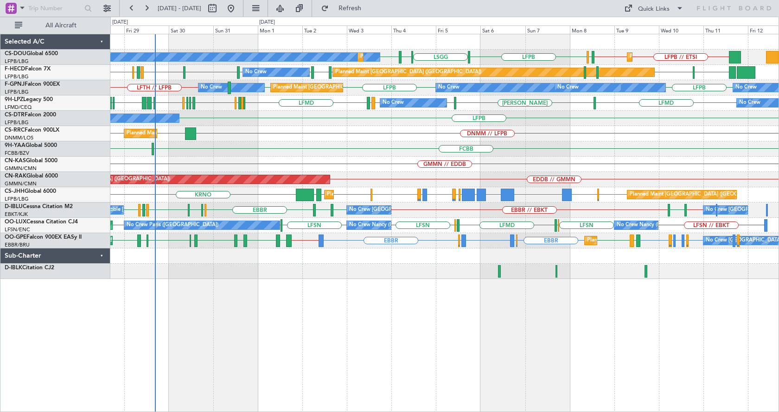
click at [494, 339] on div "Planned Maint [GEOGRAPHIC_DATA] ([GEOGRAPHIC_DATA]) No Crew Planned Maint [GEOG…" at bounding box center [444, 223] width 669 height 378
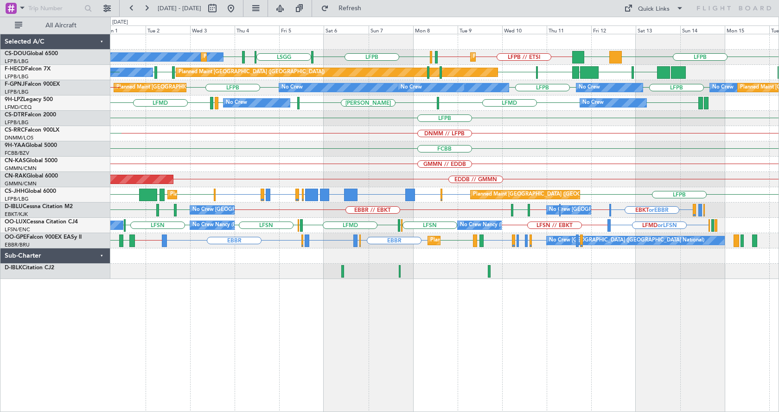
click at [422, 317] on div "No Crew Planned Maint [GEOGRAPHIC_DATA] ([GEOGRAPHIC_DATA]) Planned Maint [GEOG…" at bounding box center [444, 223] width 669 height 378
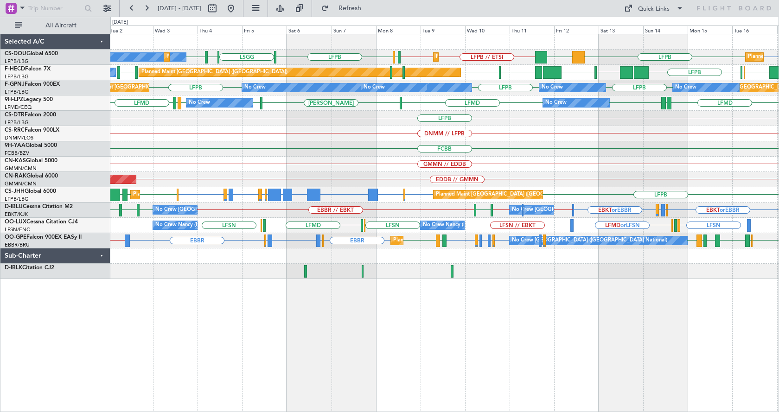
click at [364, 328] on div "LFPB LFPB DGAA LFPB // ETSI [GEOGRAPHIC_DATA] LIML LFPB ETSI // LFPB EGGW LFPB …" at bounding box center [444, 223] width 669 height 378
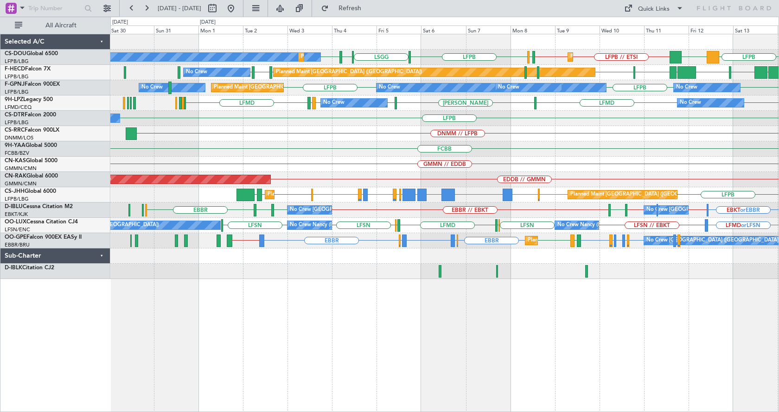
click at [387, 355] on div "LFPB DGAA LFPB // ETSI [GEOGRAPHIC_DATA] LIML LFPB ETSI // LFPB EGGW LFPB No Cr…" at bounding box center [444, 223] width 669 height 378
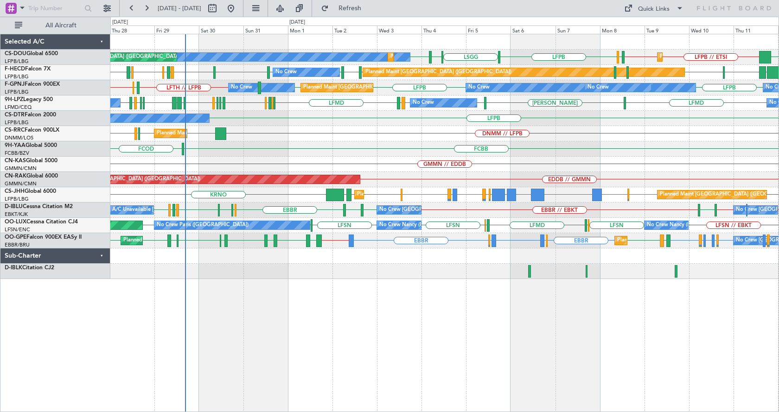
click at [528, 377] on div "No Crew Planned Maint [GEOGRAPHIC_DATA] ([GEOGRAPHIC_DATA]) Planned Maint [GEOG…" at bounding box center [444, 223] width 669 height 378
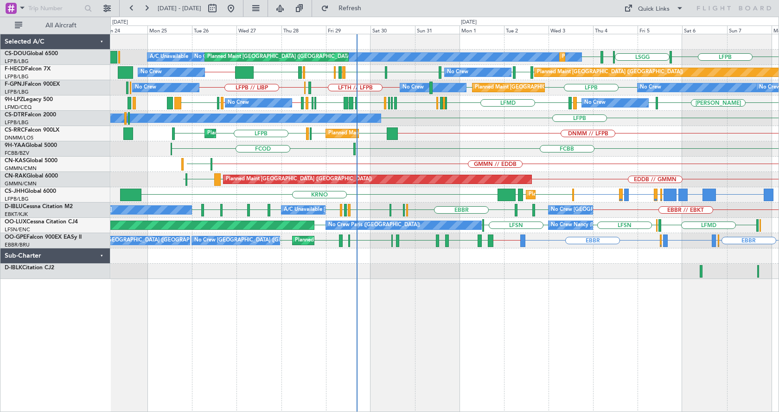
click at [623, 321] on div "No Crew Planned Maint [GEOGRAPHIC_DATA] ([GEOGRAPHIC_DATA]) [GEOGRAPHIC_DATA] L…" at bounding box center [444, 223] width 669 height 378
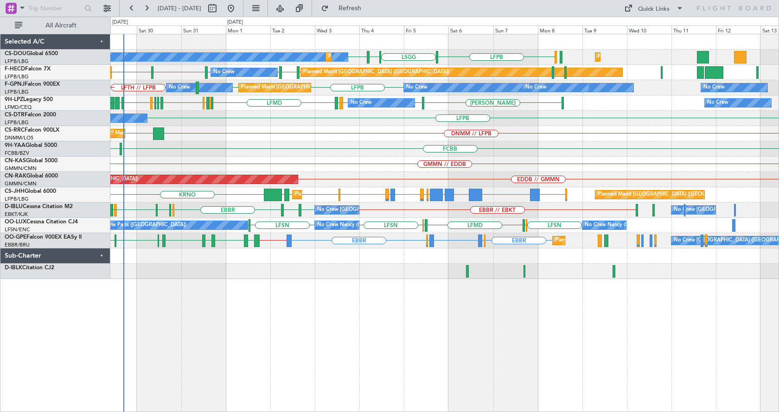
click at [393, 335] on div "LSGG LIML LFPB LFPB Planned Maint [GEOGRAPHIC_DATA] ([GEOGRAPHIC_DATA]) No Crew…" at bounding box center [444, 223] width 669 height 378
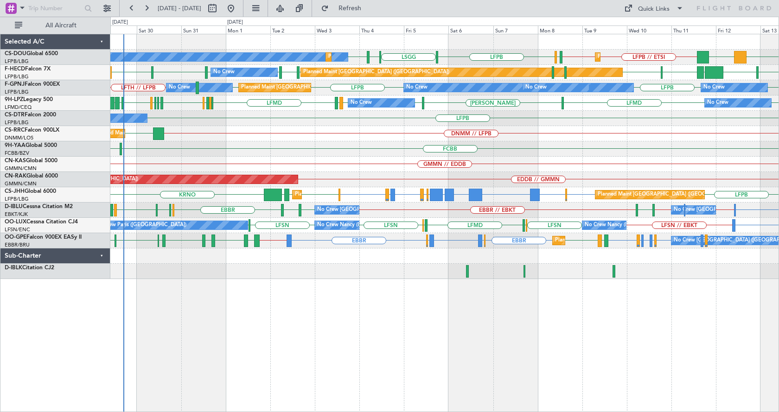
click at [291, 300] on div "Planned Maint Paris (Le Bourget) No Crew Planned Maint Paris (Le Bourget) Plann…" at bounding box center [444, 223] width 669 height 378
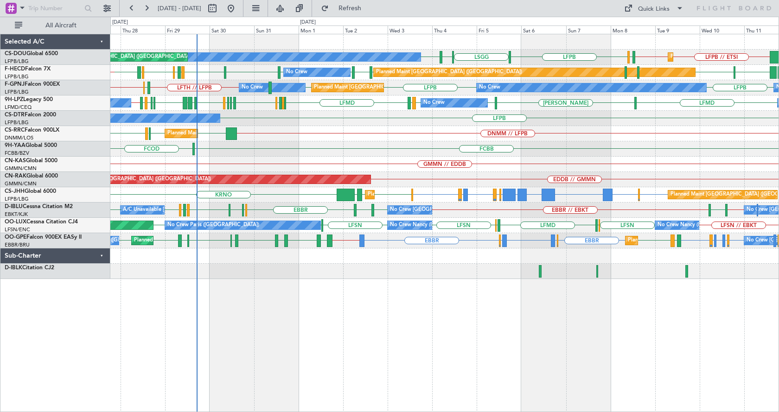
click at [511, 305] on div "LFPB // ETSI ETSI // LFPB EGGW LFPB LSGG LIML LFPB Planned Maint Paris (Le Bour…" at bounding box center [444, 223] width 669 height 378
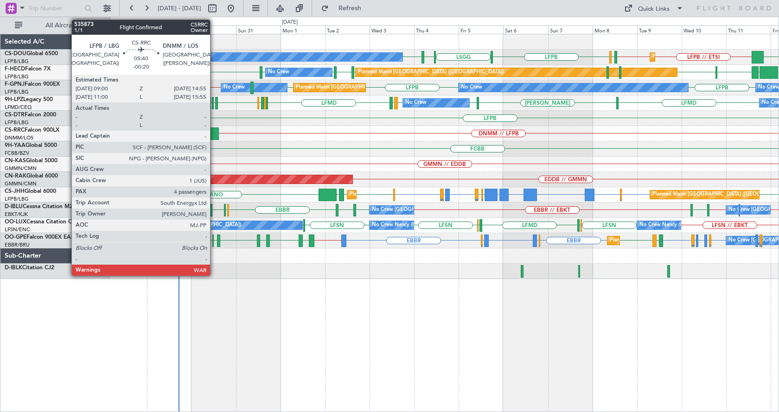
click at [214, 133] on div at bounding box center [213, 134] width 11 height 13
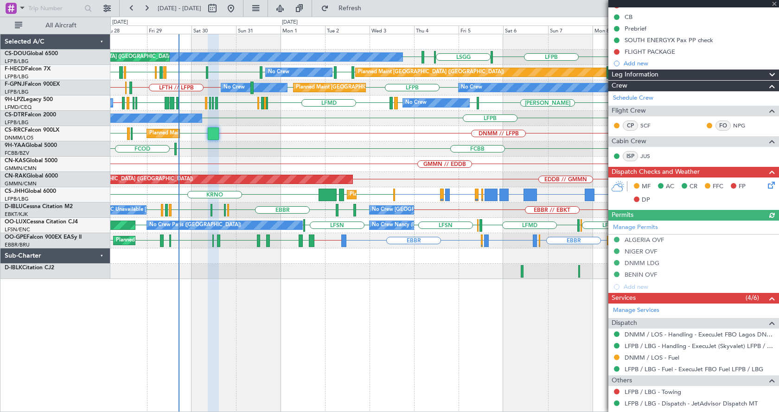
scroll to position [220, 0]
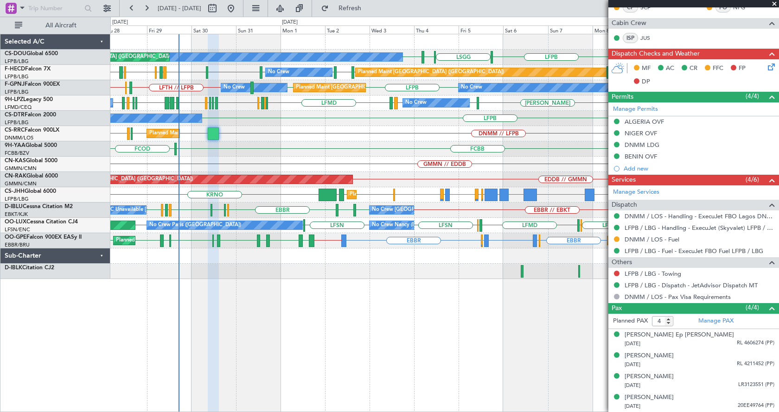
click at [777, 1] on span at bounding box center [774, 4] width 9 height 8
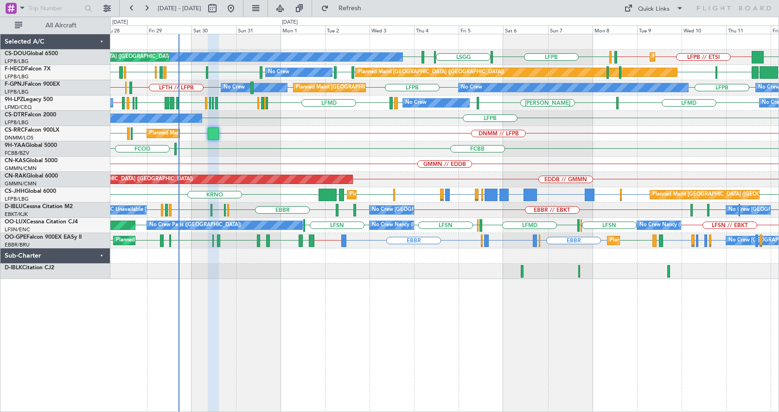
type input "0"
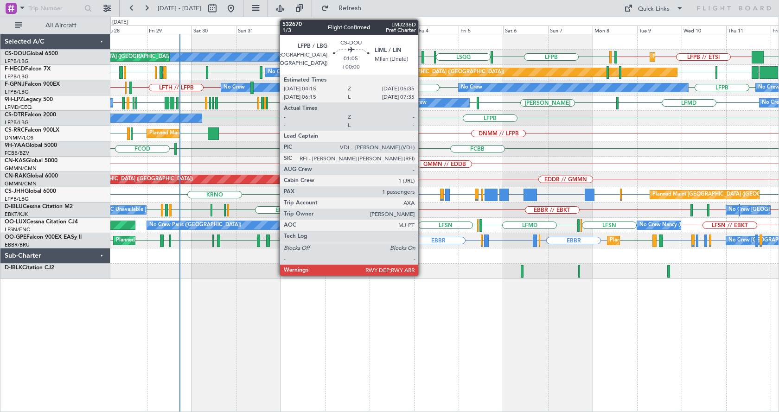
click at [422, 53] on div at bounding box center [423, 57] width 3 height 13
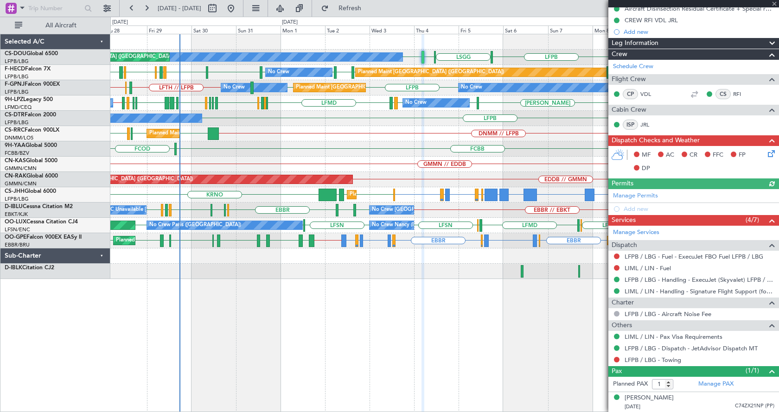
scroll to position [157, 0]
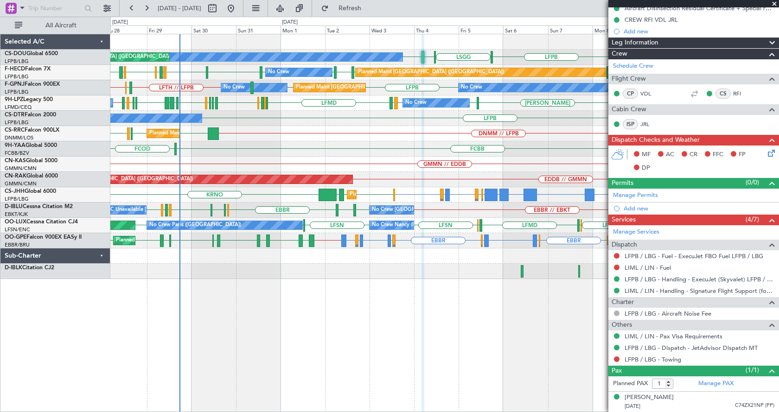
click at [437, 56] on div "LFPB // ETSI ETSI // LFPB EGGW LFPB LSGG LIML LFPB DGAA Planned Maint Paris (Le…" at bounding box center [444, 57] width 668 height 15
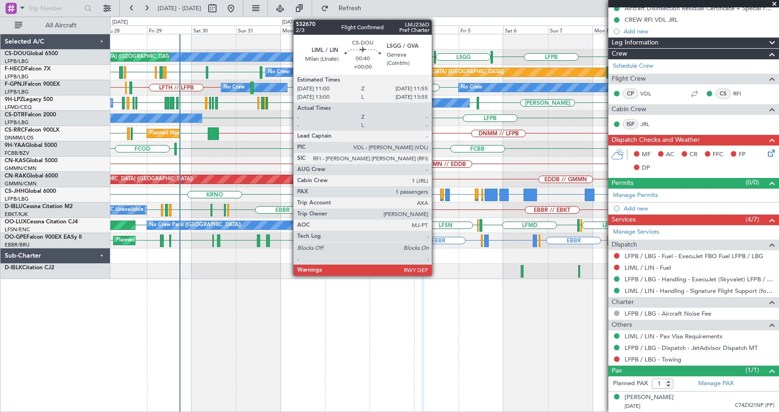
click at [436, 57] on div at bounding box center [435, 57] width 2 height 13
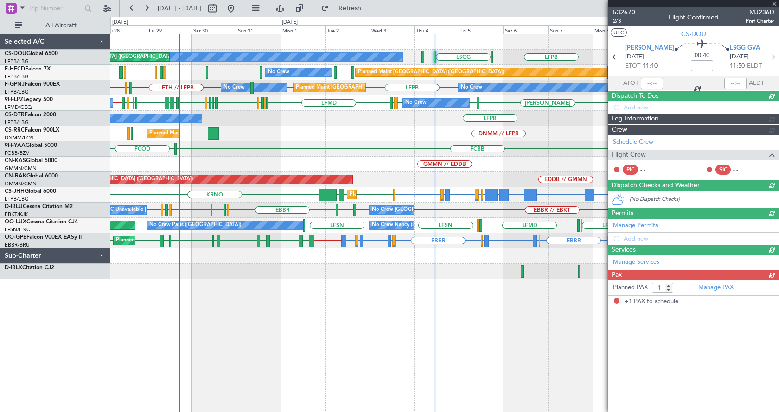
scroll to position [0, 0]
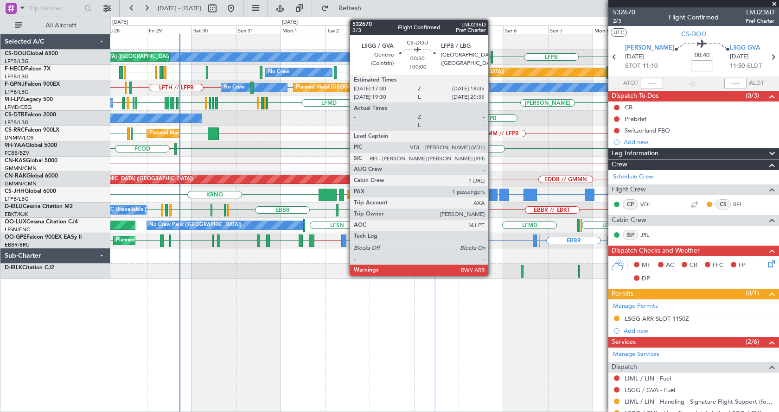
click at [492, 55] on div at bounding box center [492, 57] width 2 height 13
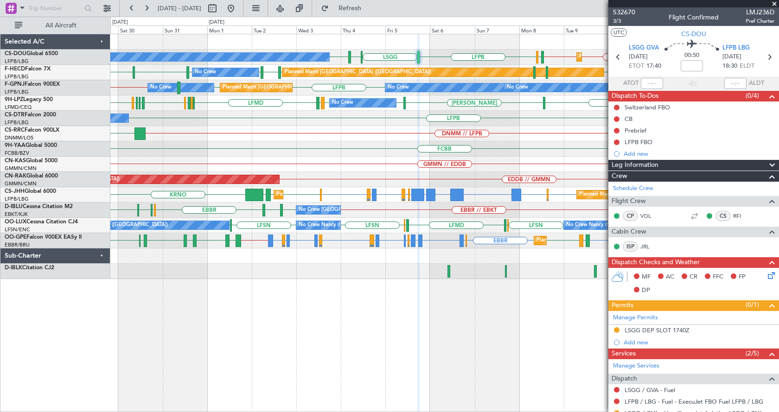
click at [352, 347] on div "DGAA LFPB // ETSI LSGG LIML LFPB ETSI // LFPB EGGW LFPB Planned Maint Paris (Le…" at bounding box center [444, 223] width 669 height 378
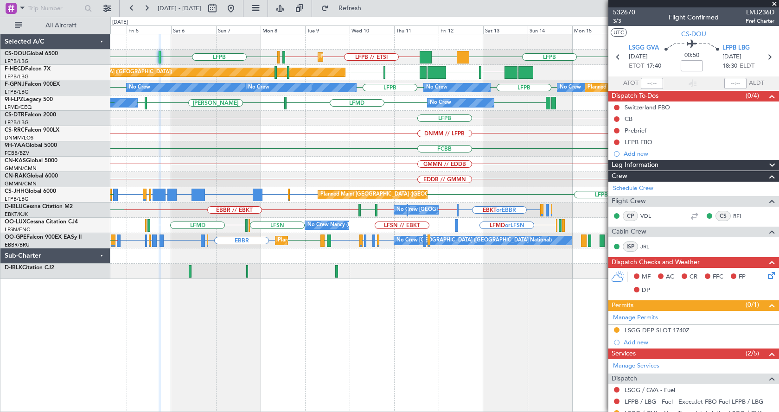
click at [177, 330] on div "Planned Maint [GEOGRAPHIC_DATA] ([GEOGRAPHIC_DATA]) LFPB DGAA LFPB // ETSI [GEO…" at bounding box center [444, 223] width 669 height 378
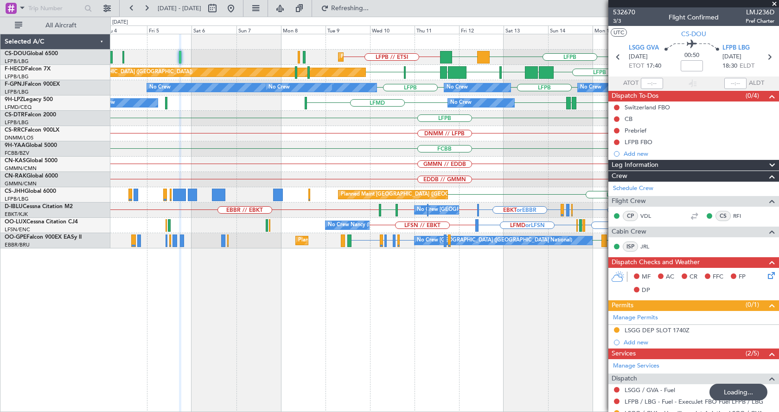
click at [492, 339] on div "LFPB LFTH or LFPB LFPB LFPB DGAA LFPB // ETSI Planned Maint [GEOGRAPHIC_DATA] (…" at bounding box center [444, 223] width 669 height 378
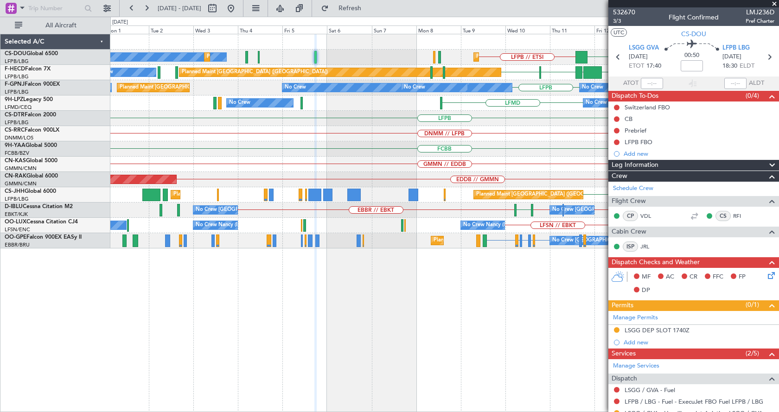
click at [507, 341] on div "LFPB DGAA LFPB // ETSI Planned Maint [GEOGRAPHIC_DATA] ([GEOGRAPHIC_DATA]) No C…" at bounding box center [444, 223] width 669 height 378
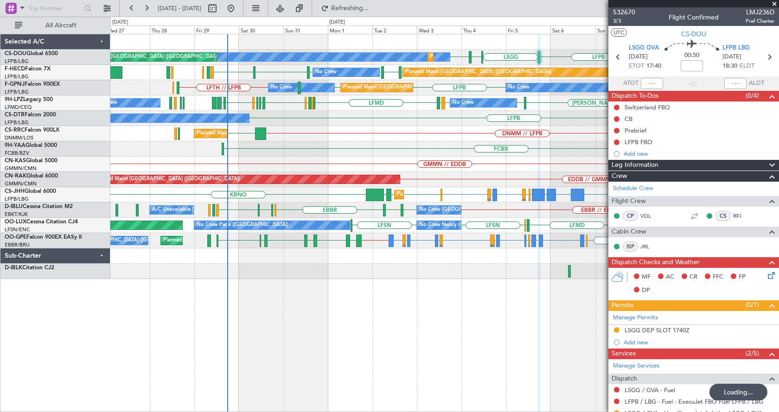
click at [437, 336] on div "Planned Maint [GEOGRAPHIC_DATA] ([GEOGRAPHIC_DATA]) No Crew Planned Maint [GEOG…" at bounding box center [444, 223] width 669 height 378
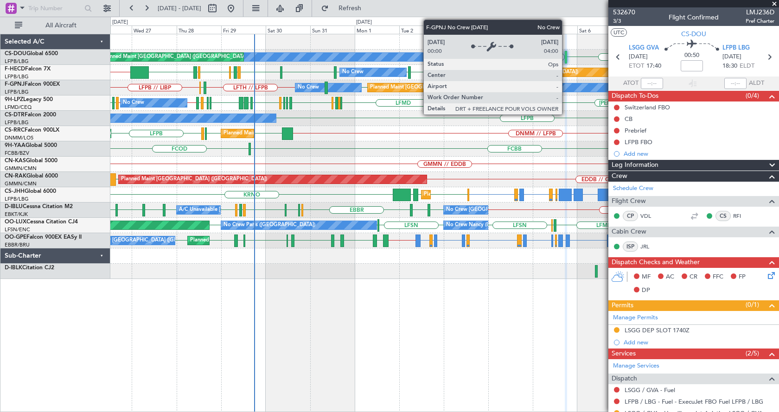
click at [566, 89] on div "No Crew" at bounding box center [648, 87] width 230 height 8
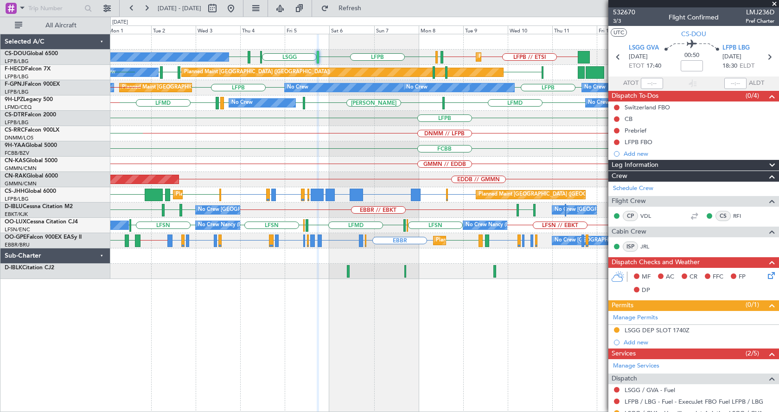
click at [210, 345] on div "LFPB // ETSI [GEOGRAPHIC_DATA] LIML LFPB ETSI // LFPB EGGW LFPB Planned Maint […" at bounding box center [444, 223] width 669 height 378
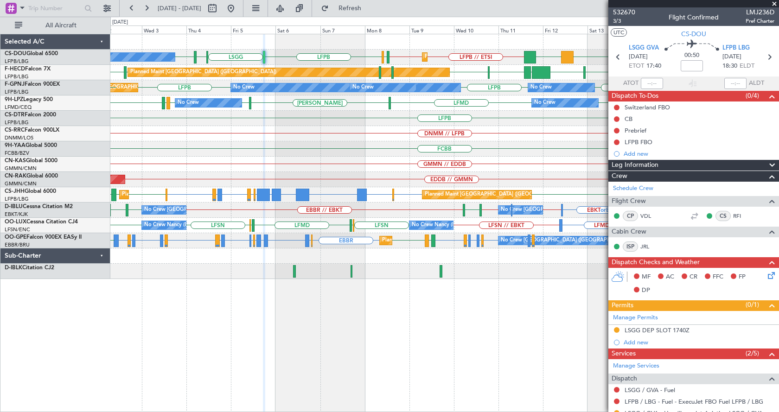
click at [167, 309] on div "Planned Maint [GEOGRAPHIC_DATA] ([GEOGRAPHIC_DATA]) No Crew Planned Maint [GEOG…" at bounding box center [444, 223] width 669 height 378
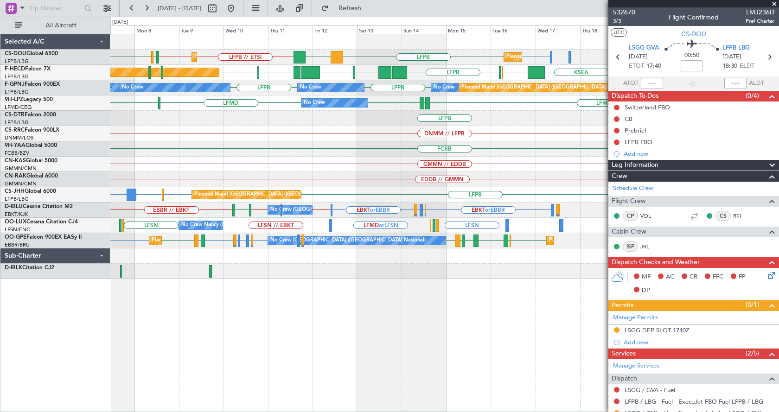
click at [256, 326] on div "Planned Maint [GEOGRAPHIC_DATA] ([GEOGRAPHIC_DATA]) Planned Maint [GEOGRAPHIC_D…" at bounding box center [444, 223] width 669 height 378
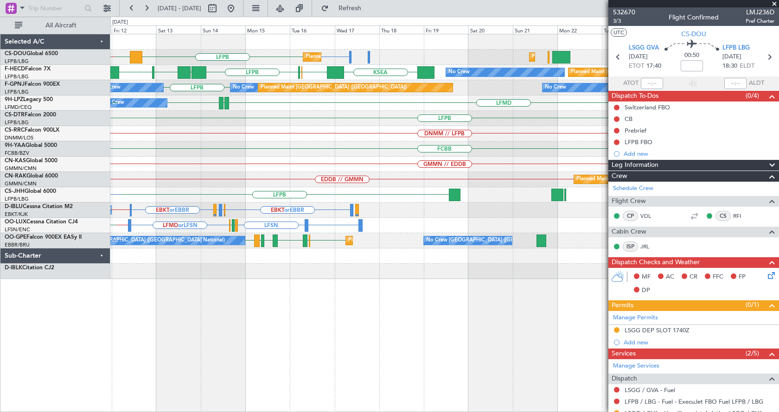
click at [200, 356] on div "Planned Maint [GEOGRAPHIC_DATA] ([GEOGRAPHIC_DATA]) LFPB LFPB DGAA Planned Main…" at bounding box center [444, 223] width 669 height 378
